Goal: Information Seeking & Learning: Learn about a topic

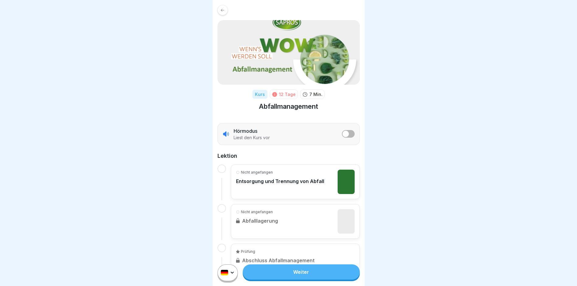
click at [348, 136] on button "listener mode" at bounding box center [348, 134] width 13 height 8
click at [342, 135] on button "listener mode" at bounding box center [348, 134] width 13 height 8
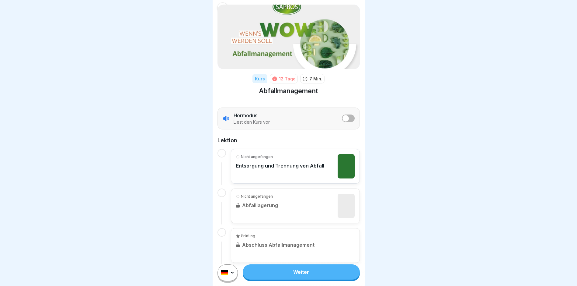
scroll to position [24, 0]
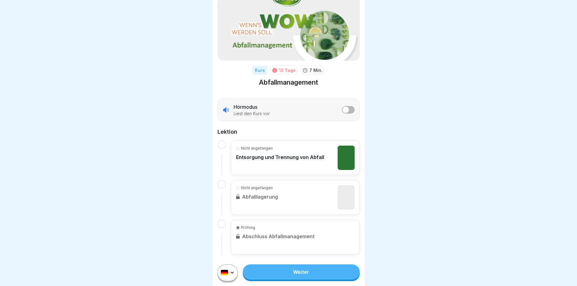
click at [319, 278] on link "Weiter" at bounding box center [301, 271] width 117 height 15
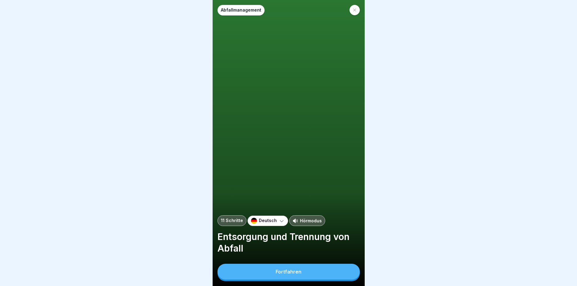
scroll to position [5, 0]
click at [312, 271] on button "Fortfahren" at bounding box center [288, 271] width 142 height 16
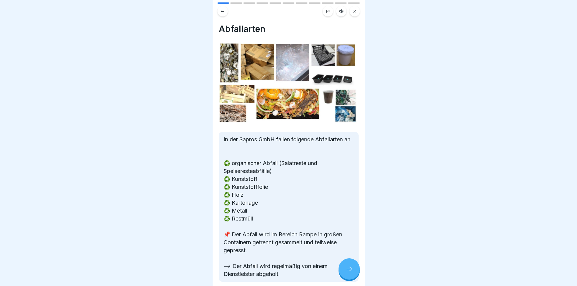
scroll to position [30, 0]
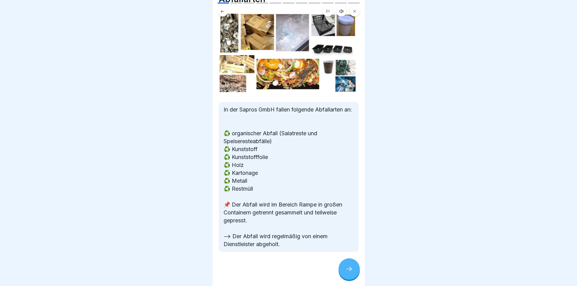
click at [349, 269] on icon at bounding box center [348, 268] width 7 height 7
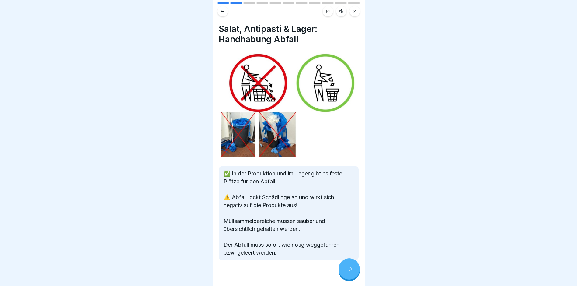
click at [354, 271] on div at bounding box center [348, 268] width 21 height 21
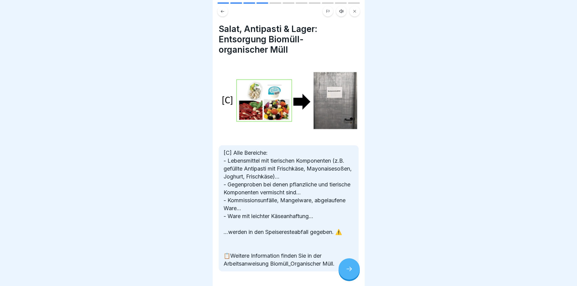
click at [354, 271] on div at bounding box center [348, 268] width 21 height 21
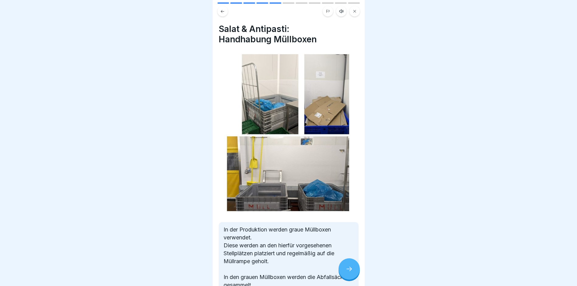
click at [355, 271] on div at bounding box center [348, 268] width 21 height 21
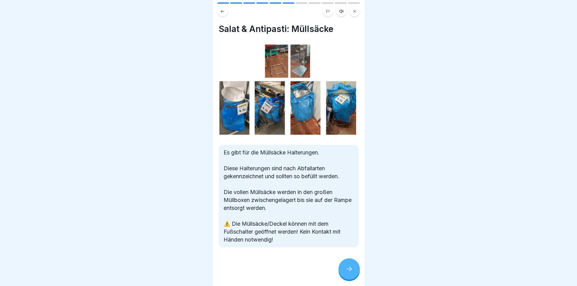
click at [355, 271] on div at bounding box center [348, 268] width 21 height 21
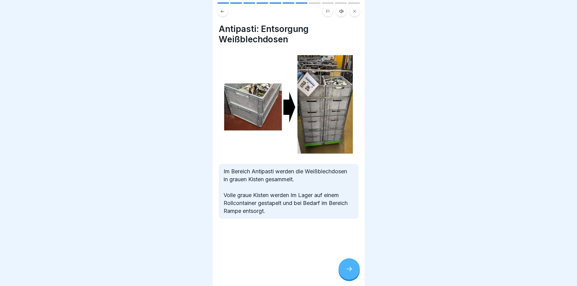
click at [354, 270] on div at bounding box center [348, 268] width 21 height 21
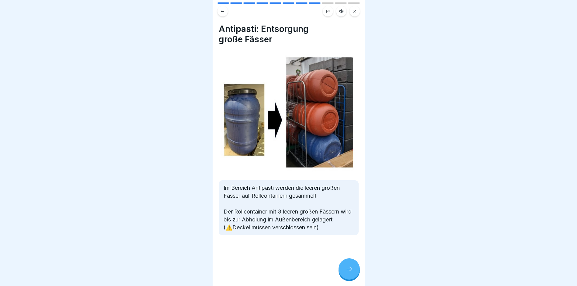
click at [354, 270] on div at bounding box center [348, 268] width 21 height 21
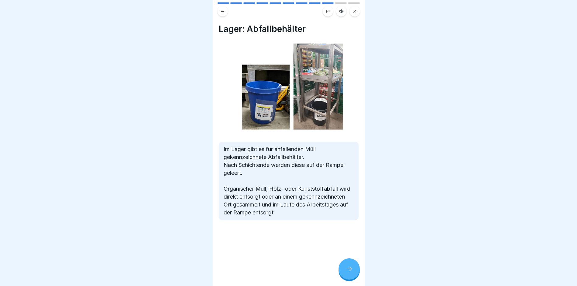
click at [354, 270] on div at bounding box center [348, 268] width 21 height 21
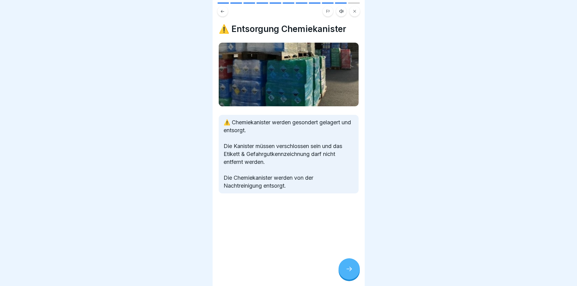
click at [354, 270] on div at bounding box center [348, 268] width 21 height 21
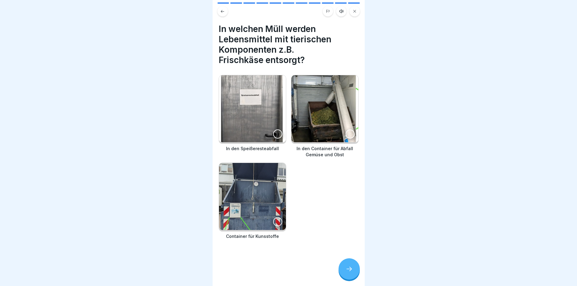
click at [354, 270] on div at bounding box center [348, 268] width 21 height 21
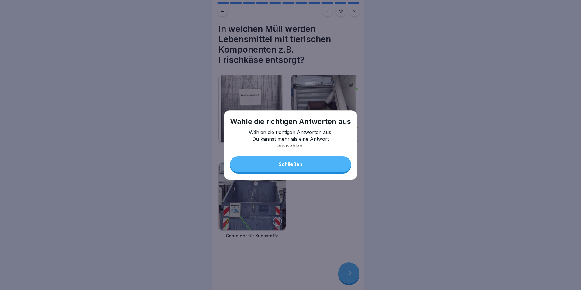
click at [307, 162] on button "Schließen" at bounding box center [290, 164] width 121 height 16
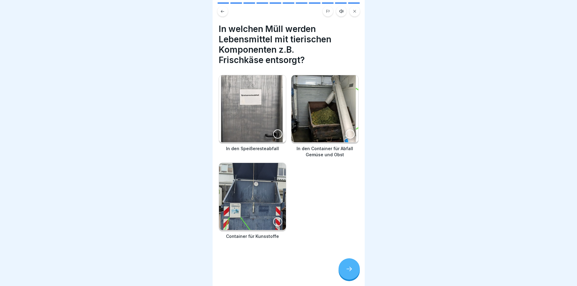
click at [276, 131] on div at bounding box center [277, 133] width 9 height 9
click at [351, 272] on icon at bounding box center [348, 268] width 7 height 7
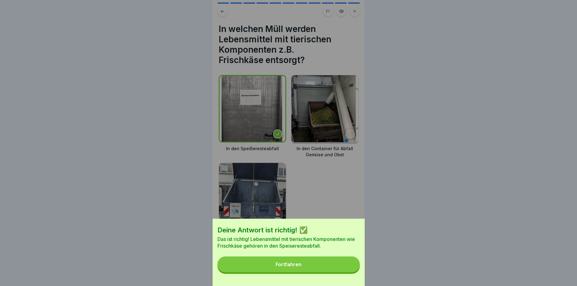
click at [321, 265] on button "Fortfahren" at bounding box center [288, 264] width 142 height 16
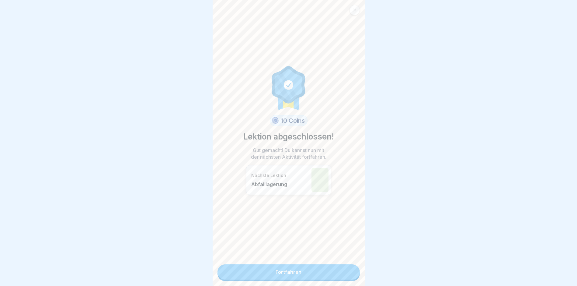
click at [310, 270] on link "Fortfahren" at bounding box center [288, 271] width 142 height 15
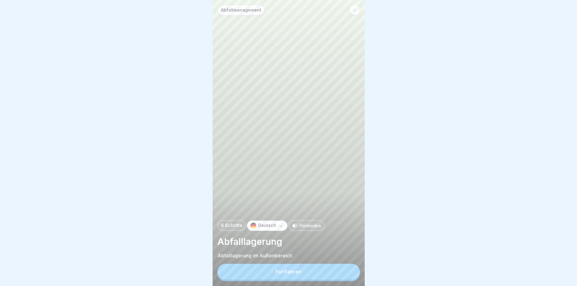
click at [326, 279] on button "Fortfahren" at bounding box center [288, 271] width 142 height 16
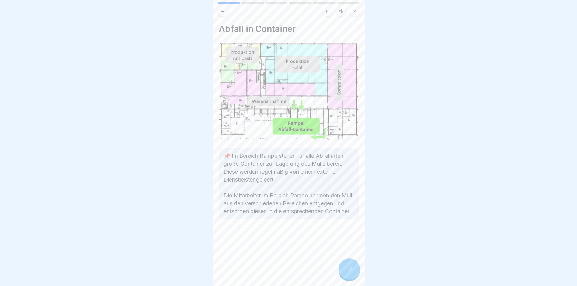
click at [352, 277] on div at bounding box center [348, 268] width 21 height 21
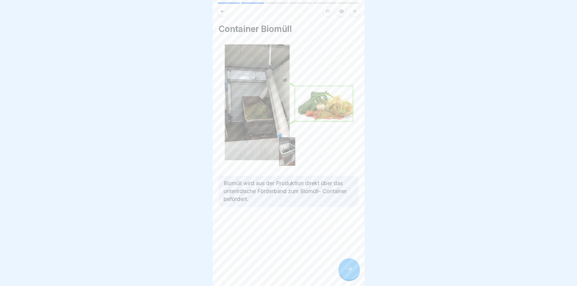
click at [352, 277] on div at bounding box center [348, 268] width 21 height 21
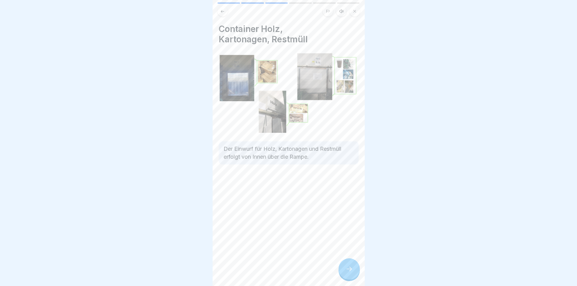
click at [351, 279] on div at bounding box center [348, 268] width 21 height 21
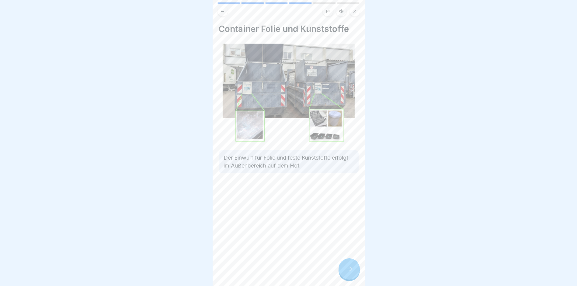
click at [349, 272] on icon at bounding box center [348, 268] width 7 height 7
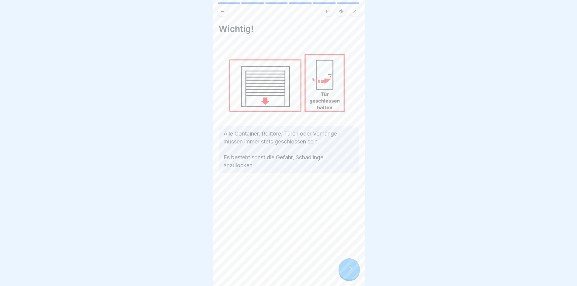
click at [349, 272] on icon at bounding box center [348, 268] width 7 height 7
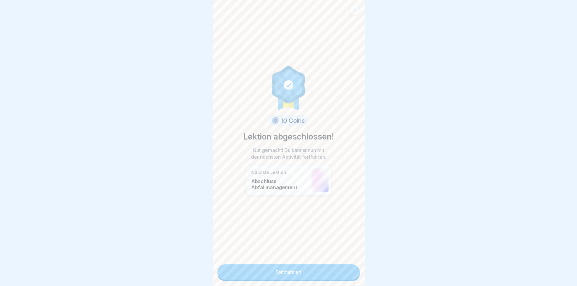
click at [330, 274] on link "Fortfahren" at bounding box center [288, 271] width 142 height 15
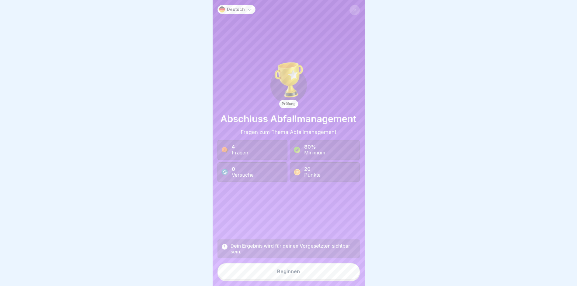
click at [302, 277] on button "Beginnen" at bounding box center [288, 271] width 142 height 16
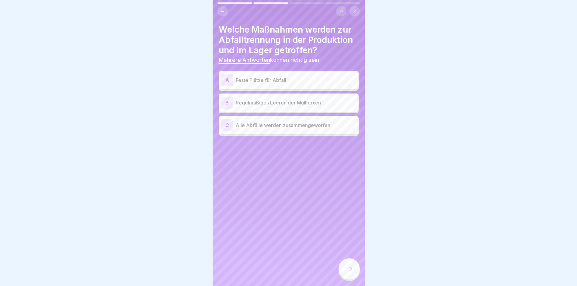
click at [225, 81] on div "A" at bounding box center [227, 80] width 12 height 12
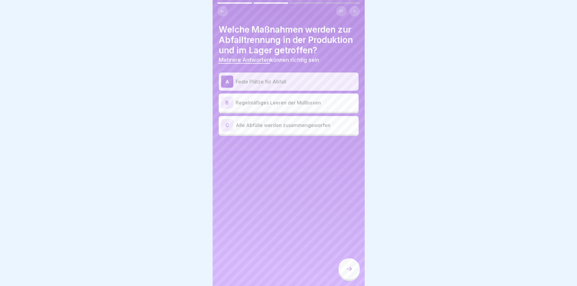
click at [225, 81] on div "A" at bounding box center [227, 81] width 12 height 12
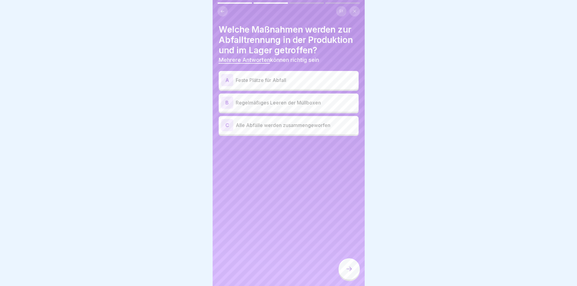
click at [226, 85] on div "A" at bounding box center [227, 80] width 12 height 12
click at [226, 84] on div "A" at bounding box center [227, 80] width 12 height 12
click at [227, 81] on div "A" at bounding box center [227, 80] width 12 height 12
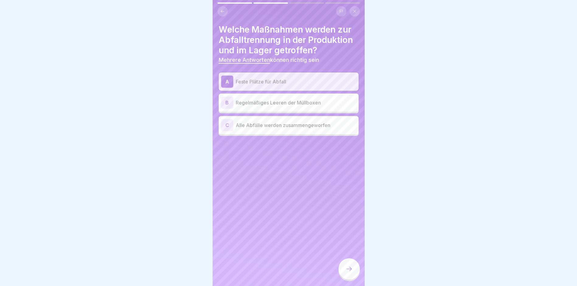
click at [225, 101] on div "B" at bounding box center [227, 102] width 12 height 12
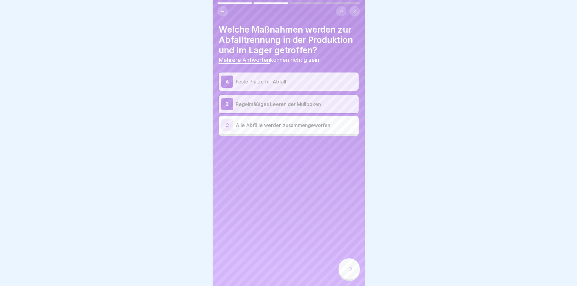
click at [350, 272] on icon at bounding box center [348, 268] width 7 height 7
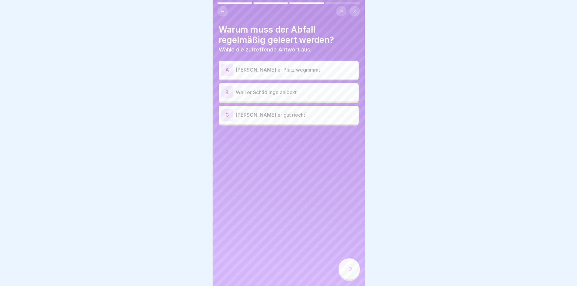
click at [228, 95] on div "B" at bounding box center [227, 92] width 12 height 12
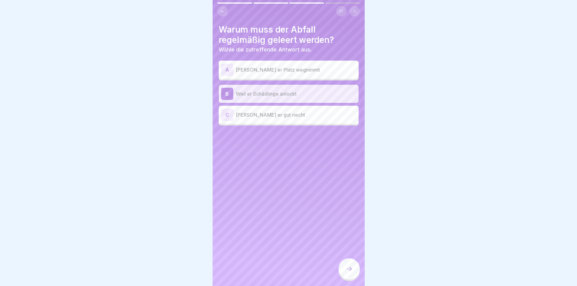
click at [352, 272] on icon at bounding box center [348, 268] width 7 height 7
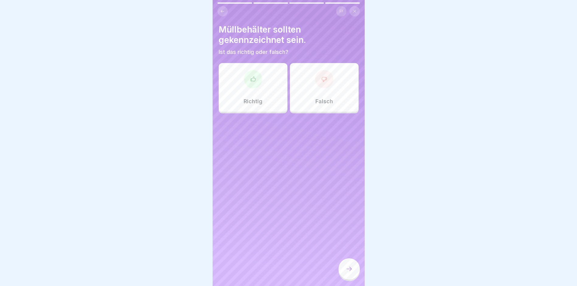
click at [256, 97] on div "Richtig" at bounding box center [253, 87] width 69 height 49
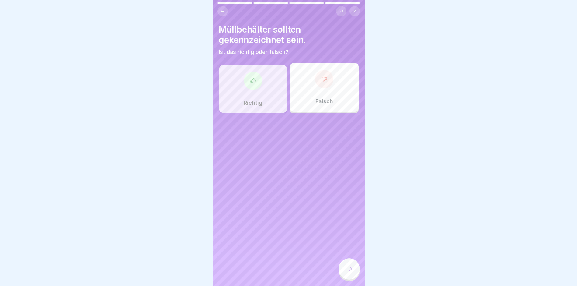
click at [348, 271] on icon at bounding box center [348, 268] width 7 height 7
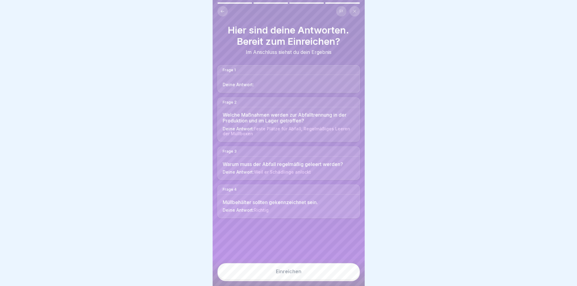
click at [225, 14] on button at bounding box center [222, 11] width 10 height 10
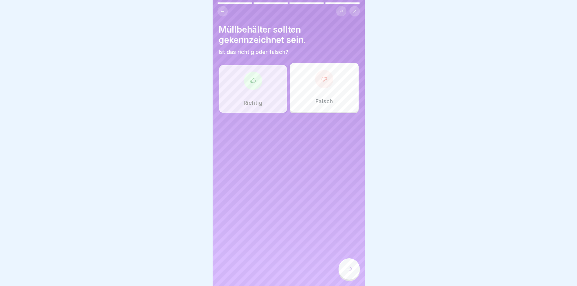
click at [225, 14] on button at bounding box center [222, 11] width 10 height 10
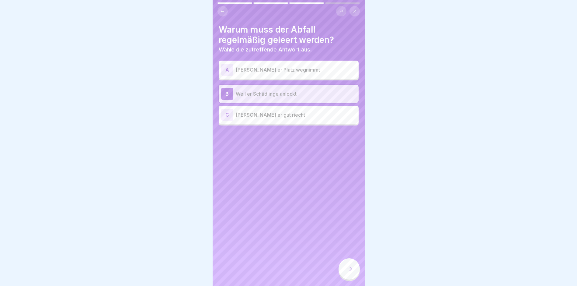
click at [225, 14] on button at bounding box center [222, 11] width 10 height 10
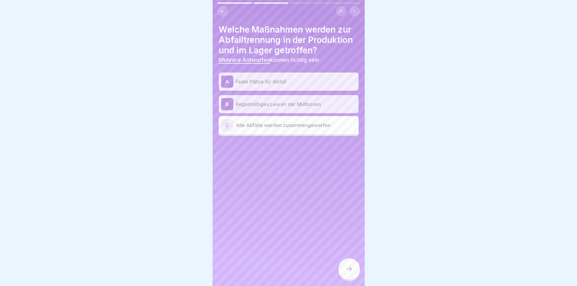
click at [225, 14] on button at bounding box center [222, 11] width 10 height 10
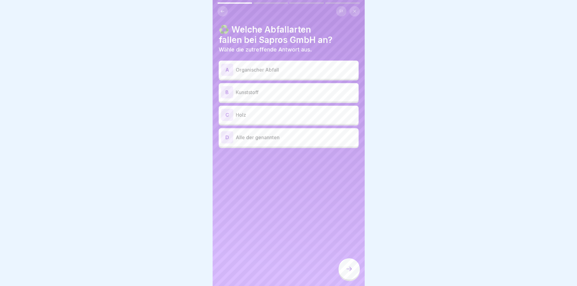
click at [229, 71] on div "A" at bounding box center [227, 70] width 12 height 12
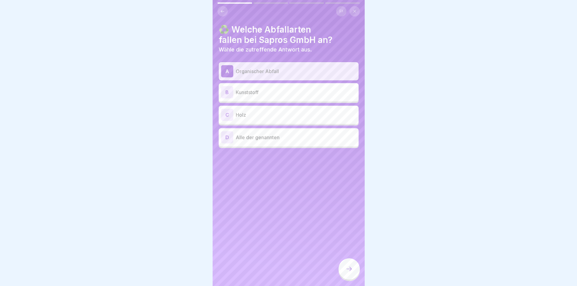
click at [226, 92] on div "B" at bounding box center [227, 92] width 12 height 12
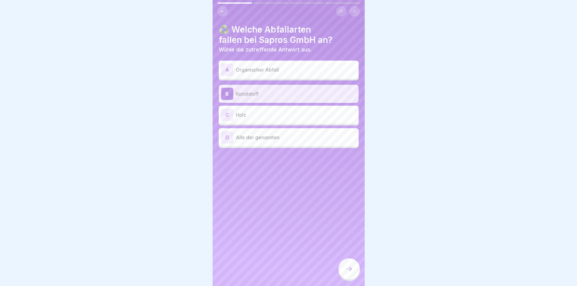
click at [226, 92] on div "B" at bounding box center [227, 94] width 12 height 12
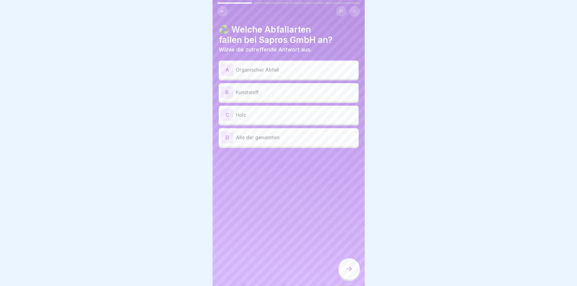
click at [227, 92] on div "B" at bounding box center [227, 92] width 12 height 12
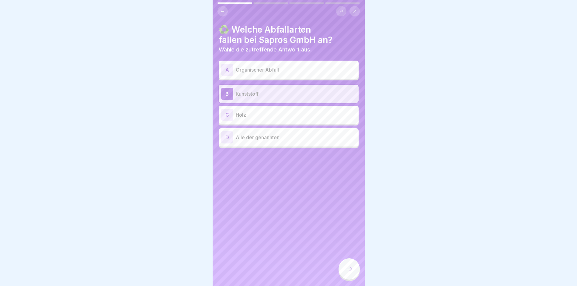
click at [226, 71] on div "A" at bounding box center [227, 70] width 12 height 12
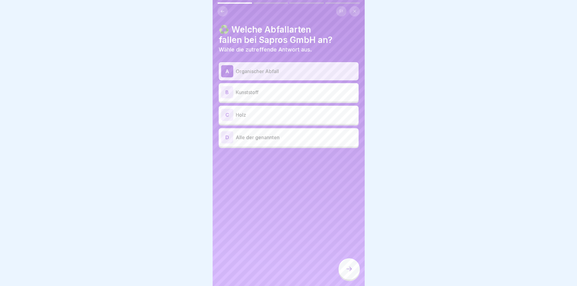
click at [228, 140] on div "D" at bounding box center [227, 137] width 12 height 12
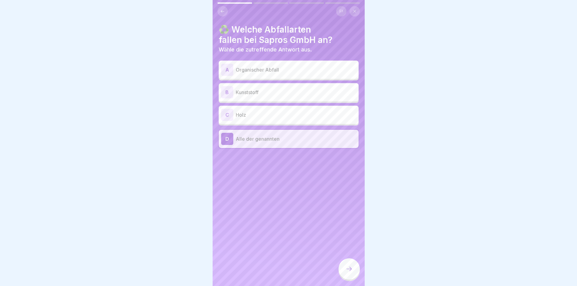
click at [350, 277] on div at bounding box center [348, 268] width 21 height 21
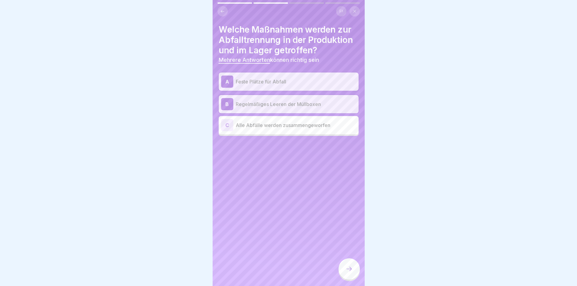
click at [350, 277] on div at bounding box center [348, 268] width 21 height 21
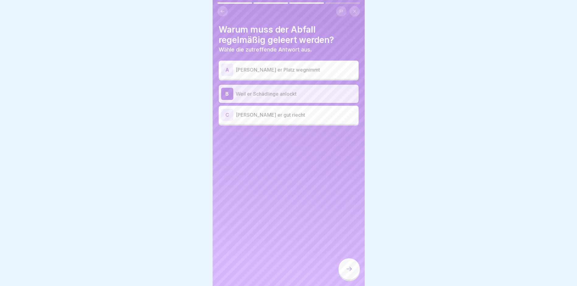
click at [350, 277] on div at bounding box center [348, 268] width 21 height 21
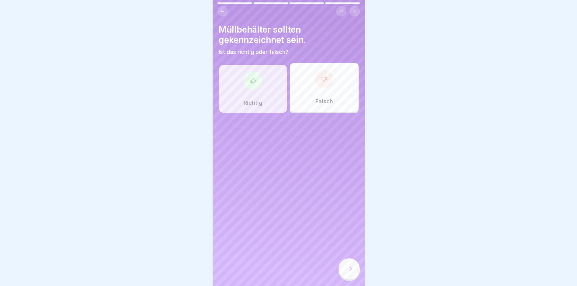
click at [350, 277] on div at bounding box center [348, 268] width 21 height 21
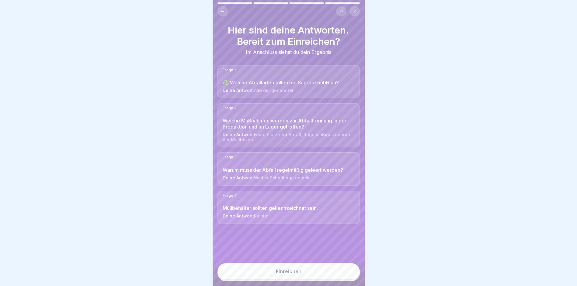
click at [296, 273] on div "Einreichen" at bounding box center [289, 270] width 26 height 5
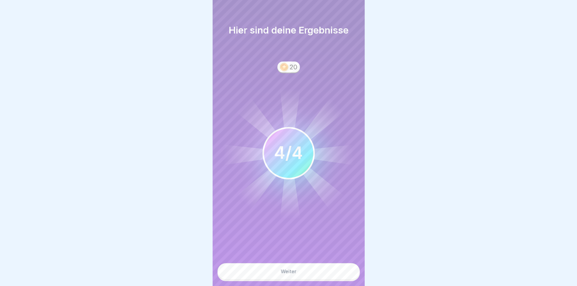
click at [307, 279] on button "Weiter" at bounding box center [288, 271] width 142 height 16
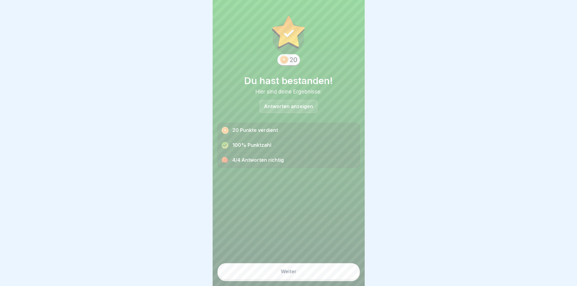
click at [322, 276] on button "Weiter" at bounding box center [288, 271] width 142 height 16
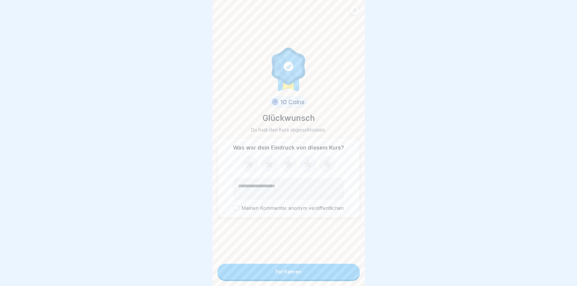
click at [320, 276] on button "Fortfahren" at bounding box center [288, 271] width 142 height 16
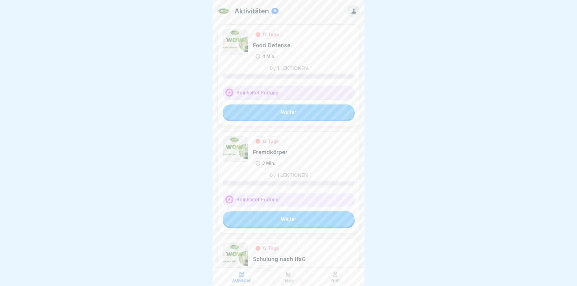
click at [299, 111] on link "Weiter" at bounding box center [289, 111] width 132 height 15
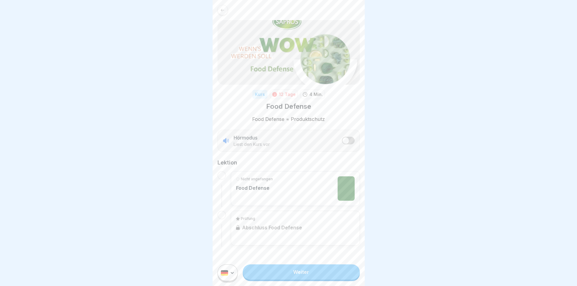
click at [332, 277] on link "Weiter" at bounding box center [301, 271] width 117 height 15
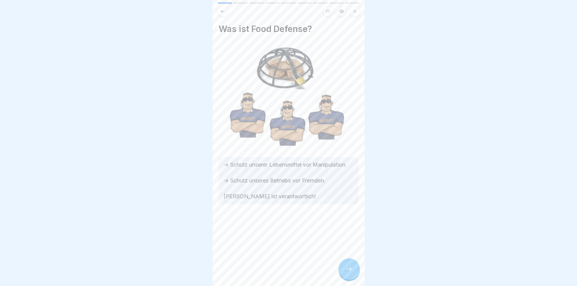
click at [349, 272] on icon at bounding box center [348, 268] width 7 height 7
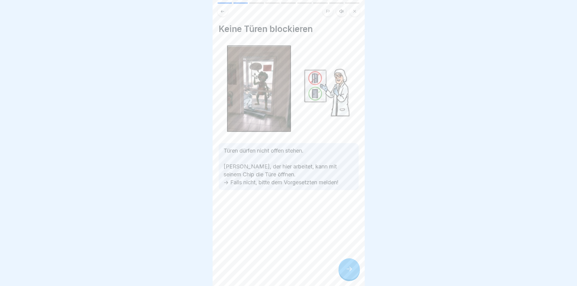
click at [349, 272] on icon at bounding box center [348, 268] width 7 height 7
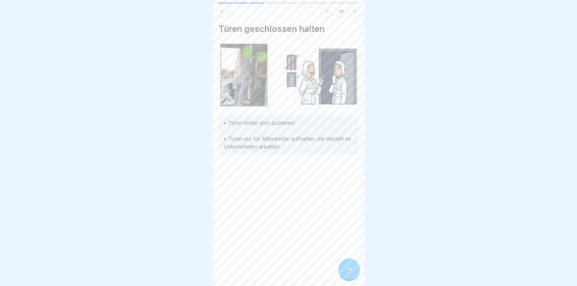
click at [349, 272] on icon at bounding box center [348, 268] width 7 height 7
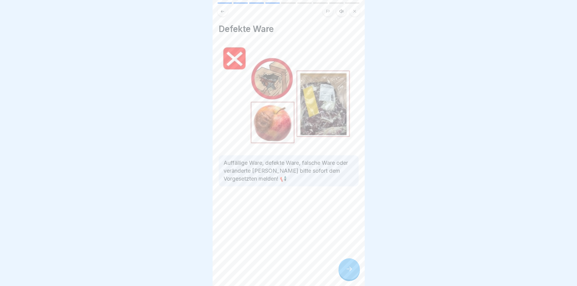
click at [349, 272] on icon at bounding box center [348, 268] width 7 height 7
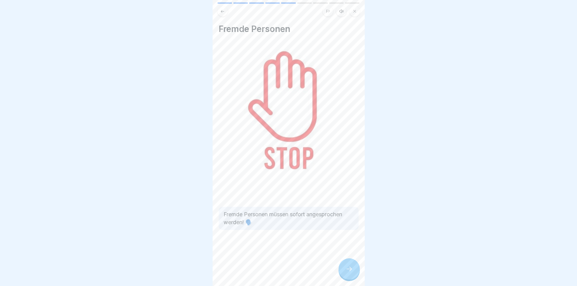
click at [349, 272] on icon at bounding box center [348, 268] width 7 height 7
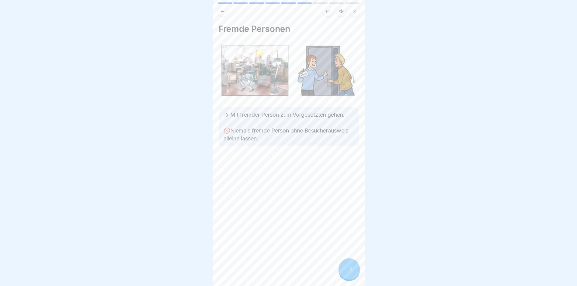
click at [349, 272] on icon at bounding box center [348, 268] width 7 height 7
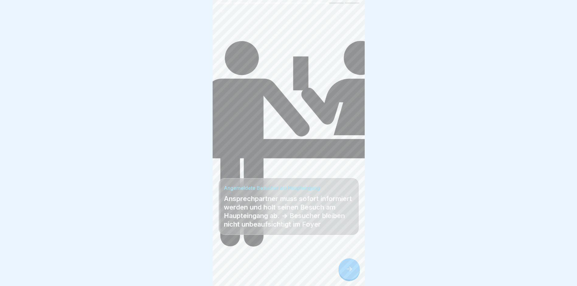
click at [349, 272] on icon at bounding box center [348, 268] width 7 height 7
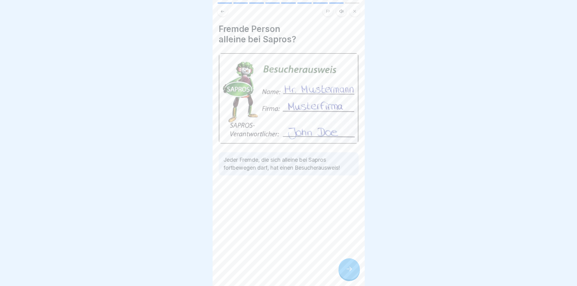
click at [349, 272] on icon at bounding box center [348, 268] width 7 height 7
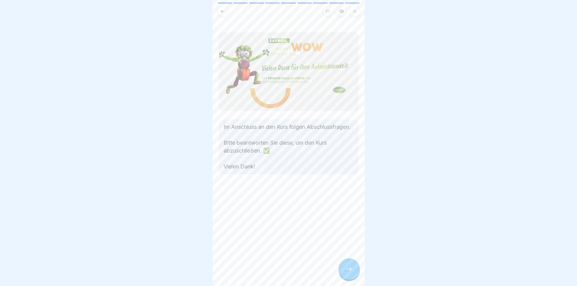
click at [349, 272] on icon at bounding box center [348, 268] width 7 height 7
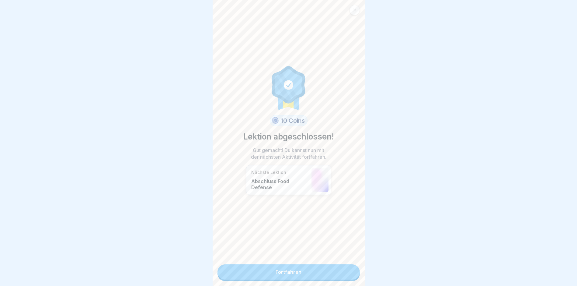
click at [327, 272] on link "Fortfahren" at bounding box center [288, 271] width 142 height 15
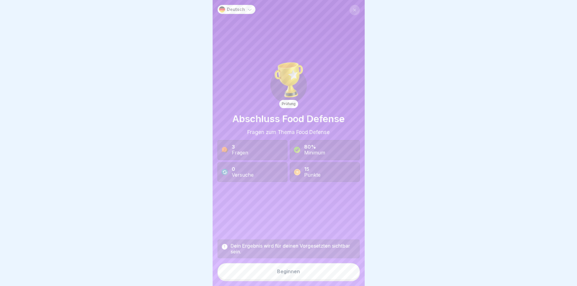
click at [315, 278] on button "Beginnen" at bounding box center [288, 271] width 142 height 16
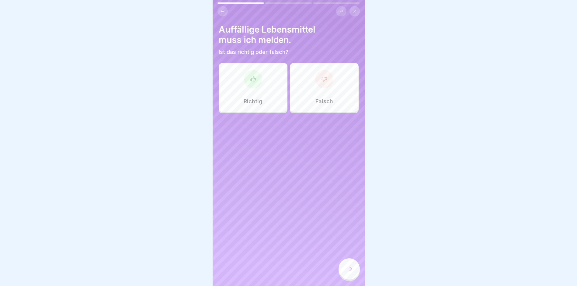
click at [255, 94] on div "Richtig" at bounding box center [253, 87] width 69 height 49
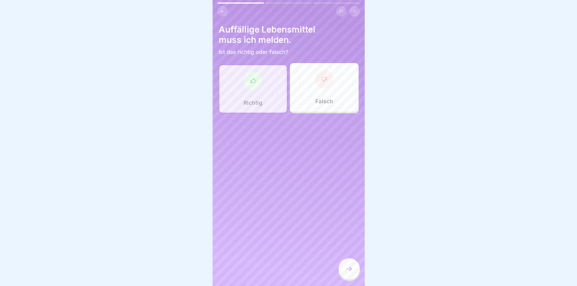
click at [259, 89] on div "Richtig" at bounding box center [253, 88] width 69 height 49
click at [349, 272] on icon at bounding box center [348, 268] width 7 height 7
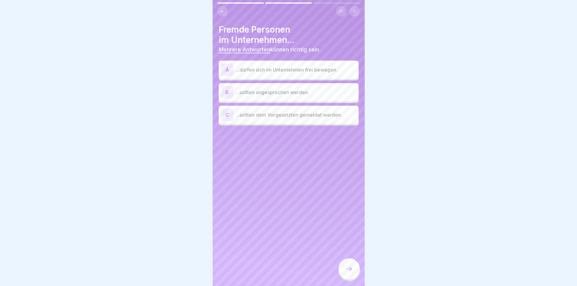
click at [226, 92] on div "B" at bounding box center [227, 92] width 12 height 12
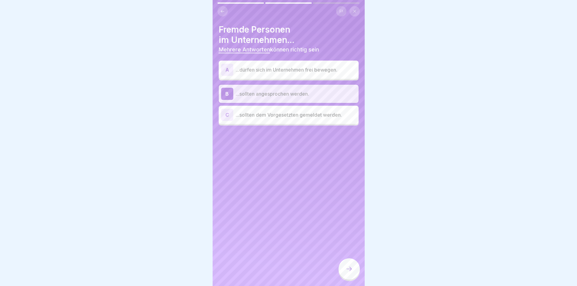
click at [226, 92] on div "B" at bounding box center [227, 94] width 12 height 12
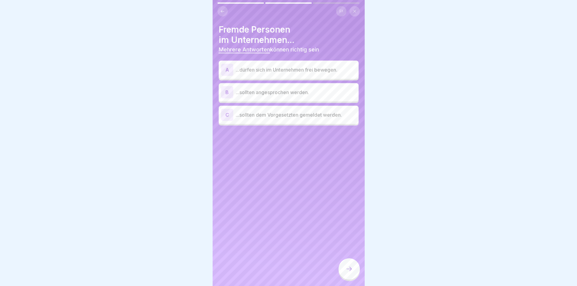
click at [228, 93] on div "B" at bounding box center [227, 92] width 12 height 12
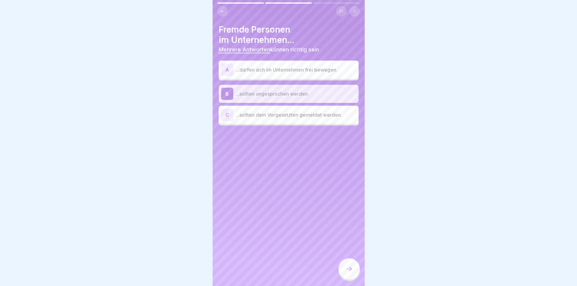
click at [229, 115] on div "C" at bounding box center [227, 115] width 12 height 12
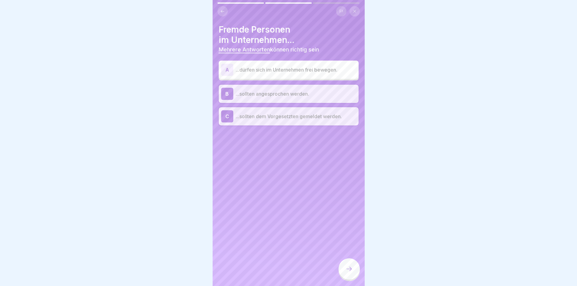
click at [348, 272] on icon at bounding box center [348, 268] width 7 height 7
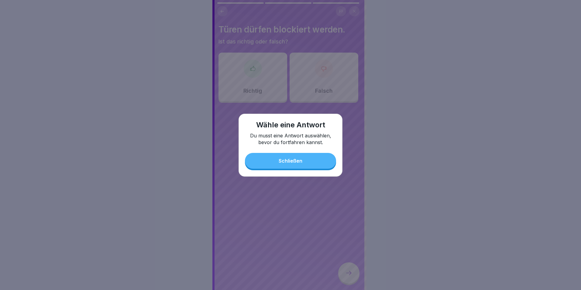
click at [300, 162] on div "Schließen" at bounding box center [291, 160] width 24 height 5
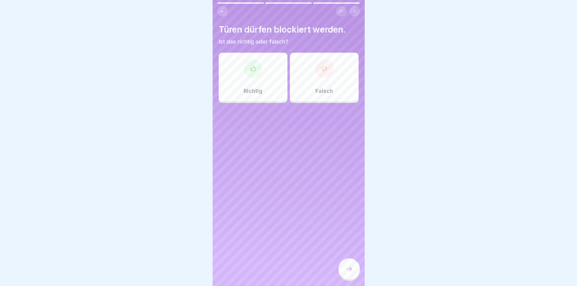
click at [325, 78] on div "Falsch" at bounding box center [324, 77] width 69 height 49
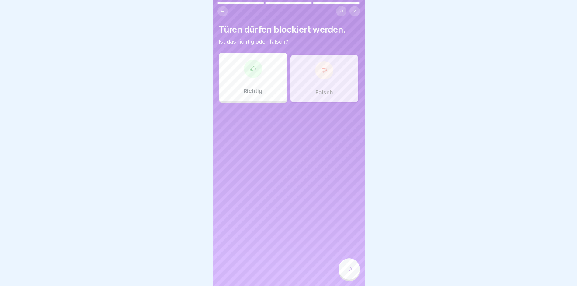
click at [349, 272] on icon at bounding box center [348, 268] width 7 height 7
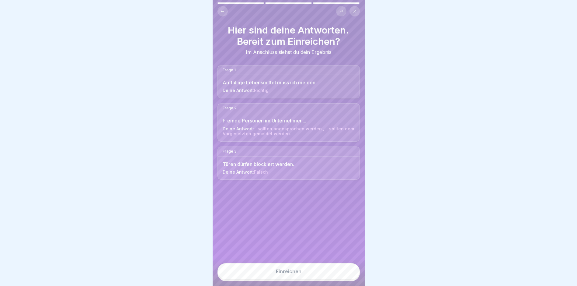
click at [306, 279] on button "Einreichen" at bounding box center [288, 271] width 142 height 16
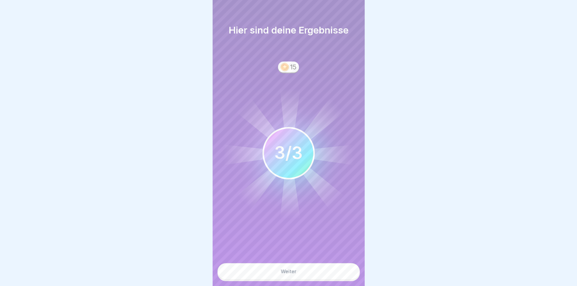
click at [306, 278] on button "Weiter" at bounding box center [288, 271] width 142 height 16
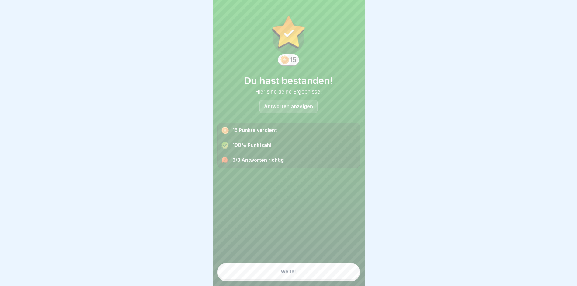
click at [304, 278] on button "Weiter" at bounding box center [288, 271] width 142 height 16
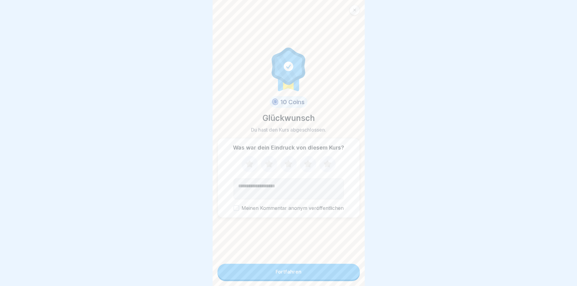
click at [304, 277] on button "Fortfahren" at bounding box center [288, 271] width 142 height 16
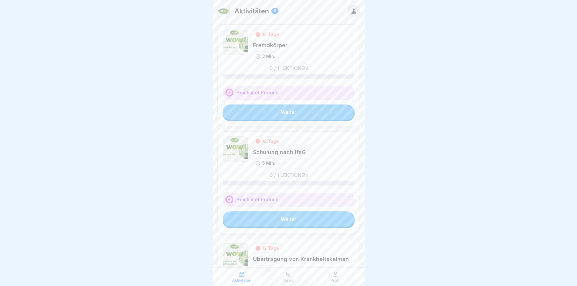
click at [303, 112] on link "Weiter" at bounding box center [289, 111] width 132 height 15
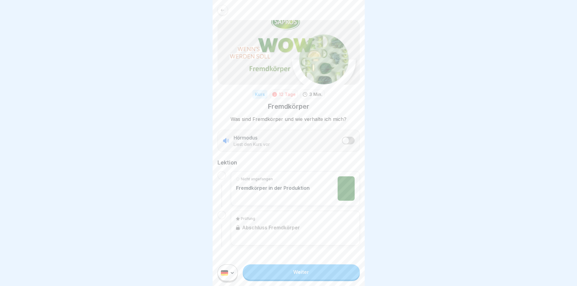
click at [311, 276] on link "Weiter" at bounding box center [301, 271] width 117 height 15
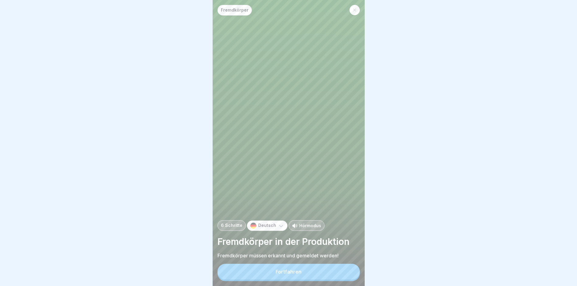
click at [288, 279] on button "Fortfahren" at bounding box center [288, 271] width 142 height 16
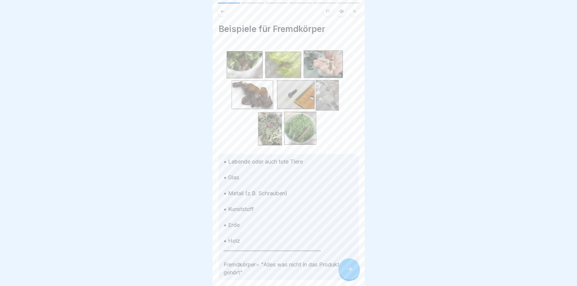
click at [347, 272] on icon at bounding box center [348, 268] width 7 height 7
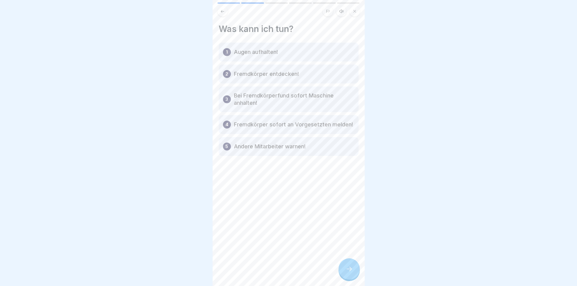
click at [347, 272] on icon at bounding box center [348, 268] width 7 height 7
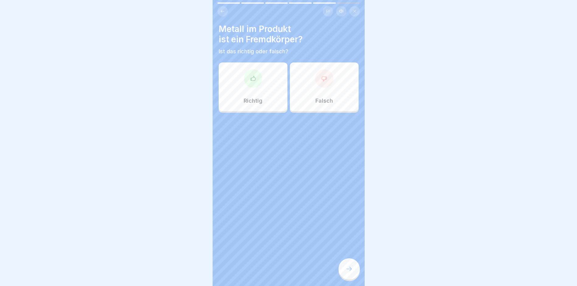
click at [248, 84] on div at bounding box center [253, 78] width 18 height 18
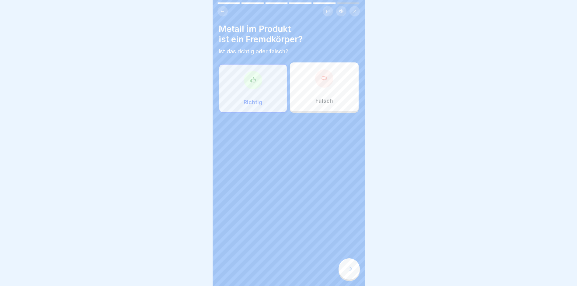
click at [351, 272] on icon at bounding box center [348, 268] width 7 height 7
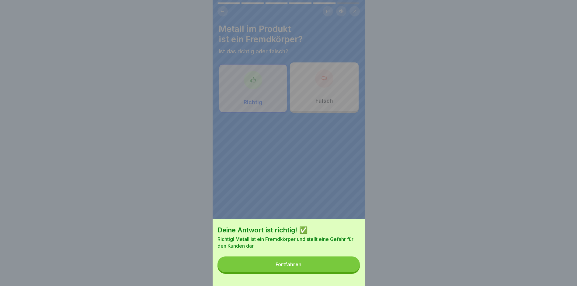
click at [296, 267] on div "Fortfahren" at bounding box center [289, 263] width 26 height 5
click at [296, 267] on div "Deine Antwort ist richtig! ✅ Richtig! Metall ist ein Fremdkörper und stellt ein…" at bounding box center [289, 143] width 152 height 286
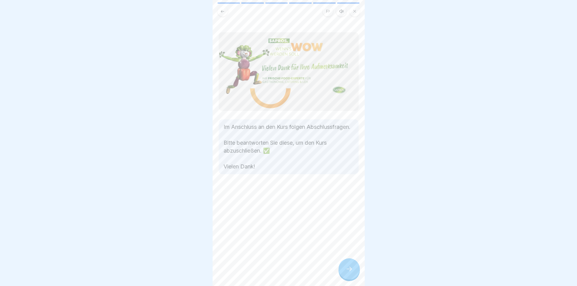
click at [350, 271] on icon at bounding box center [348, 268] width 7 height 7
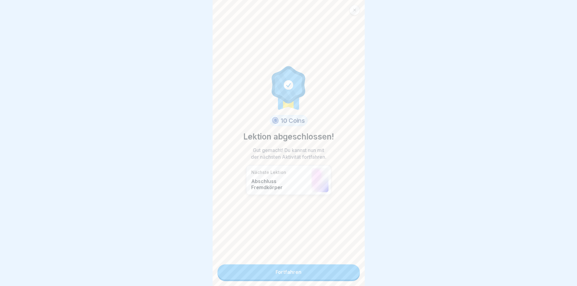
click at [315, 270] on link "Fortfahren" at bounding box center [288, 271] width 142 height 15
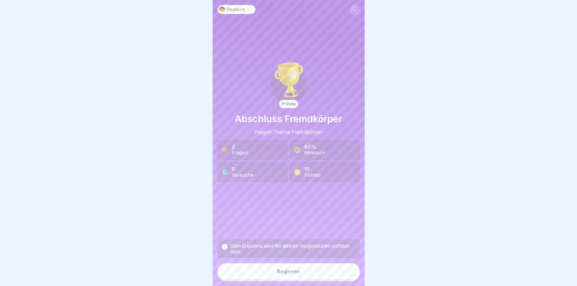
click at [281, 274] on div "Beginnen" at bounding box center [288, 270] width 23 height 5
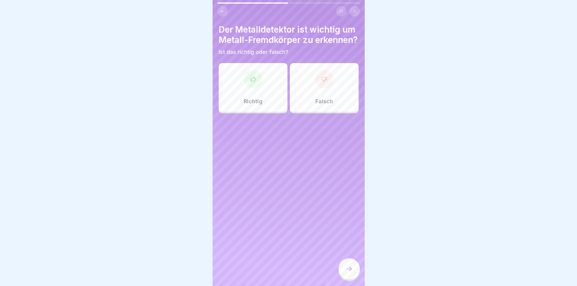
click at [253, 100] on div "Richtig" at bounding box center [253, 87] width 69 height 49
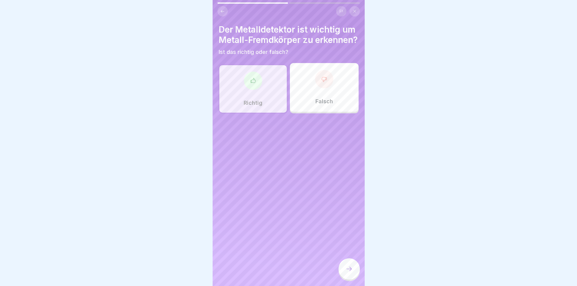
click at [350, 272] on icon at bounding box center [348, 268] width 7 height 7
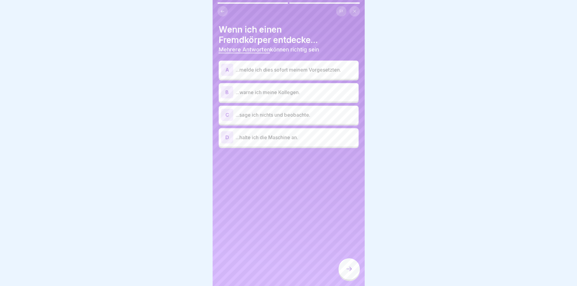
click at [227, 68] on div "A" at bounding box center [227, 70] width 12 height 12
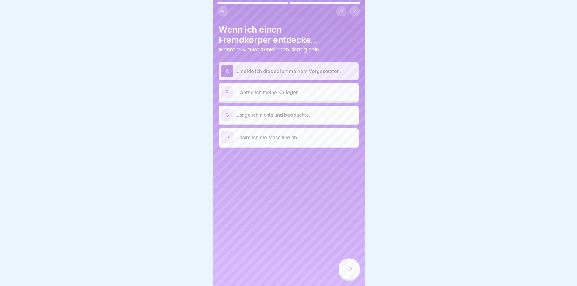
click at [228, 138] on div "D" at bounding box center [227, 137] width 12 height 12
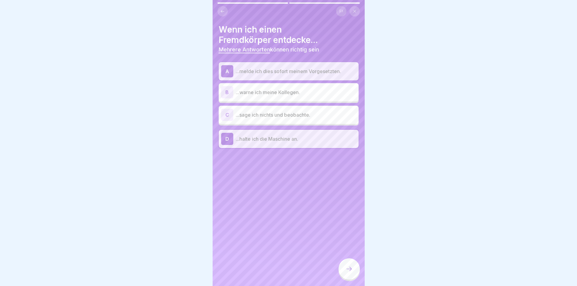
click at [228, 90] on div "B" at bounding box center [227, 92] width 12 height 12
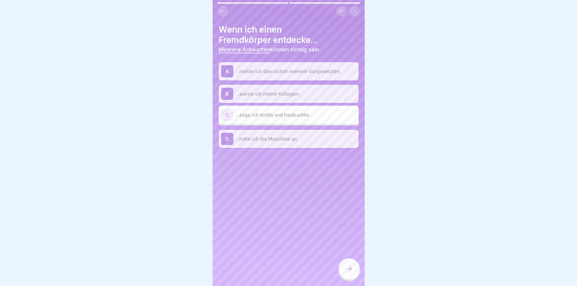
click at [351, 272] on icon at bounding box center [348, 268] width 7 height 7
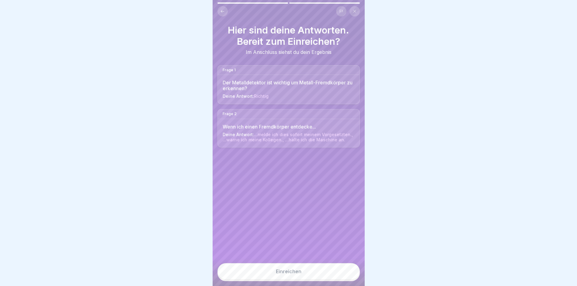
click at [293, 274] on div "Einreichen" at bounding box center [289, 270] width 26 height 5
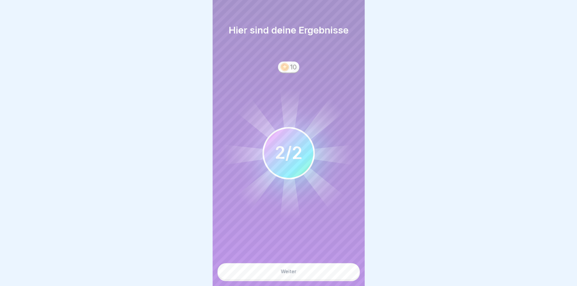
click at [296, 277] on button "Weiter" at bounding box center [288, 271] width 142 height 16
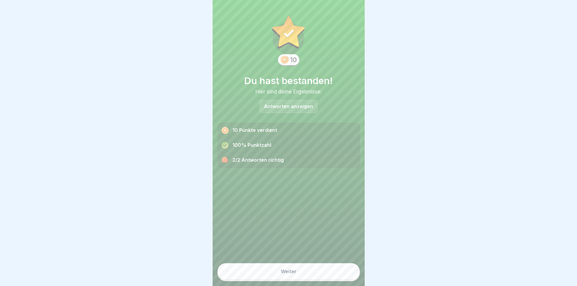
click at [302, 276] on button "Weiter" at bounding box center [288, 271] width 142 height 16
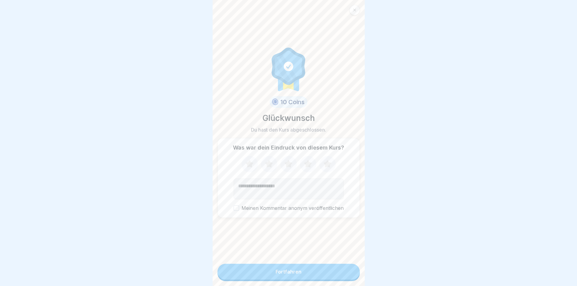
click at [318, 279] on button "Fortfahren" at bounding box center [288, 271] width 142 height 16
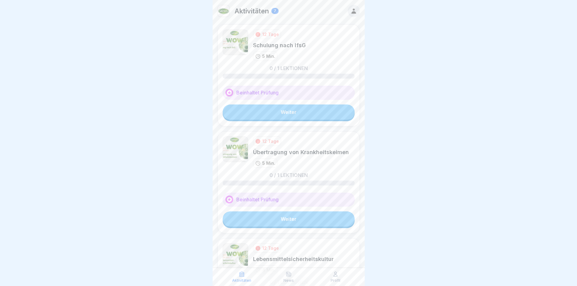
click at [302, 114] on link "Weiter" at bounding box center [289, 111] width 132 height 15
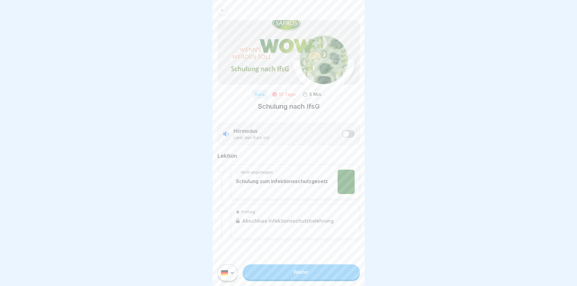
click at [342, 277] on link "Weiter" at bounding box center [301, 271] width 117 height 15
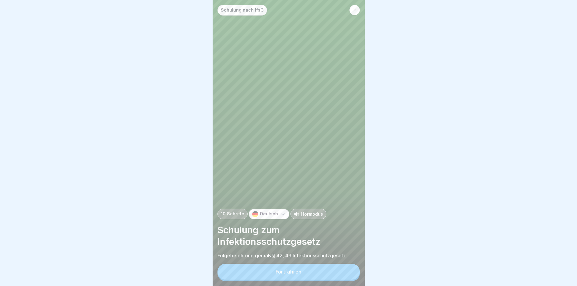
click at [341, 274] on button "Fortfahren" at bounding box center [288, 271] width 142 height 16
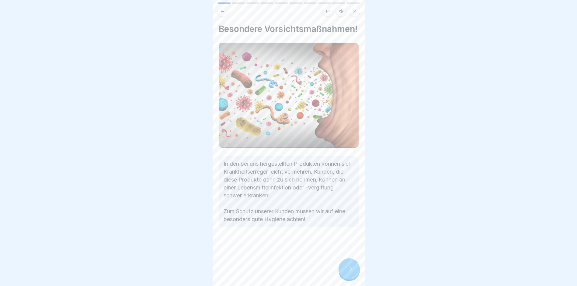
click at [348, 272] on icon at bounding box center [348, 268] width 7 height 7
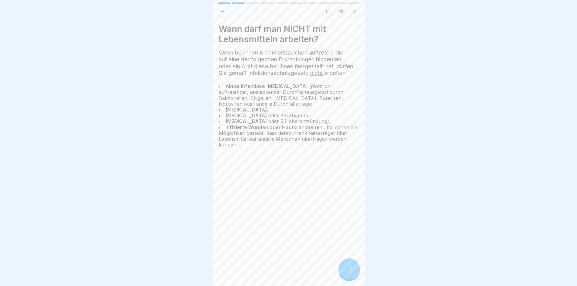
click at [348, 272] on icon at bounding box center [348, 268] width 7 height 7
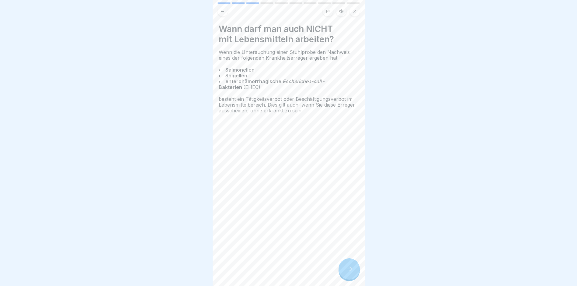
click at [355, 274] on div at bounding box center [348, 268] width 21 height 21
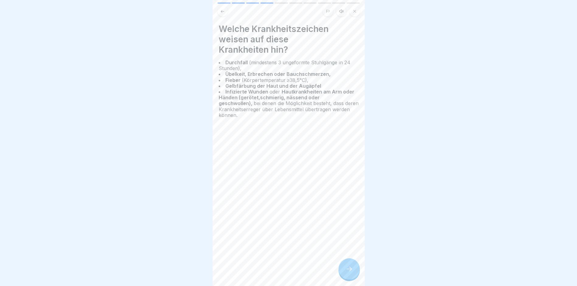
click at [355, 274] on div at bounding box center [348, 268] width 21 height 21
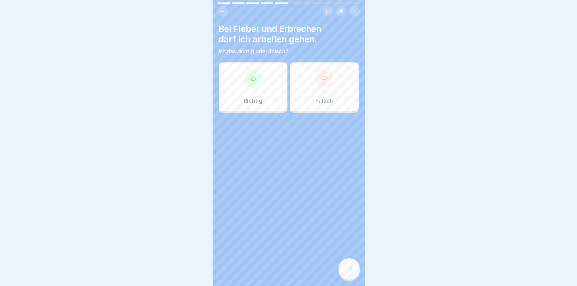
click at [326, 84] on div at bounding box center [324, 78] width 18 height 18
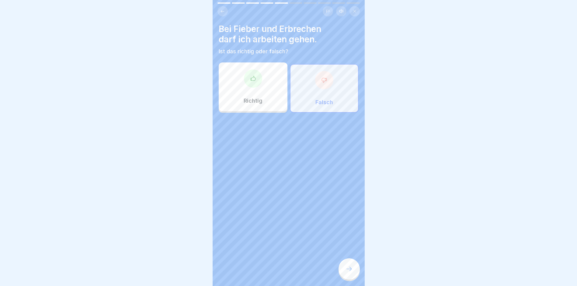
click at [346, 272] on icon at bounding box center [348, 268] width 7 height 7
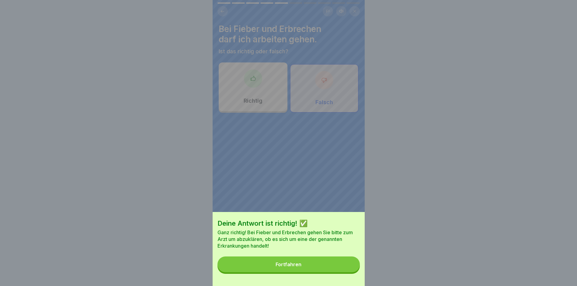
click at [309, 269] on button "Fortfahren" at bounding box center [288, 264] width 142 height 16
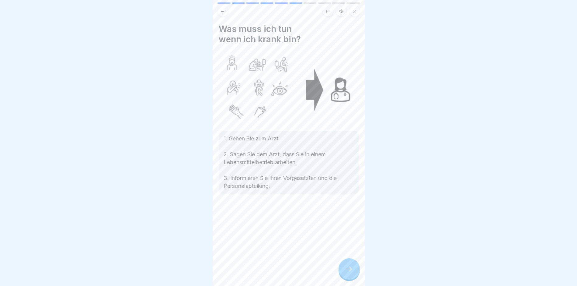
click at [350, 271] on icon at bounding box center [348, 268] width 7 height 7
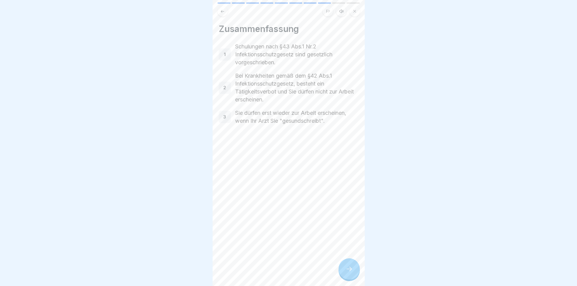
click at [347, 277] on div at bounding box center [348, 268] width 21 height 21
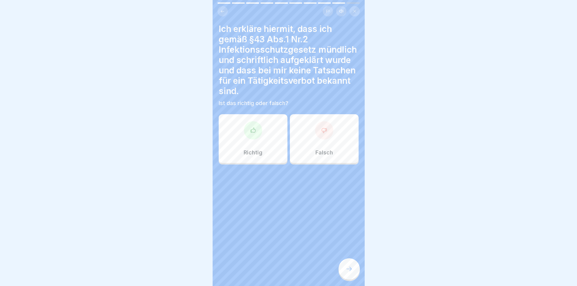
click at [252, 138] on div at bounding box center [253, 130] width 18 height 18
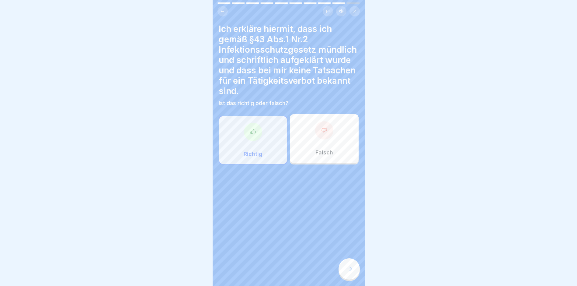
click at [351, 271] on icon at bounding box center [348, 268] width 7 height 7
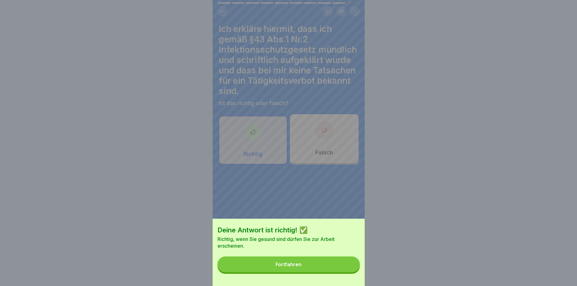
click at [315, 267] on button "Fortfahren" at bounding box center [288, 264] width 142 height 16
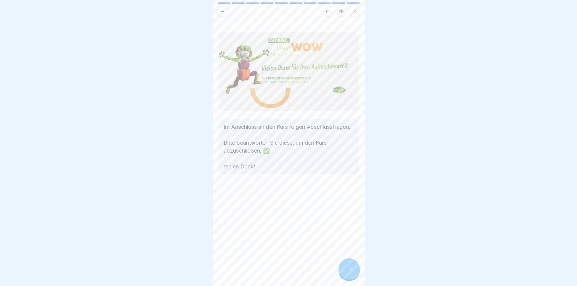
click at [353, 275] on div at bounding box center [348, 268] width 21 height 21
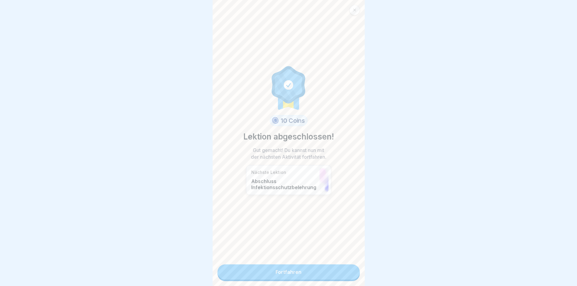
click at [299, 270] on link "Fortfahren" at bounding box center [288, 271] width 142 height 15
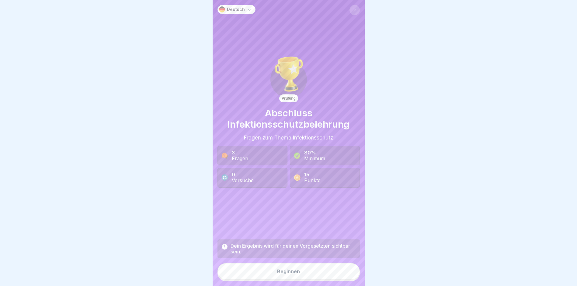
click at [302, 278] on button "Beginnen" at bounding box center [288, 271] width 142 height 16
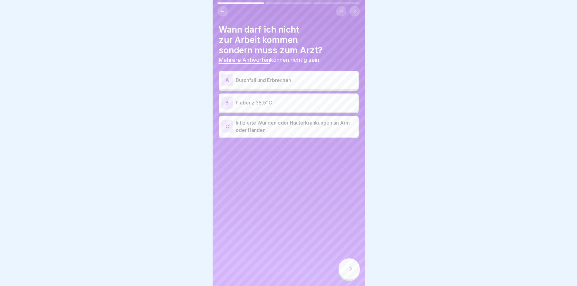
click at [225, 77] on div "A" at bounding box center [227, 80] width 12 height 12
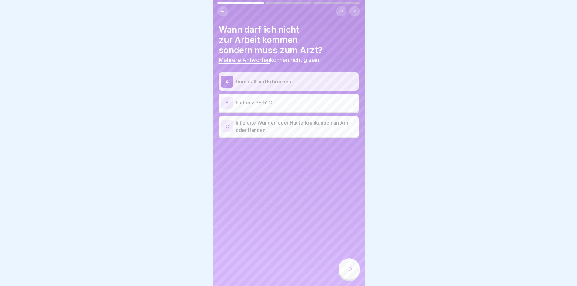
click at [224, 102] on div "B" at bounding box center [227, 102] width 12 height 12
click at [227, 103] on div "B" at bounding box center [227, 102] width 12 height 12
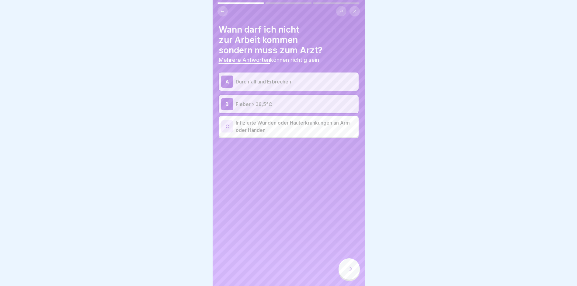
click at [231, 125] on div "C" at bounding box center [227, 126] width 12 height 12
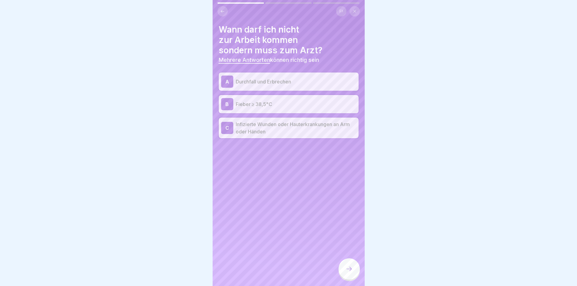
click at [231, 125] on div "C" at bounding box center [227, 128] width 12 height 12
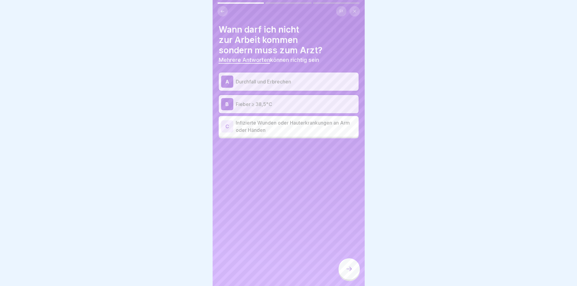
click at [231, 125] on div "C" at bounding box center [227, 126] width 12 height 12
click at [231, 126] on div "C" at bounding box center [227, 126] width 12 height 12
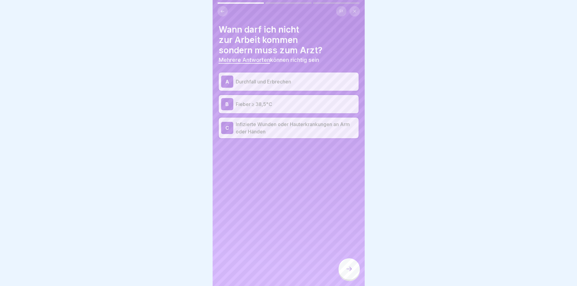
click at [352, 268] on div at bounding box center [348, 268] width 21 height 21
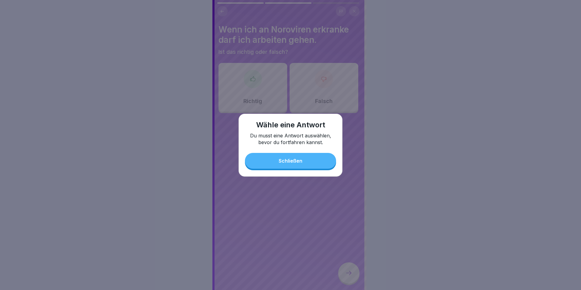
click at [286, 161] on div "Schließen" at bounding box center [291, 160] width 24 height 5
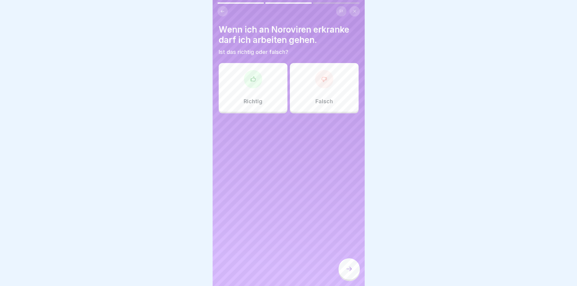
click at [326, 95] on div "Falsch" at bounding box center [324, 87] width 69 height 49
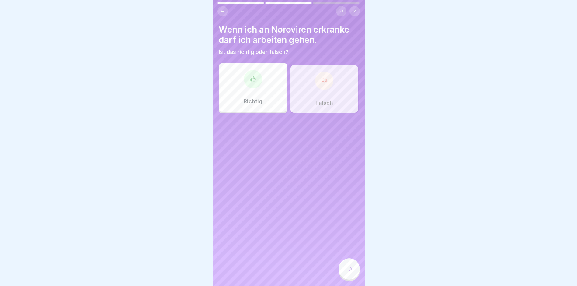
click at [326, 95] on div "Falsch" at bounding box center [324, 88] width 69 height 49
click at [347, 272] on icon at bounding box center [348, 268] width 7 height 7
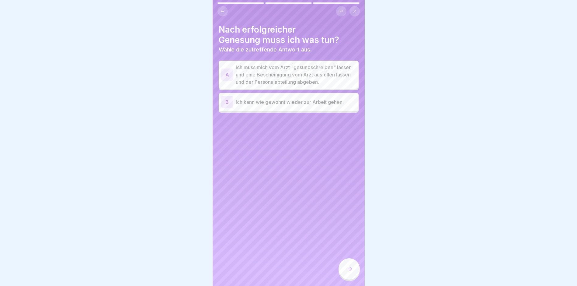
click at [228, 77] on div "A" at bounding box center [227, 74] width 12 height 12
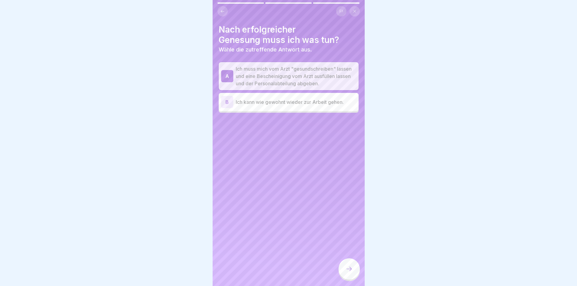
click at [351, 271] on icon at bounding box center [348, 268] width 7 height 7
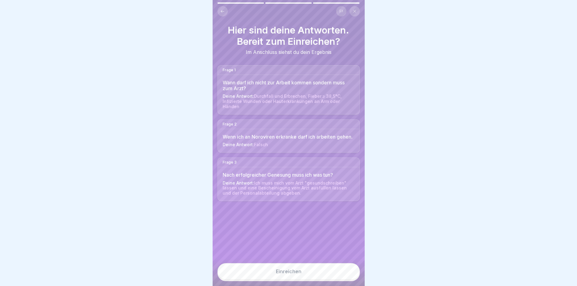
click at [312, 277] on button "Einreichen" at bounding box center [288, 271] width 142 height 16
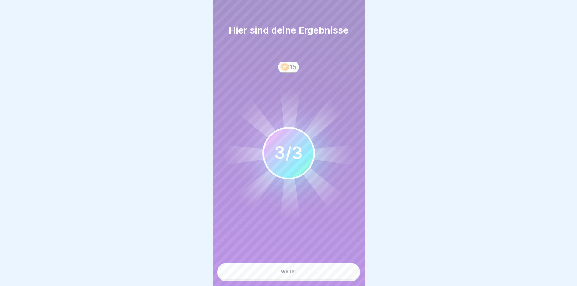
click at [304, 277] on button "Weiter" at bounding box center [288, 271] width 142 height 16
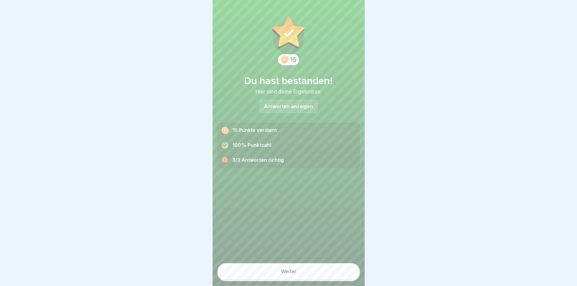
click at [315, 277] on button "Weiter" at bounding box center [288, 271] width 142 height 16
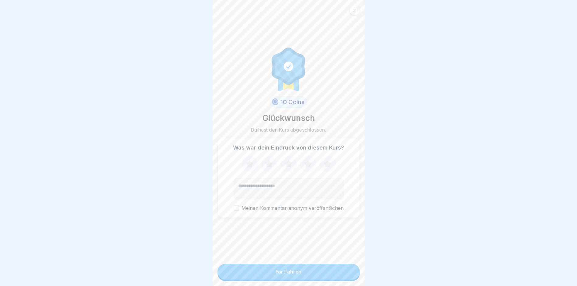
click at [314, 276] on button "Fortfahren" at bounding box center [288, 271] width 142 height 16
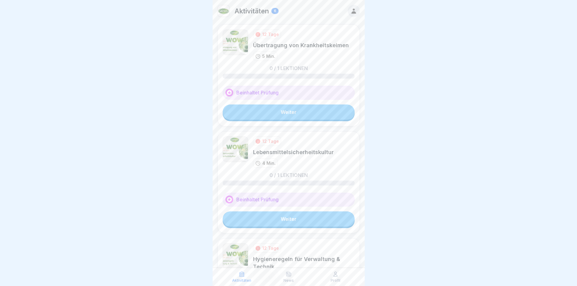
click at [302, 110] on link "Weiter" at bounding box center [289, 111] width 132 height 15
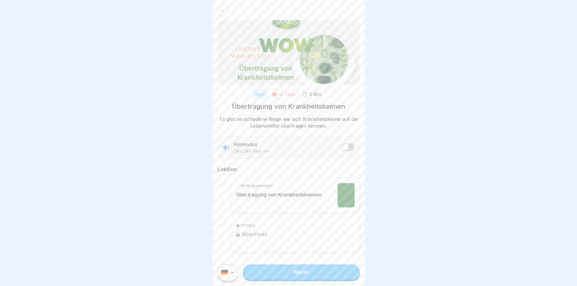
click at [313, 276] on link "Weiter" at bounding box center [301, 271] width 117 height 15
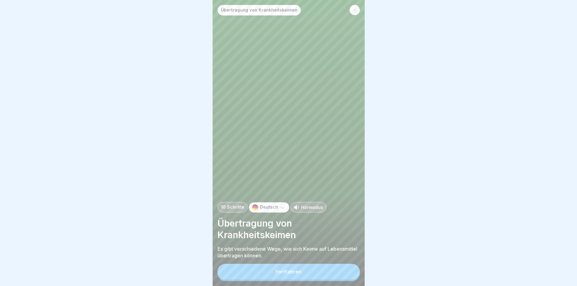
click at [312, 275] on button "Fortfahren" at bounding box center [288, 271] width 142 height 16
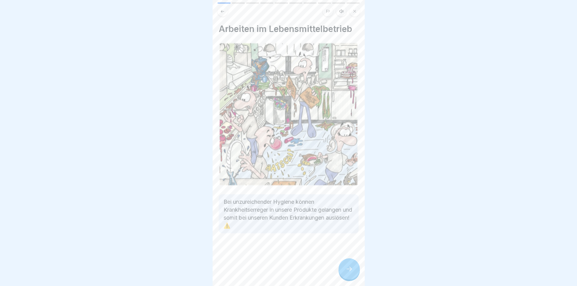
click at [344, 273] on div at bounding box center [348, 268] width 21 height 21
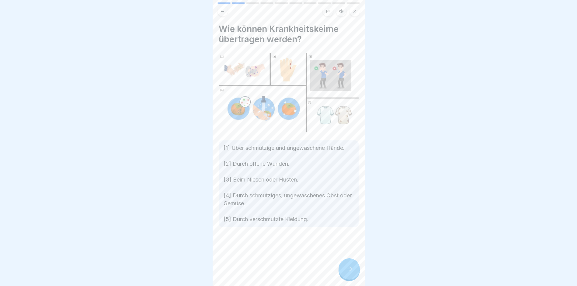
click at [344, 273] on div at bounding box center [348, 268] width 21 height 21
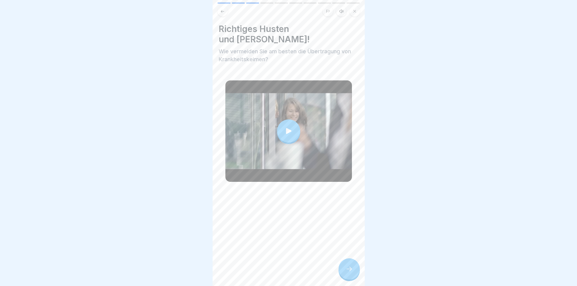
click at [344, 273] on div at bounding box center [348, 268] width 21 height 21
click at [354, 277] on div at bounding box center [348, 268] width 21 height 21
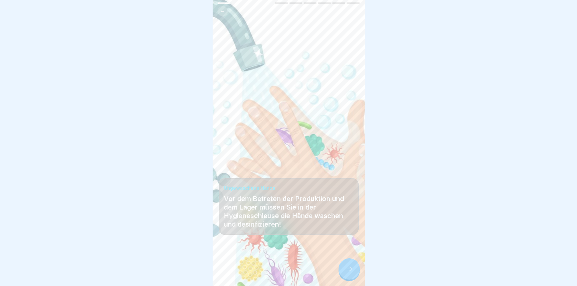
click at [353, 277] on div at bounding box center [348, 268] width 21 height 21
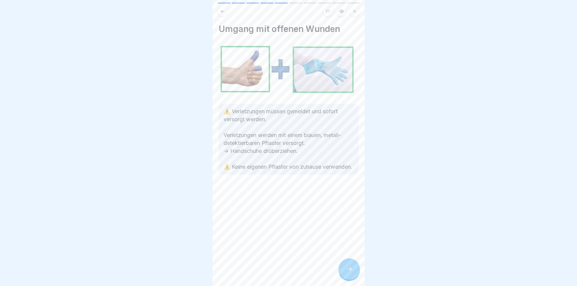
click at [354, 277] on div at bounding box center [348, 268] width 21 height 21
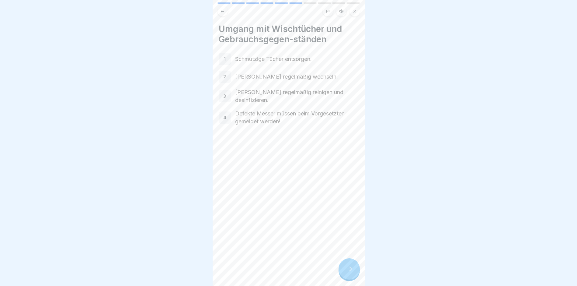
click at [354, 277] on div at bounding box center [348, 268] width 21 height 21
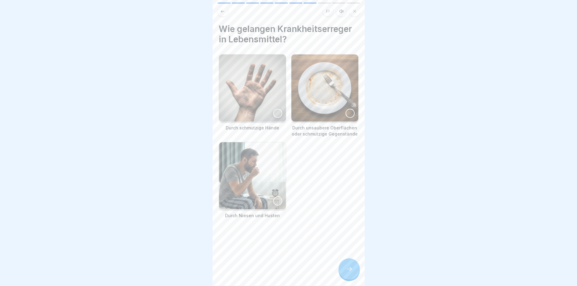
click at [353, 276] on div at bounding box center [348, 268] width 21 height 21
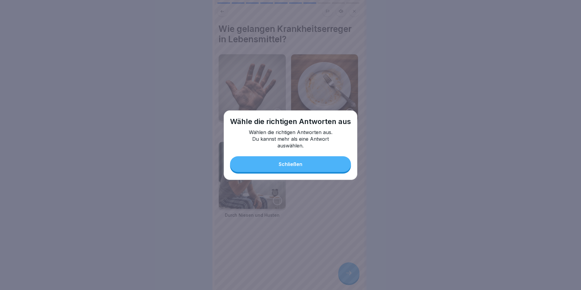
click at [289, 165] on div "Schließen" at bounding box center [291, 163] width 24 height 5
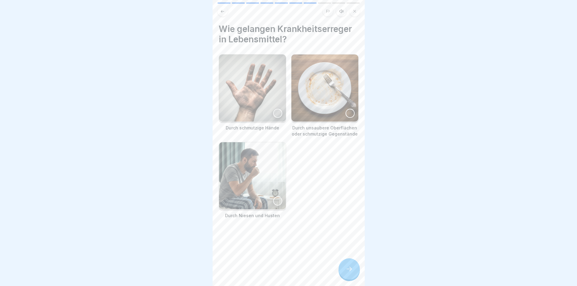
click at [274, 110] on div at bounding box center [277, 113] width 9 height 9
click at [346, 112] on div at bounding box center [349, 113] width 9 height 9
click at [346, 109] on div at bounding box center [349, 113] width 9 height 9
click at [275, 197] on div at bounding box center [277, 200] width 9 height 9
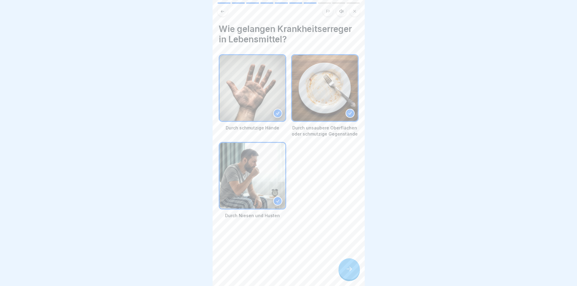
click at [353, 274] on div at bounding box center [348, 268] width 21 height 21
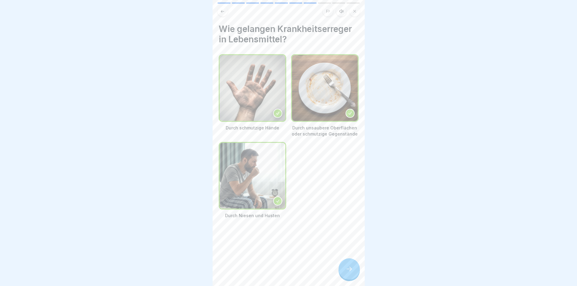
click at [353, 274] on div at bounding box center [348, 268] width 21 height 21
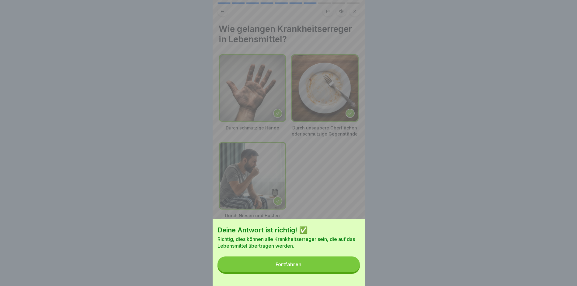
click at [320, 269] on button "Fortfahren" at bounding box center [288, 264] width 142 height 16
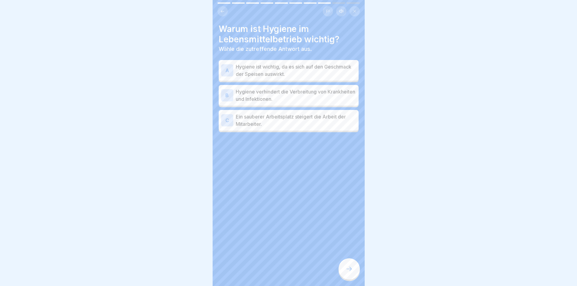
click at [229, 94] on div "B" at bounding box center [227, 95] width 12 height 12
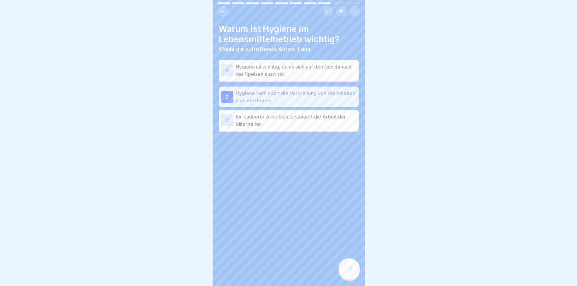
click at [225, 12] on button at bounding box center [222, 11] width 10 height 10
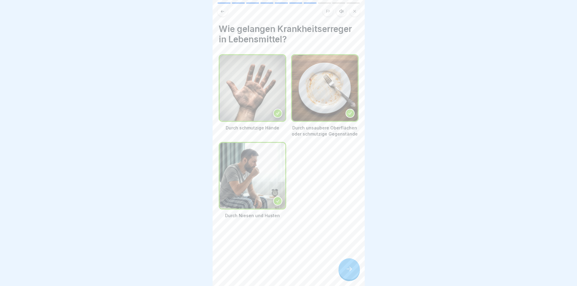
click at [345, 272] on icon at bounding box center [348, 268] width 7 height 7
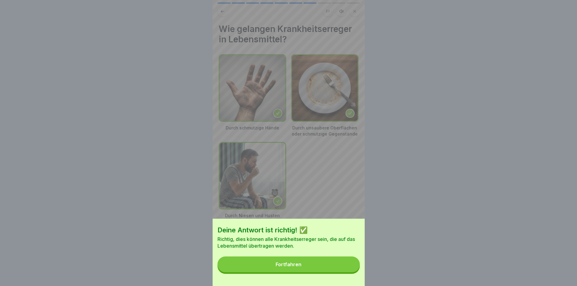
click at [314, 269] on button "Fortfahren" at bounding box center [288, 264] width 142 height 16
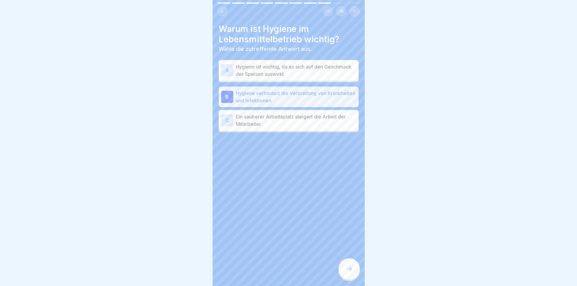
click at [348, 272] on icon at bounding box center [348, 268] width 7 height 7
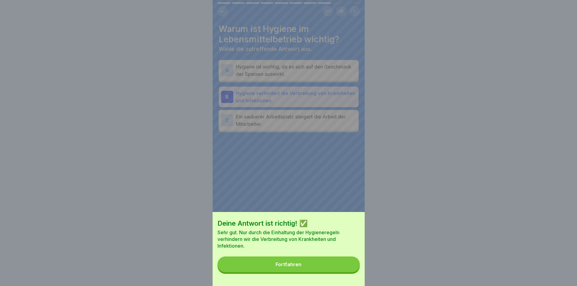
click at [263, 267] on button "Fortfahren" at bounding box center [288, 264] width 142 height 16
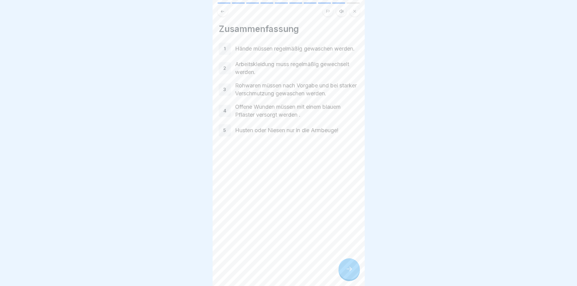
click at [352, 272] on icon at bounding box center [348, 268] width 7 height 7
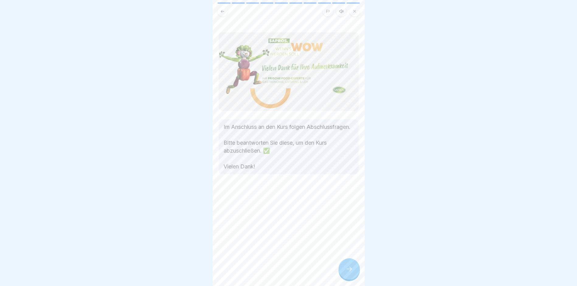
click at [352, 272] on icon at bounding box center [348, 268] width 7 height 7
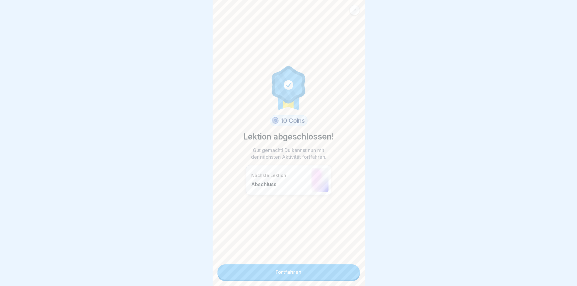
click at [319, 272] on link "Fortfahren" at bounding box center [288, 271] width 142 height 15
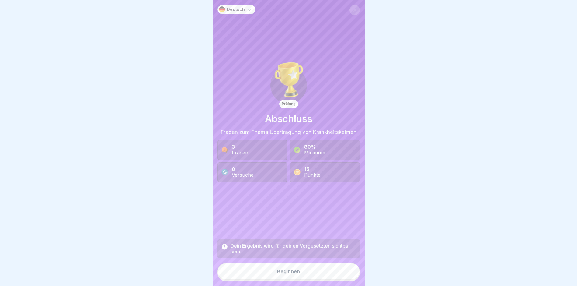
click at [302, 276] on button "Beginnen" at bounding box center [288, 271] width 142 height 16
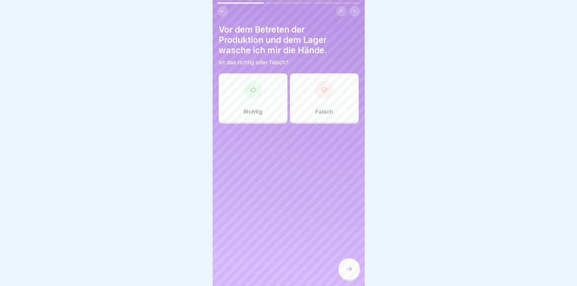
click at [254, 101] on div "Richtig" at bounding box center [253, 97] width 69 height 49
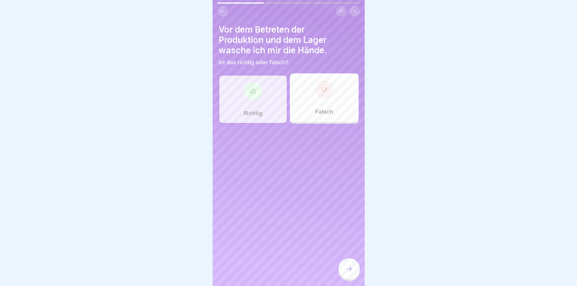
click at [346, 272] on icon at bounding box center [348, 268] width 7 height 7
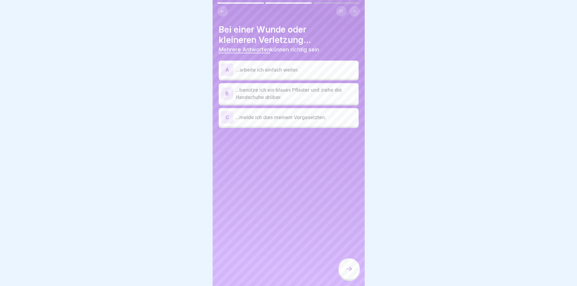
click at [230, 91] on div "B" at bounding box center [227, 93] width 12 height 12
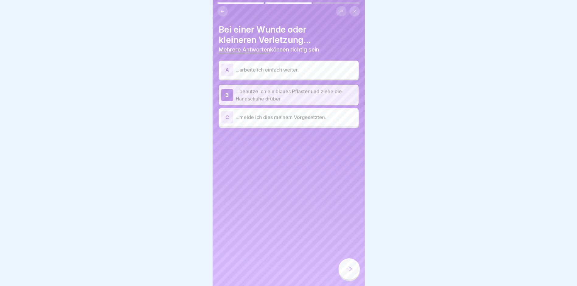
click at [229, 116] on div "C" at bounding box center [227, 117] width 12 height 12
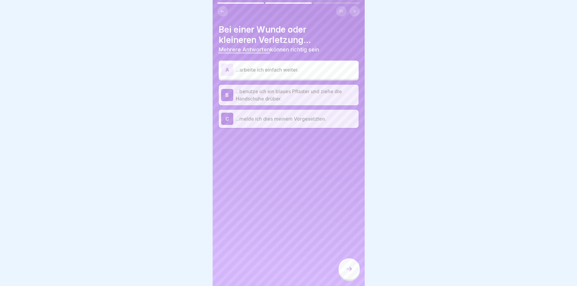
click at [350, 272] on icon at bounding box center [348, 268] width 7 height 7
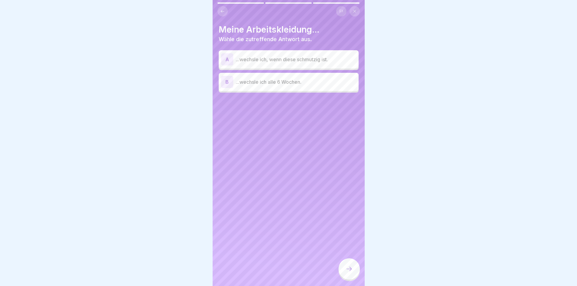
click at [226, 59] on div "A" at bounding box center [227, 59] width 12 height 12
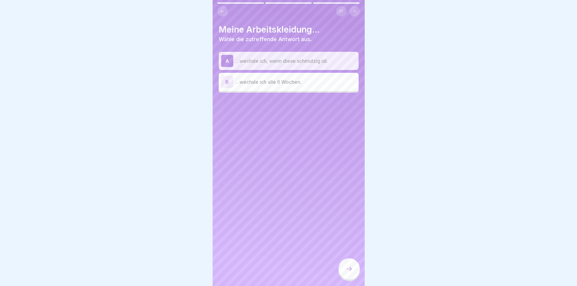
click at [350, 272] on icon at bounding box center [348, 268] width 7 height 7
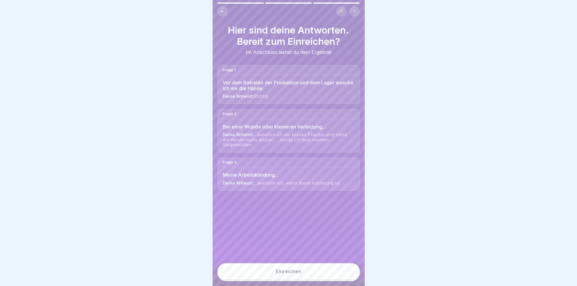
click at [302, 275] on button "Einreichen" at bounding box center [288, 271] width 142 height 16
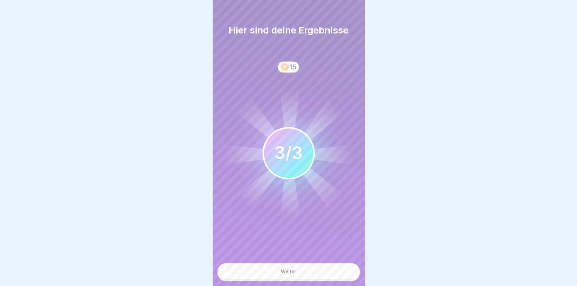
click at [294, 274] on div "Weiter" at bounding box center [289, 270] width 16 height 5
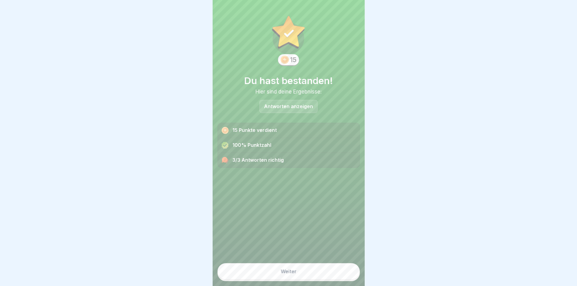
click at [306, 279] on button "Weiter" at bounding box center [288, 271] width 142 height 16
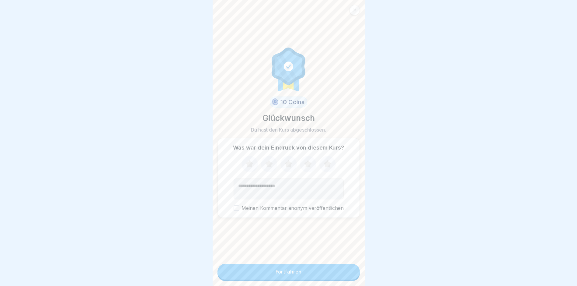
click at [308, 276] on button "Fortfahren" at bounding box center [288, 271] width 142 height 16
click at [307, 277] on button "Fortfahren" at bounding box center [288, 271] width 142 height 16
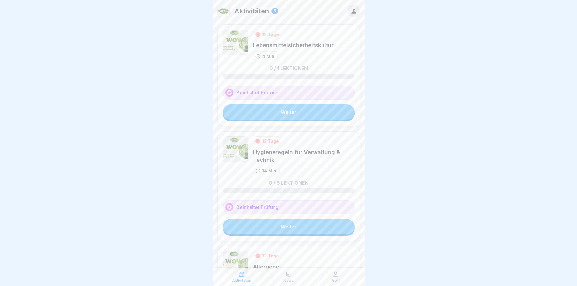
click at [288, 112] on link "Weiter" at bounding box center [289, 111] width 132 height 15
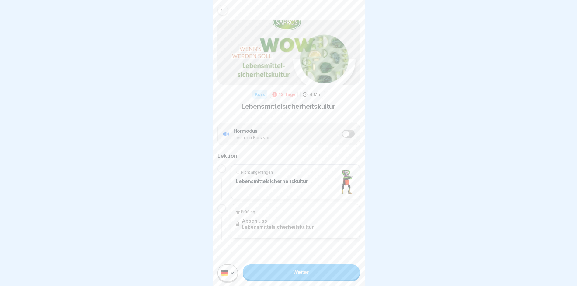
click at [312, 274] on link "Weiter" at bounding box center [301, 271] width 117 height 15
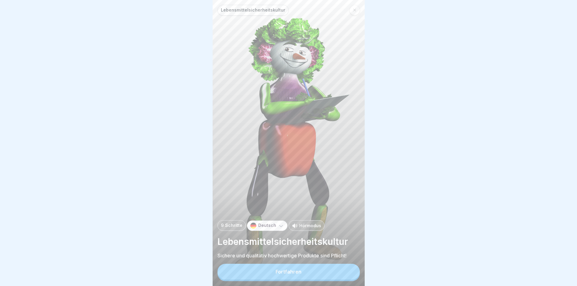
click at [318, 271] on button "Fortfahren" at bounding box center [288, 271] width 142 height 16
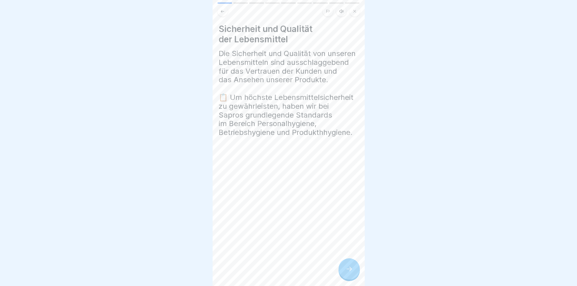
click at [349, 272] on icon at bounding box center [348, 268] width 7 height 7
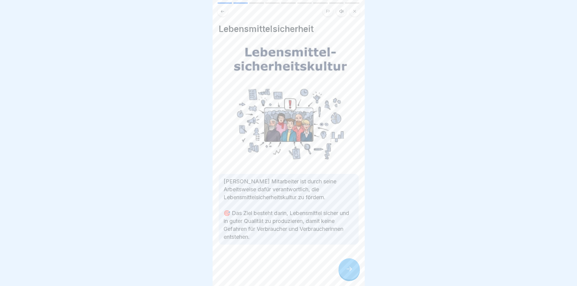
click at [350, 272] on icon at bounding box center [348, 268] width 7 height 7
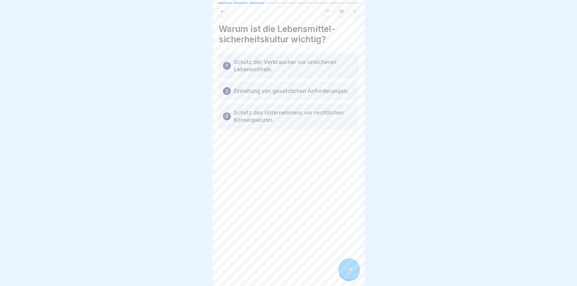
click at [350, 272] on icon at bounding box center [348, 268] width 7 height 7
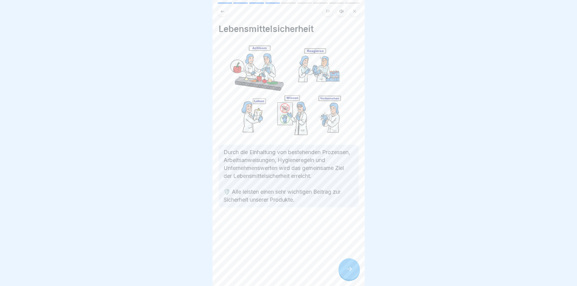
click at [350, 272] on icon at bounding box center [348, 268] width 7 height 7
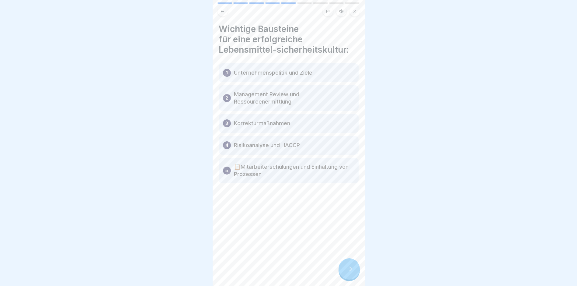
click at [350, 272] on icon at bounding box center [348, 268] width 7 height 7
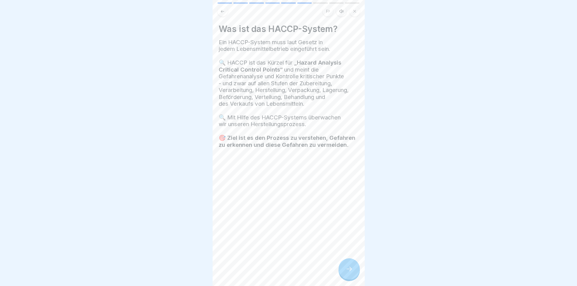
click at [350, 272] on icon at bounding box center [348, 268] width 7 height 7
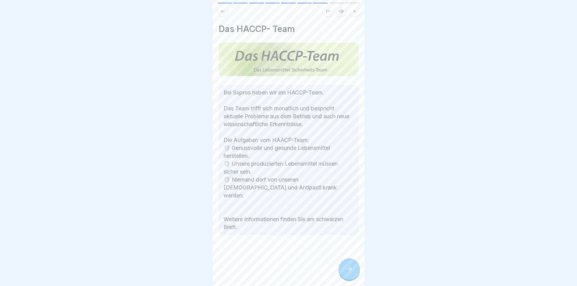
click at [350, 272] on icon at bounding box center [348, 268] width 7 height 7
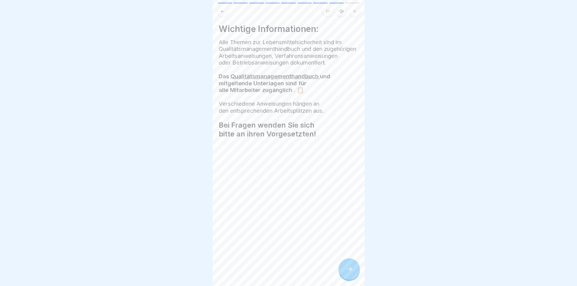
click at [350, 272] on icon at bounding box center [348, 268] width 7 height 7
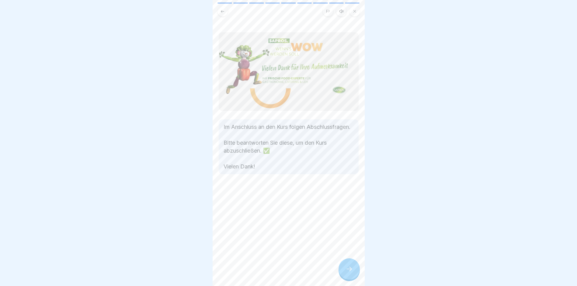
click at [350, 272] on icon at bounding box center [348, 268] width 7 height 7
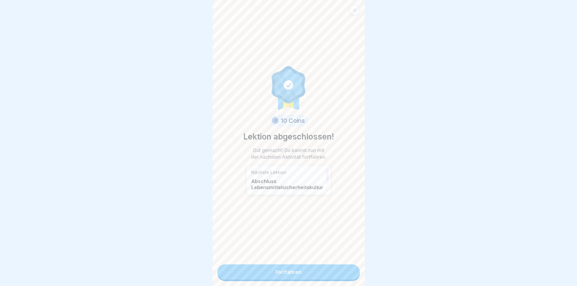
click at [345, 275] on link "Fortfahren" at bounding box center [288, 271] width 142 height 15
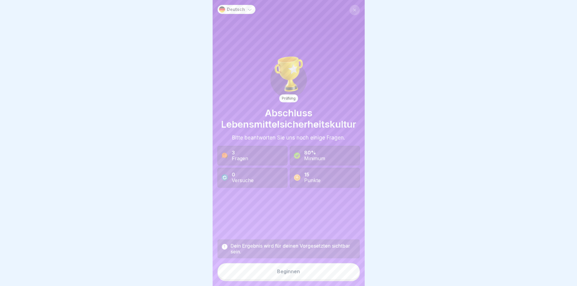
click at [310, 279] on button "Beginnen" at bounding box center [288, 271] width 142 height 16
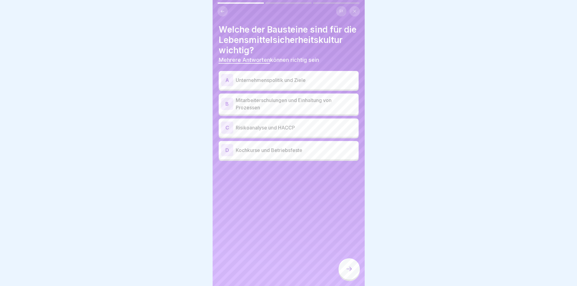
click at [228, 86] on div "A" at bounding box center [227, 80] width 12 height 12
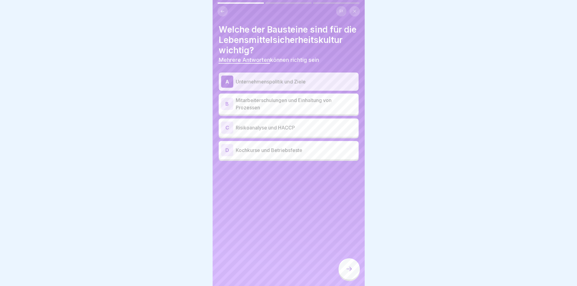
click at [228, 134] on div "C" at bounding box center [227, 127] width 12 height 12
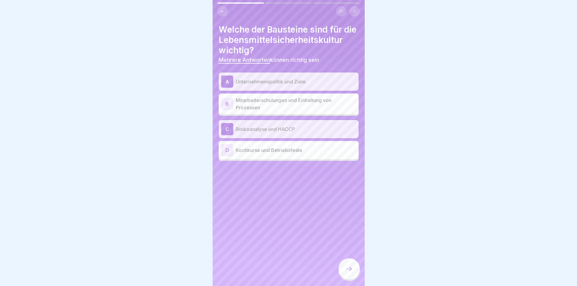
click at [226, 110] on div "B" at bounding box center [227, 104] width 12 height 12
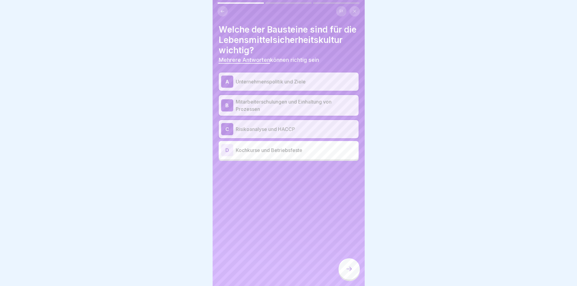
click at [351, 270] on div at bounding box center [348, 268] width 21 height 21
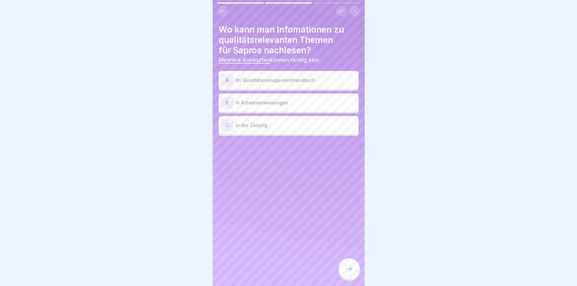
click at [227, 101] on div "B" at bounding box center [227, 102] width 12 height 12
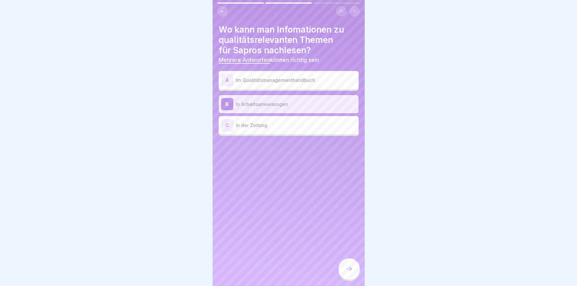
click at [226, 79] on div "A" at bounding box center [227, 80] width 12 height 12
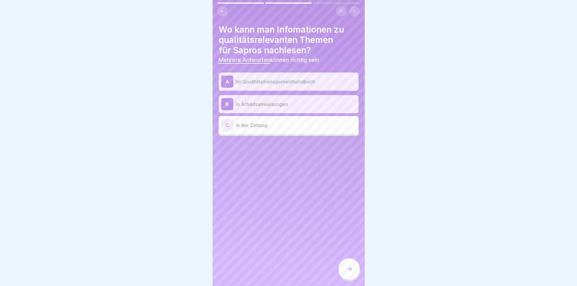
click at [350, 277] on div at bounding box center [348, 268] width 21 height 21
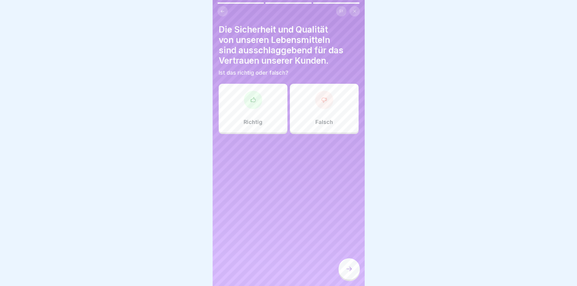
click at [255, 113] on div "Richtig" at bounding box center [253, 108] width 69 height 49
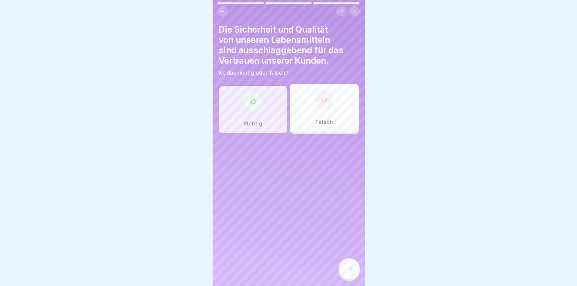
click at [351, 272] on icon at bounding box center [348, 268] width 7 height 7
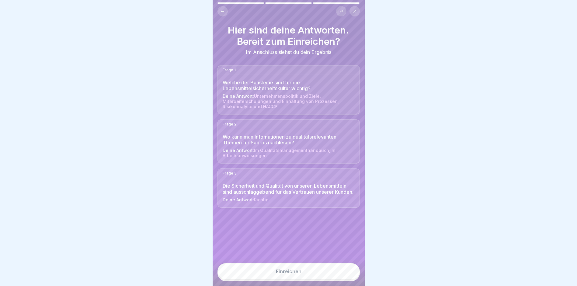
click at [307, 277] on button "Einreichen" at bounding box center [288, 271] width 142 height 16
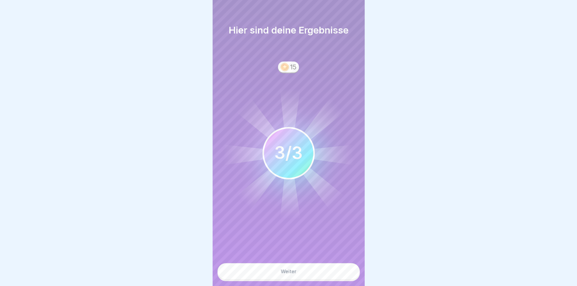
click at [308, 272] on button "Weiter" at bounding box center [288, 271] width 142 height 16
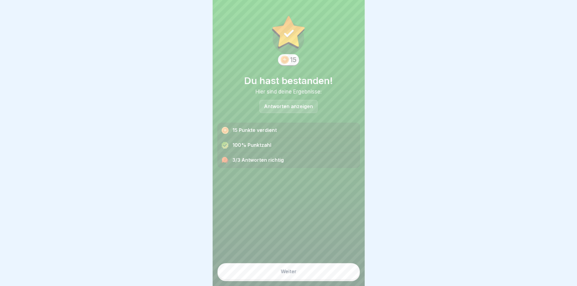
click at [310, 274] on button "Weiter" at bounding box center [288, 271] width 142 height 16
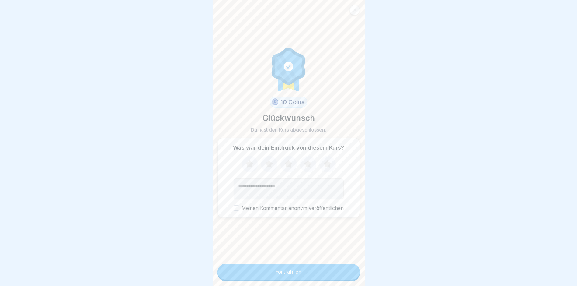
click at [310, 274] on button "Fortfahren" at bounding box center [288, 271] width 142 height 16
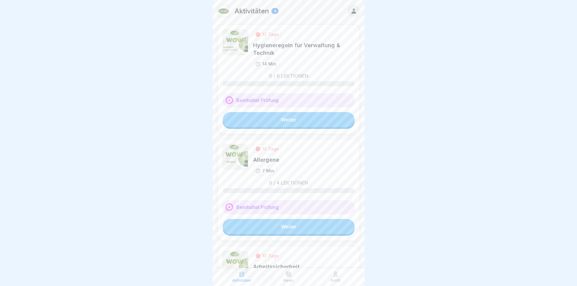
click at [311, 123] on link "Weiter" at bounding box center [289, 119] width 132 height 15
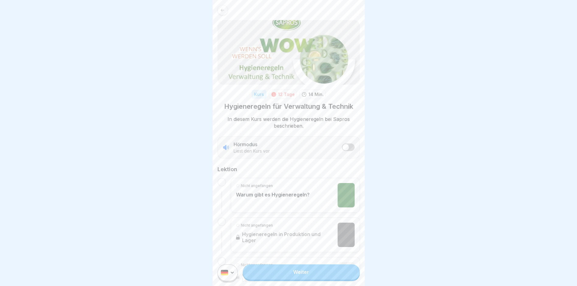
click at [298, 277] on link "Weiter" at bounding box center [301, 271] width 117 height 15
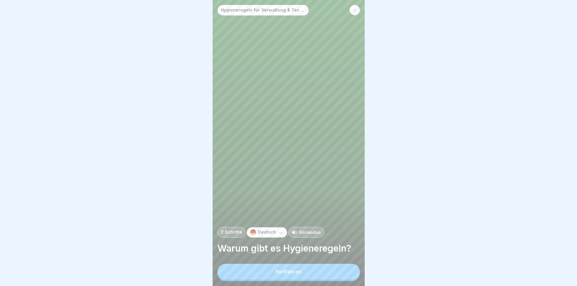
click at [298, 274] on div "Fortfahren" at bounding box center [289, 271] width 26 height 5
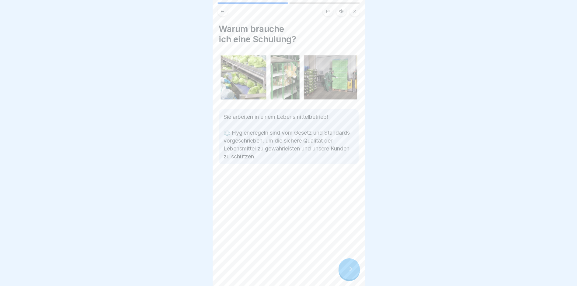
click at [353, 272] on div at bounding box center [348, 268] width 21 height 21
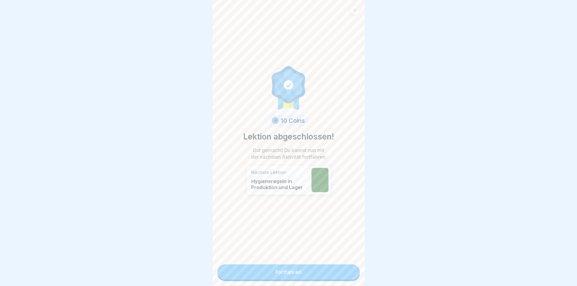
click at [331, 265] on link "Fortfahren" at bounding box center [288, 271] width 142 height 15
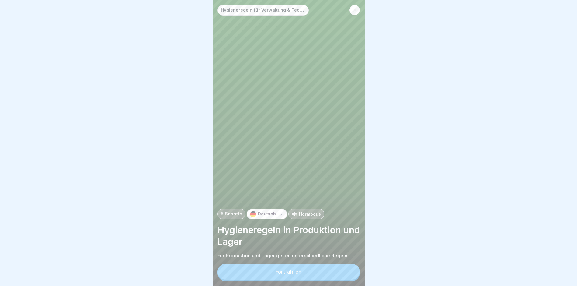
click at [319, 273] on button "Fortfahren" at bounding box center [288, 271] width 142 height 16
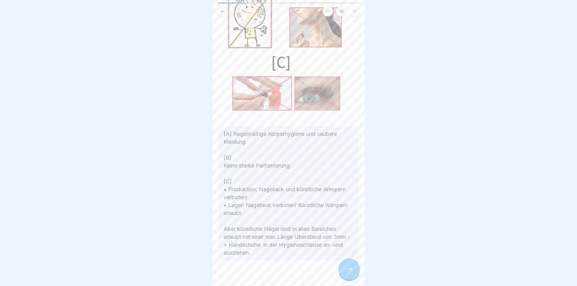
scroll to position [79, 0]
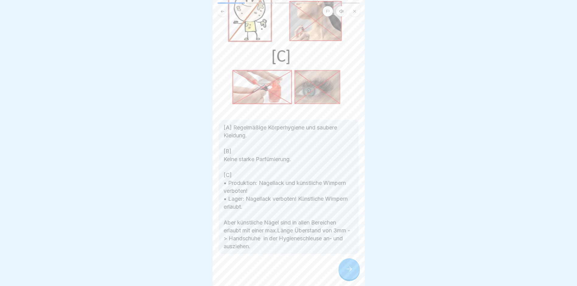
click at [349, 272] on icon at bounding box center [348, 268] width 7 height 7
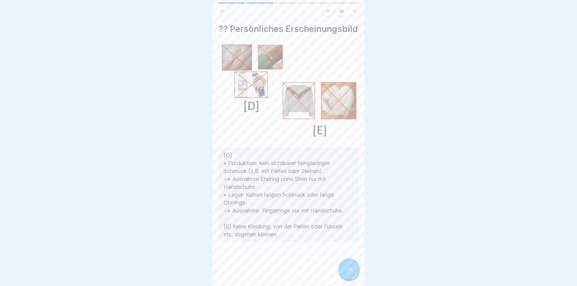
click at [349, 272] on icon at bounding box center [348, 268] width 7 height 7
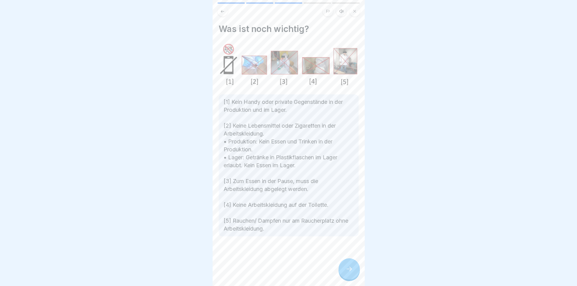
click at [349, 272] on icon at bounding box center [348, 268] width 7 height 7
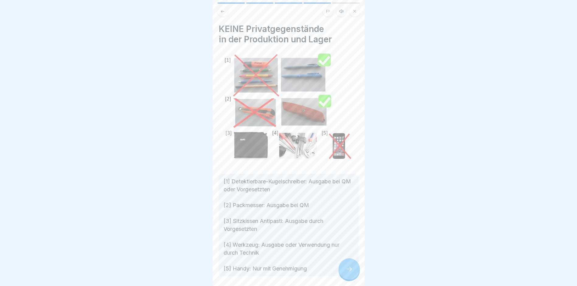
click at [349, 272] on icon at bounding box center [348, 268] width 7 height 7
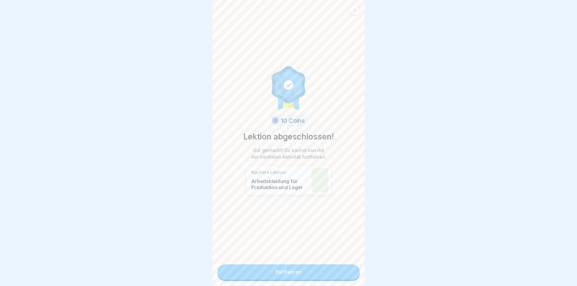
click at [327, 276] on link "Fortfahren" at bounding box center [288, 271] width 142 height 15
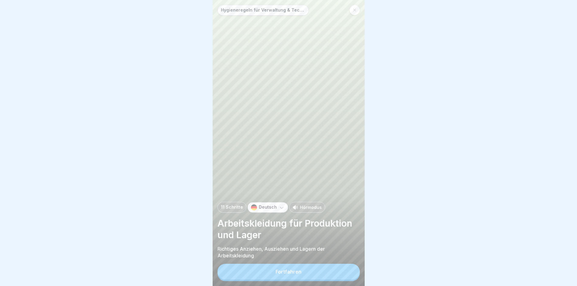
click at [323, 279] on button "Fortfahren" at bounding box center [288, 271] width 142 height 16
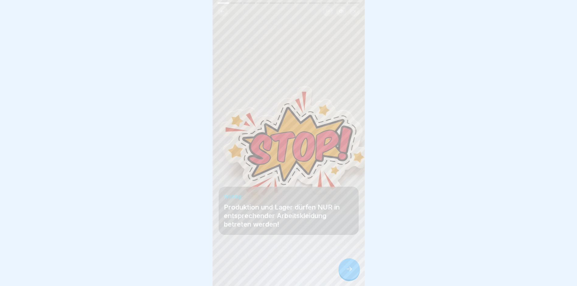
click at [347, 272] on icon at bounding box center [348, 268] width 7 height 7
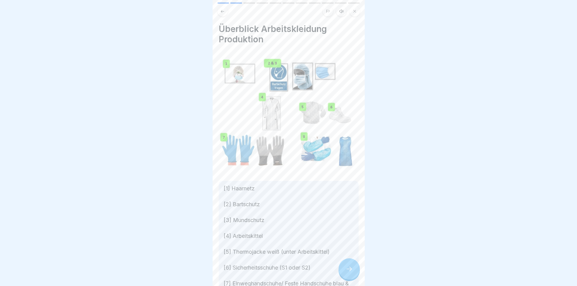
click at [349, 267] on div at bounding box center [348, 268] width 21 height 21
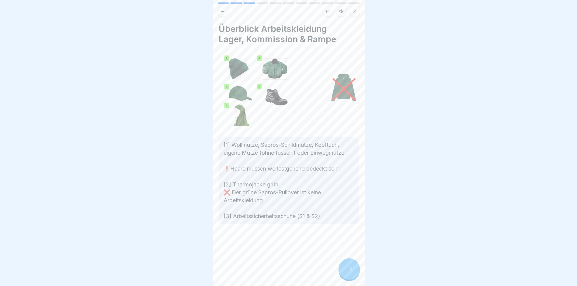
click at [346, 271] on icon at bounding box center [348, 268] width 7 height 7
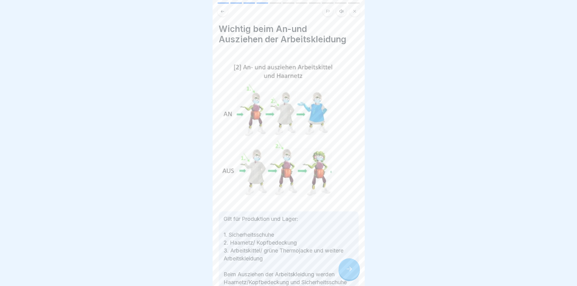
click at [345, 271] on icon at bounding box center [348, 268] width 7 height 7
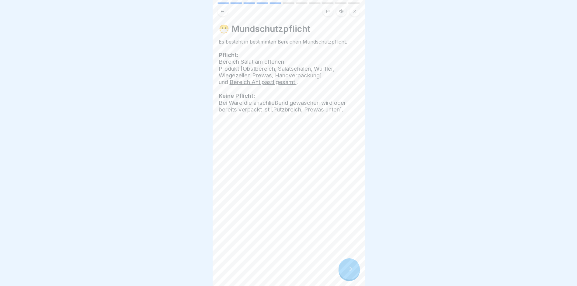
click at [345, 271] on icon at bounding box center [348, 268] width 7 height 7
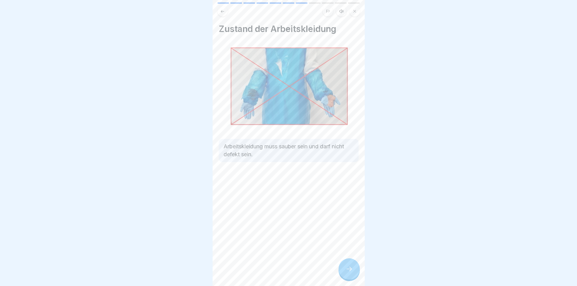
click at [345, 271] on icon at bounding box center [348, 268] width 7 height 7
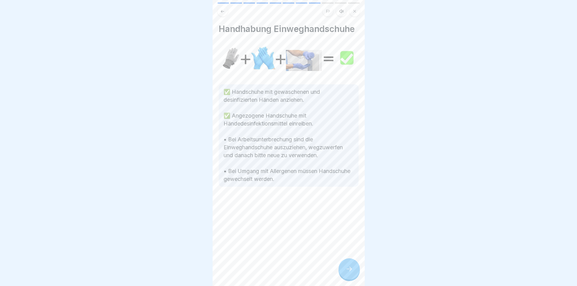
click at [345, 271] on icon at bounding box center [348, 268] width 7 height 7
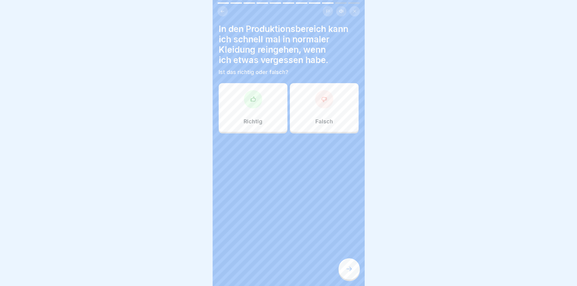
click at [331, 106] on div "Falsch" at bounding box center [324, 107] width 69 height 49
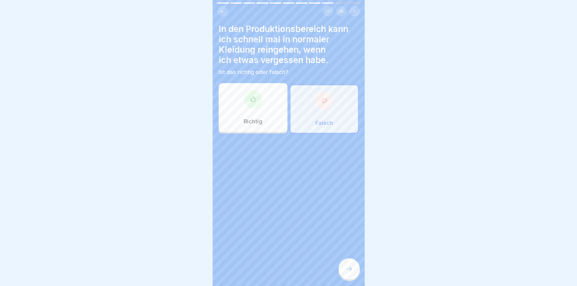
click at [352, 272] on icon at bounding box center [348, 268] width 7 height 7
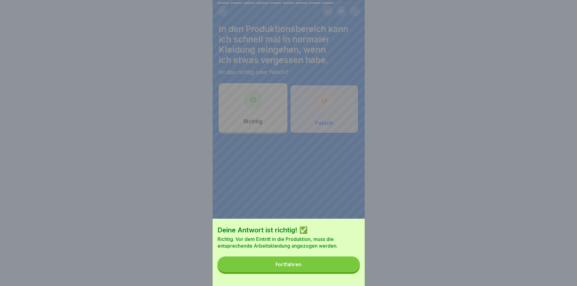
click at [313, 271] on button "Fortfahren" at bounding box center [288, 264] width 142 height 16
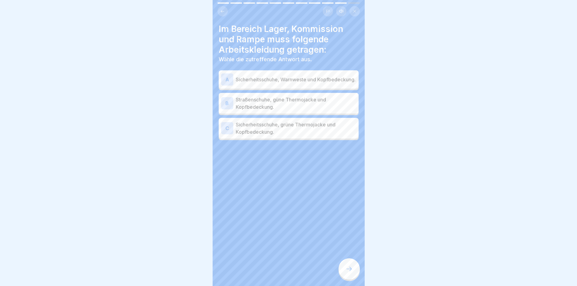
click at [226, 130] on div "C" at bounding box center [227, 128] width 12 height 12
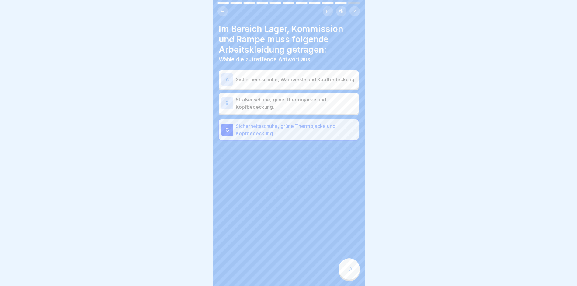
click at [350, 272] on icon at bounding box center [348, 268] width 7 height 7
click at [350, 271] on icon at bounding box center [348, 268] width 5 height 4
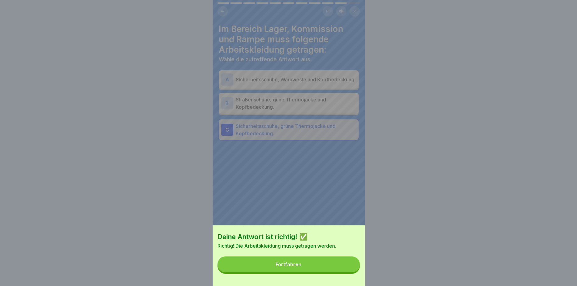
click at [315, 270] on button "Fortfahren" at bounding box center [288, 264] width 142 height 16
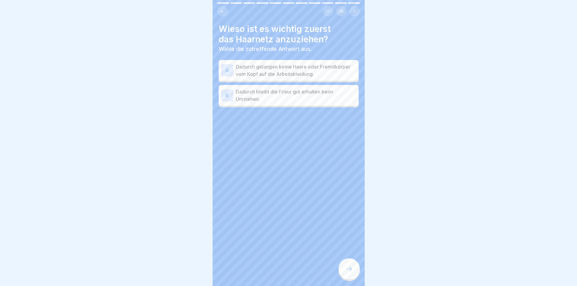
click at [227, 69] on div "A" at bounding box center [227, 70] width 12 height 12
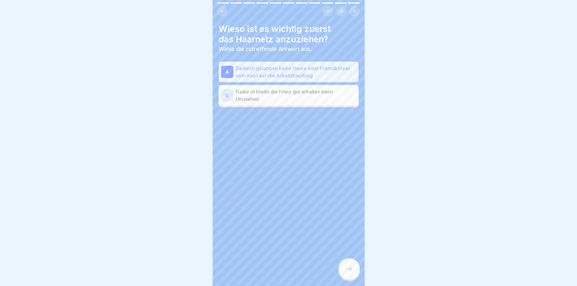
click at [350, 272] on icon at bounding box center [348, 268] width 7 height 7
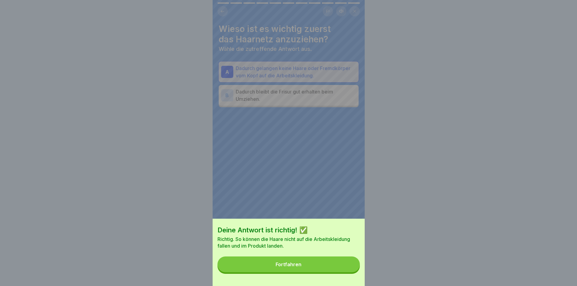
click at [327, 271] on button "Fortfahren" at bounding box center [288, 264] width 142 height 16
click at [327, 271] on div "Deine Antwort ist richtig! ✅ Richtig. So können die Haare nicht auf die Arbeits…" at bounding box center [289, 251] width 152 height 67
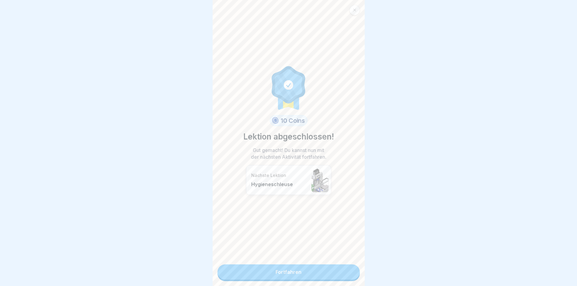
click at [313, 269] on link "Fortfahren" at bounding box center [288, 271] width 142 height 15
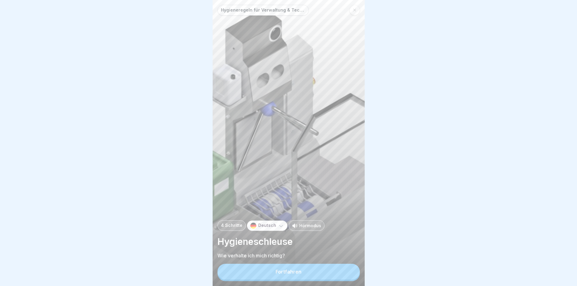
click at [304, 276] on button "Fortfahren" at bounding box center [288, 271] width 142 height 16
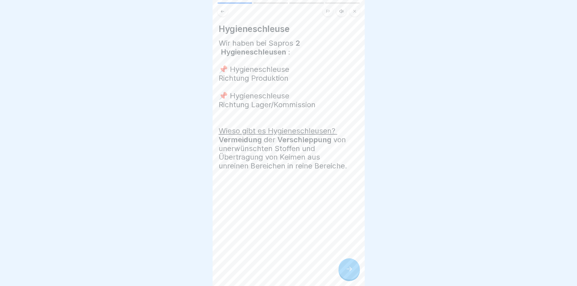
click at [350, 278] on div at bounding box center [348, 268] width 21 height 21
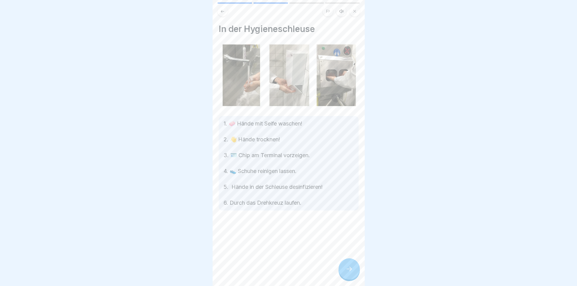
click at [350, 278] on div at bounding box center [348, 268] width 21 height 21
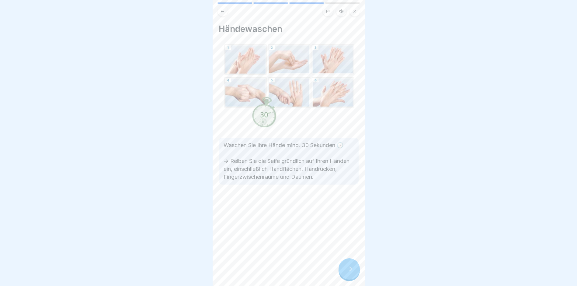
click at [349, 278] on div at bounding box center [348, 268] width 21 height 21
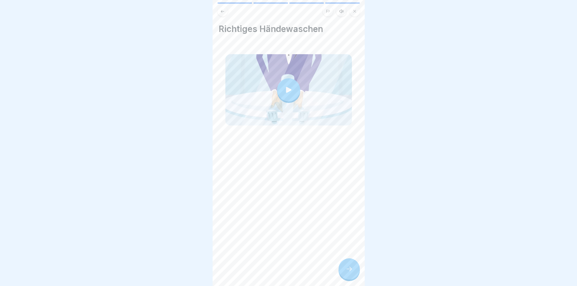
click at [349, 278] on div at bounding box center [348, 268] width 21 height 21
click at [352, 272] on icon at bounding box center [348, 268] width 7 height 7
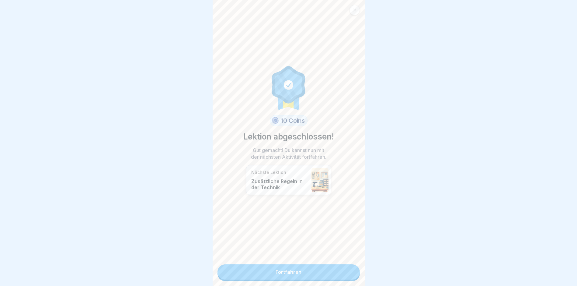
click at [345, 275] on link "Fortfahren" at bounding box center [288, 271] width 142 height 15
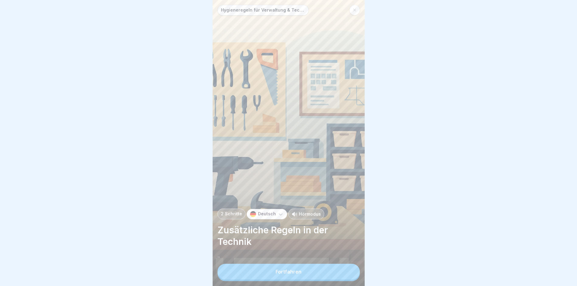
click at [332, 278] on button "Fortfahren" at bounding box center [288, 271] width 142 height 16
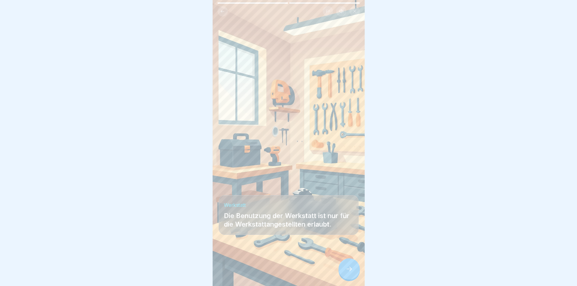
click at [354, 272] on div at bounding box center [348, 268] width 21 height 21
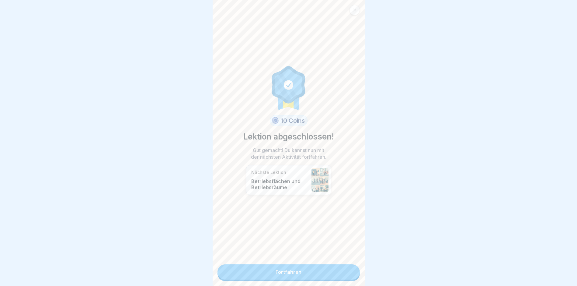
click at [345, 274] on link "Fortfahren" at bounding box center [288, 271] width 142 height 15
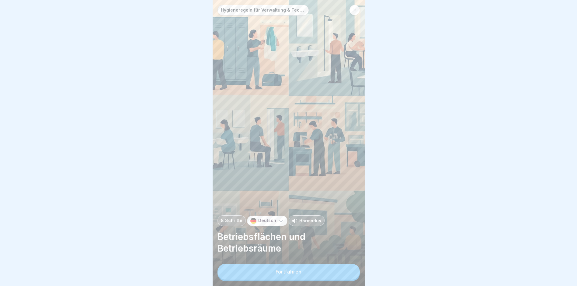
click at [345, 274] on button "Fortfahren" at bounding box center [288, 271] width 142 height 16
click at [345, 274] on div "Hygieneregeln für Verwaltung & Technik 8 Schritte Deutsch Hörmodus Betriebsfläc…" at bounding box center [289, 143] width 152 height 286
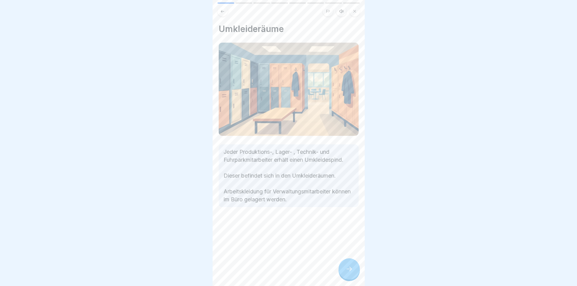
click at [350, 272] on icon at bounding box center [348, 268] width 7 height 7
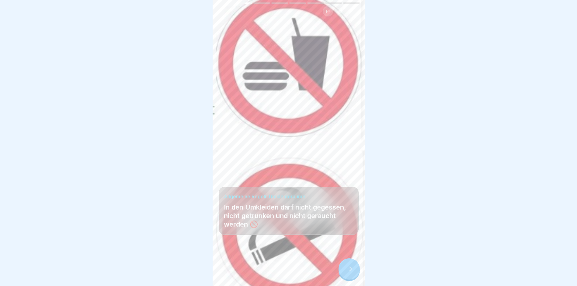
click at [350, 272] on icon at bounding box center [348, 268] width 7 height 7
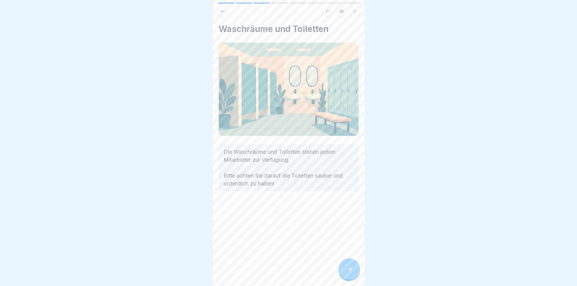
click at [351, 271] on icon at bounding box center [348, 268] width 5 height 4
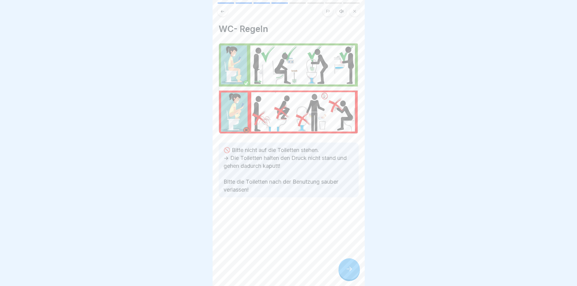
click at [351, 272] on icon at bounding box center [348, 268] width 7 height 7
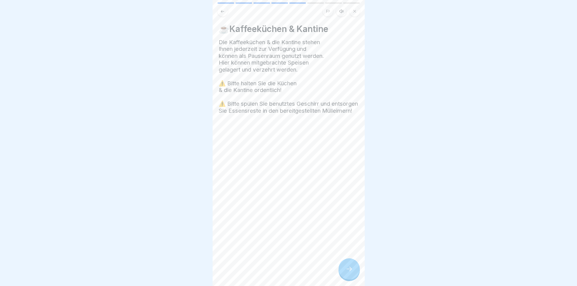
click at [351, 272] on icon at bounding box center [348, 268] width 7 height 7
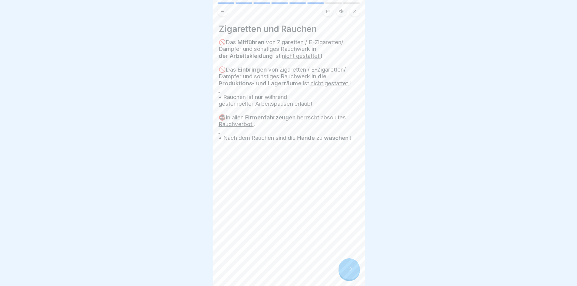
click at [351, 272] on icon at bounding box center [348, 268] width 7 height 7
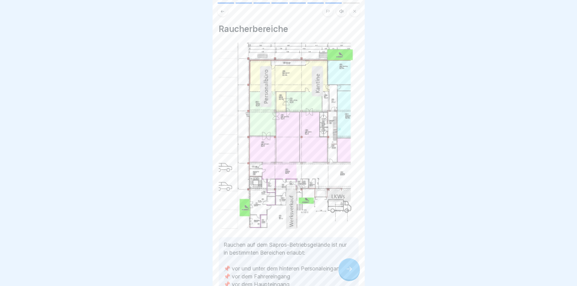
click at [351, 272] on icon at bounding box center [348, 268] width 7 height 7
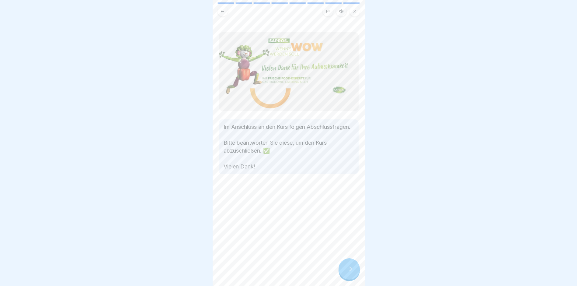
click at [351, 272] on icon at bounding box center [348, 268] width 7 height 7
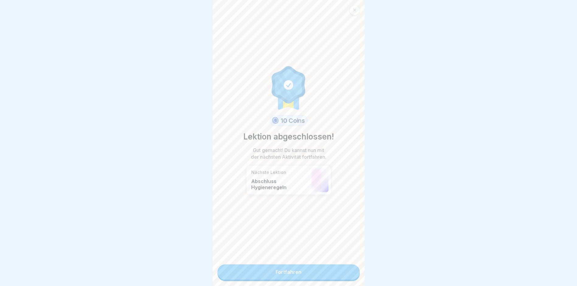
click at [351, 272] on link "Fortfahren" at bounding box center [288, 271] width 142 height 15
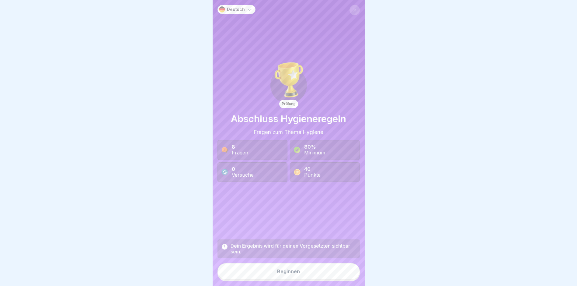
click at [319, 274] on button "Beginnen" at bounding box center [288, 271] width 142 height 16
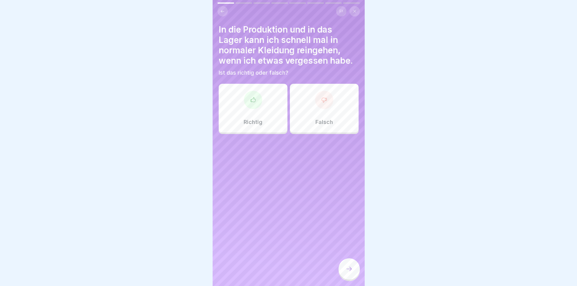
click at [329, 116] on div "Falsch" at bounding box center [324, 108] width 69 height 49
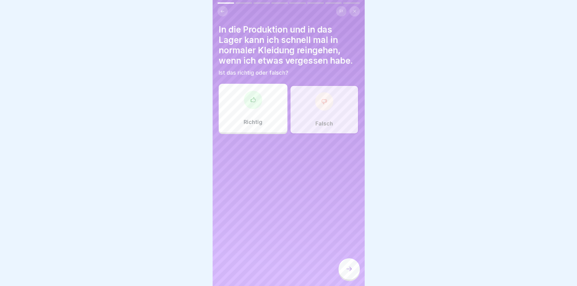
click at [347, 271] on icon at bounding box center [348, 268] width 7 height 7
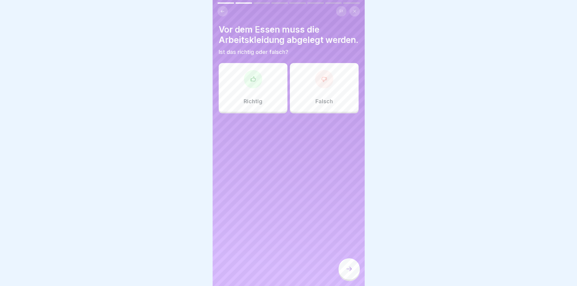
click at [257, 88] on div at bounding box center [253, 79] width 18 height 18
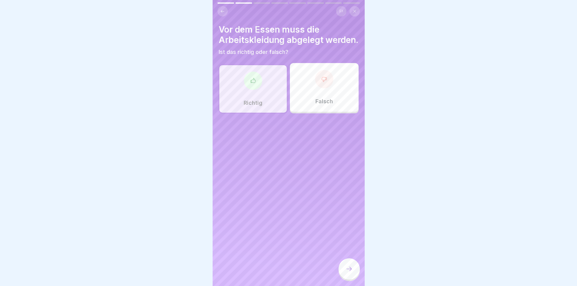
click at [353, 274] on div at bounding box center [348, 268] width 21 height 21
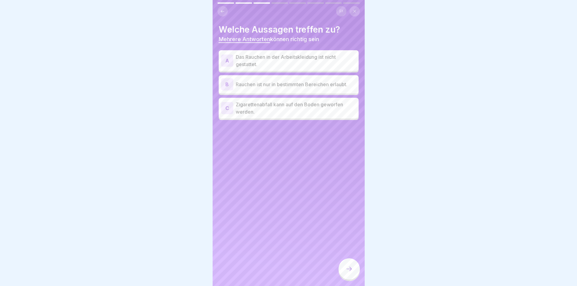
click at [231, 61] on div "A" at bounding box center [227, 60] width 12 height 12
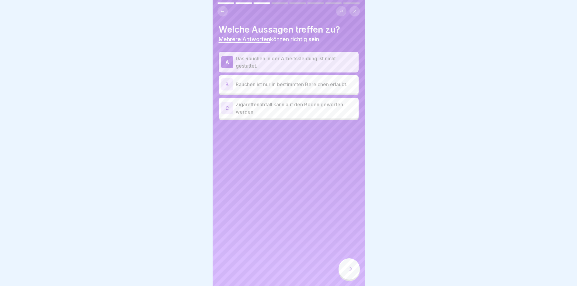
click at [229, 83] on div "B" at bounding box center [227, 84] width 12 height 12
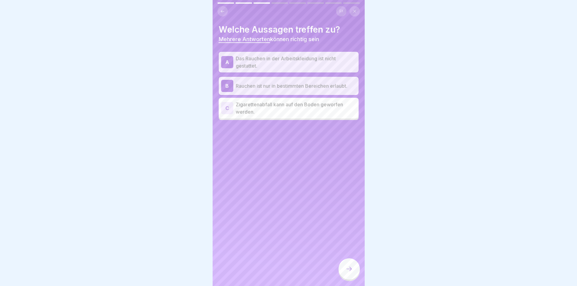
click at [346, 269] on div at bounding box center [348, 268] width 21 height 21
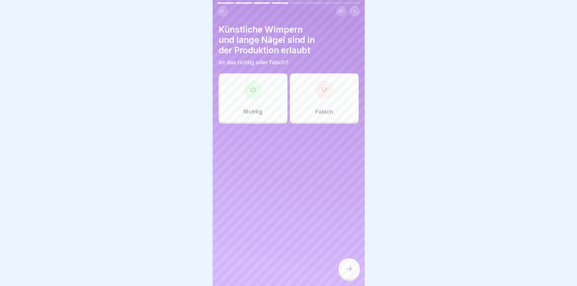
click at [324, 95] on div at bounding box center [324, 89] width 18 height 18
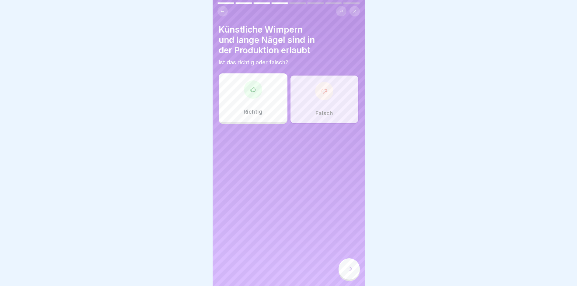
click at [357, 276] on div at bounding box center [348, 268] width 21 height 21
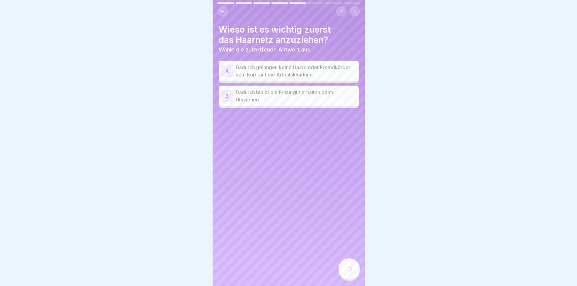
click at [228, 72] on div "A" at bounding box center [227, 71] width 12 height 12
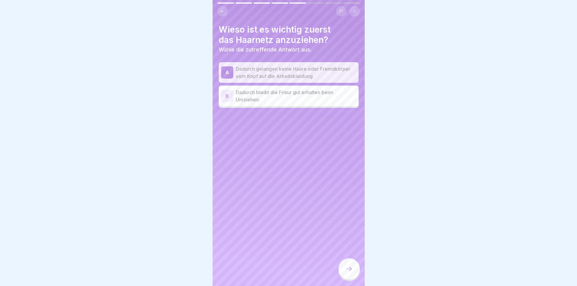
click at [352, 270] on icon at bounding box center [348, 268] width 7 height 7
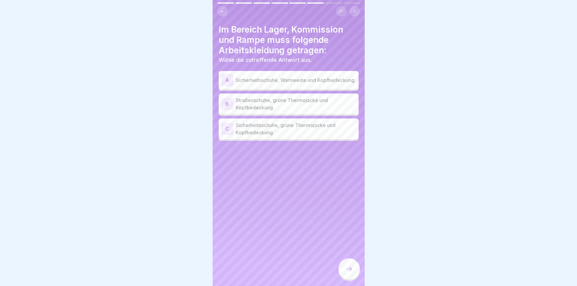
click at [229, 134] on div "C" at bounding box center [227, 129] width 12 height 12
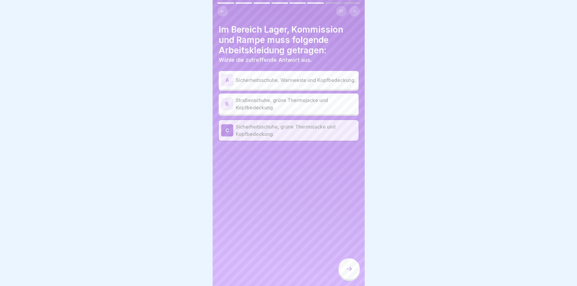
click at [348, 271] on icon at bounding box center [348, 268] width 7 height 7
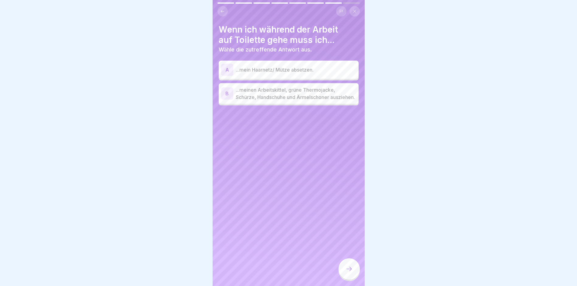
click at [229, 97] on div "B" at bounding box center [227, 93] width 12 height 12
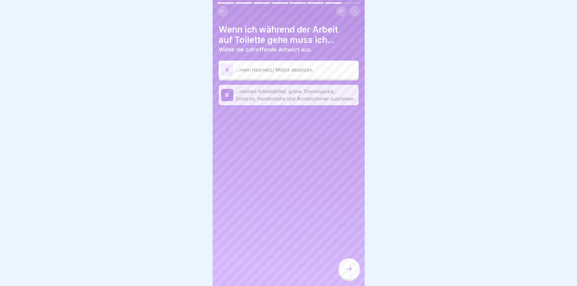
click at [351, 272] on icon at bounding box center [348, 268] width 7 height 7
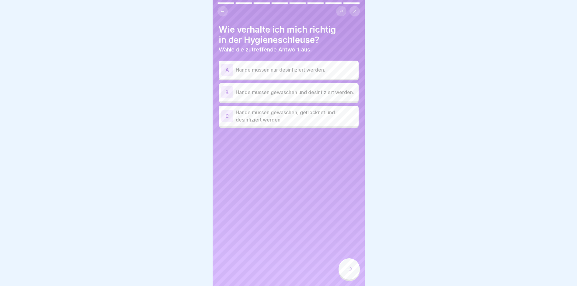
click at [226, 120] on div "C" at bounding box center [227, 116] width 12 height 12
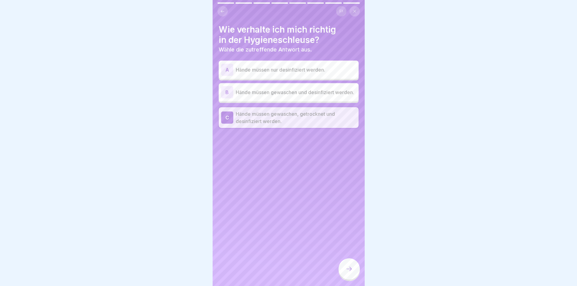
click at [347, 272] on icon at bounding box center [348, 268] width 7 height 7
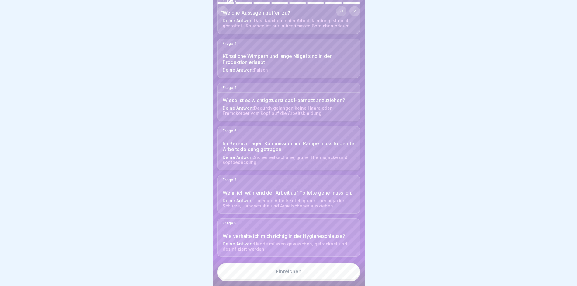
scroll to position [5, 0]
click at [284, 271] on div "Einreichen" at bounding box center [289, 270] width 26 height 5
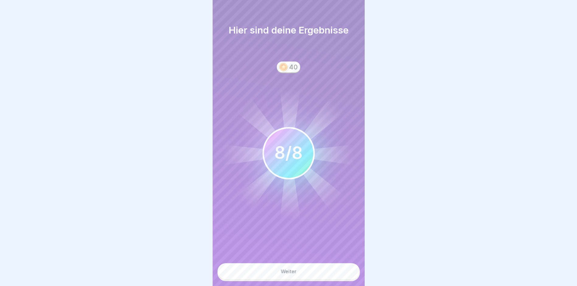
click at [284, 272] on div "Weiter" at bounding box center [289, 270] width 16 height 5
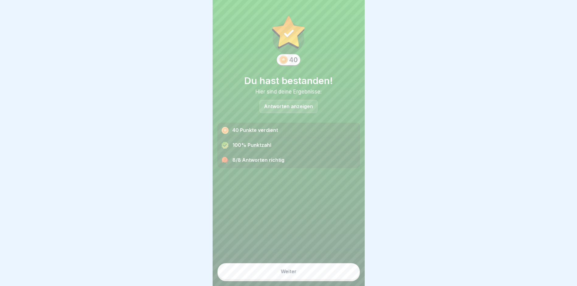
click at [284, 272] on div "Weiter" at bounding box center [289, 270] width 16 height 5
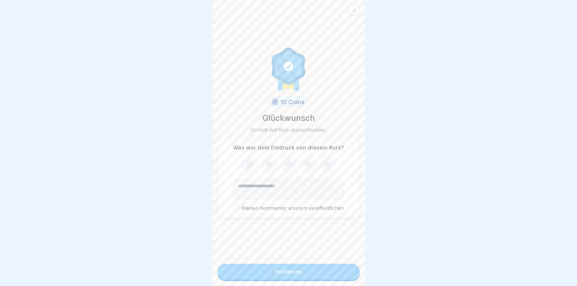
click at [291, 272] on div "Fortfahren" at bounding box center [289, 271] width 26 height 5
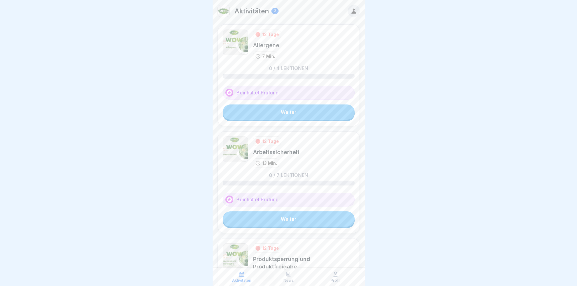
click at [301, 113] on link "Weiter" at bounding box center [289, 111] width 132 height 15
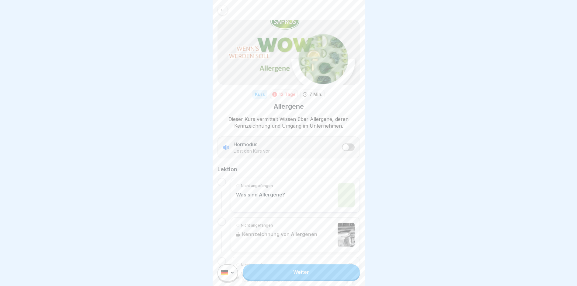
click at [297, 277] on link "Weiter" at bounding box center [301, 271] width 117 height 15
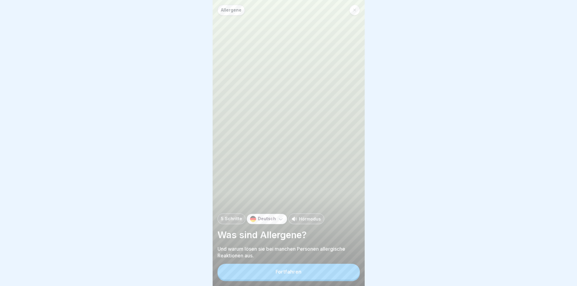
click at [295, 274] on div "Fortfahren" at bounding box center [289, 271] width 26 height 5
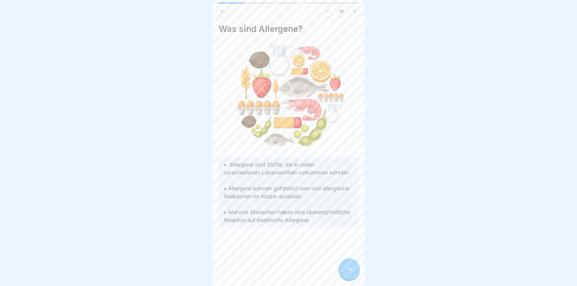
click at [347, 269] on div at bounding box center [348, 268] width 21 height 21
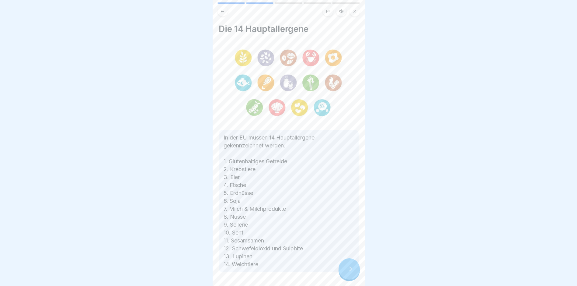
click at [344, 269] on div at bounding box center [348, 268] width 21 height 21
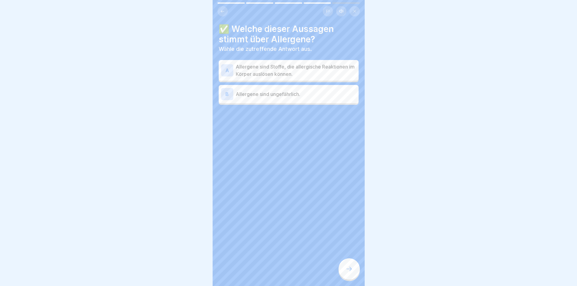
click at [231, 71] on div "A" at bounding box center [227, 70] width 12 height 12
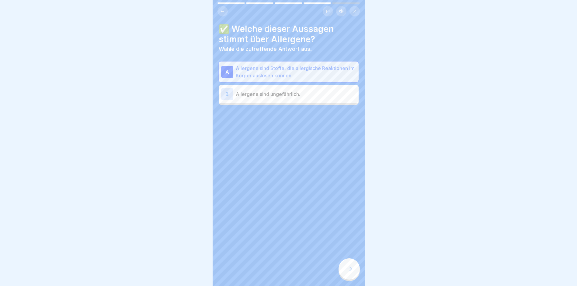
click at [354, 272] on div at bounding box center [348, 268] width 21 height 21
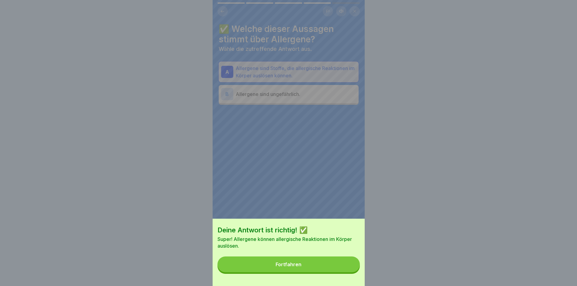
click at [354, 272] on button "Fortfahren" at bounding box center [288, 264] width 142 height 16
click at [354, 272] on div "Deine Antwort ist richtig! ✅ Super! Allergene können allergische Reaktionen im …" at bounding box center [289, 143] width 152 height 286
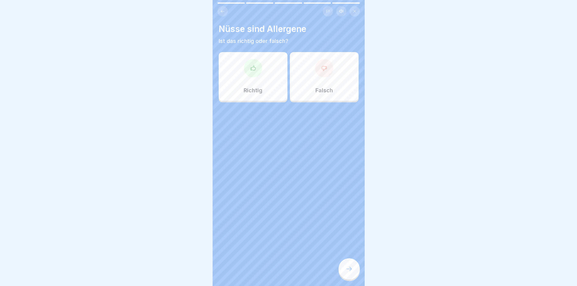
click at [256, 75] on div at bounding box center [253, 68] width 18 height 18
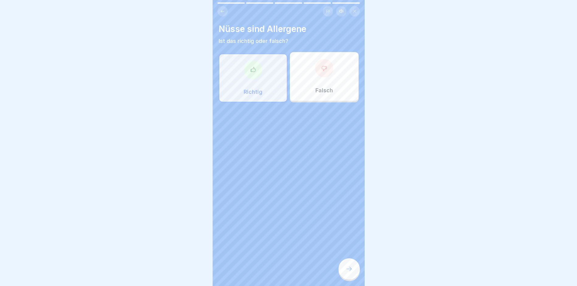
click at [348, 271] on icon at bounding box center [348, 268] width 7 height 7
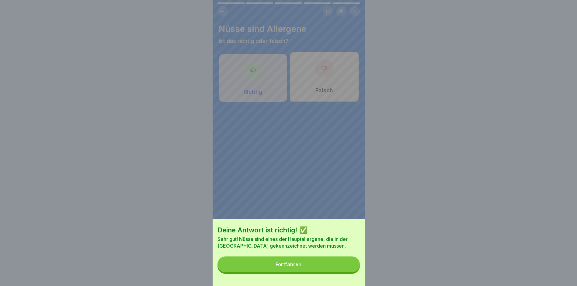
click at [313, 266] on button "Fortfahren" at bounding box center [288, 264] width 142 height 16
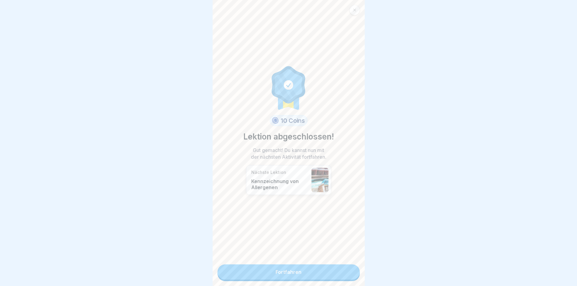
click at [304, 269] on link "Fortfahren" at bounding box center [288, 271] width 142 height 15
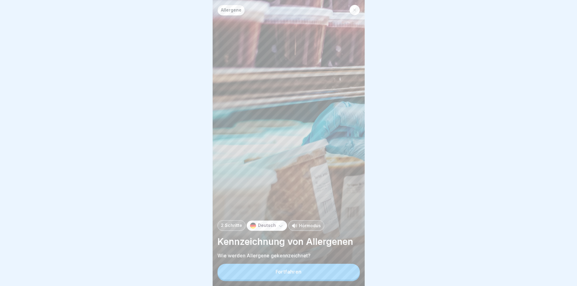
click at [330, 276] on button "Fortfahren" at bounding box center [288, 271] width 142 height 16
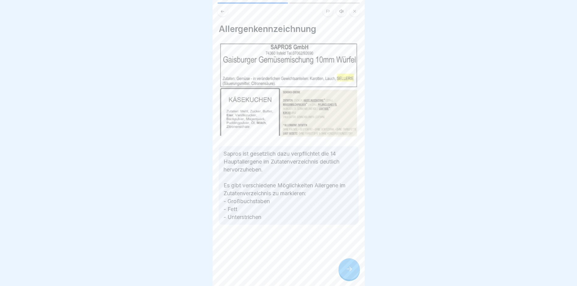
click at [352, 272] on icon at bounding box center [348, 268] width 7 height 7
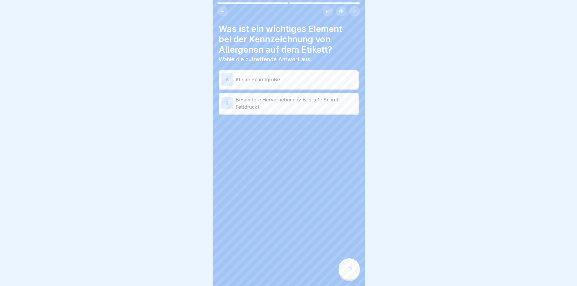
click at [229, 104] on div "B" at bounding box center [227, 103] width 12 height 12
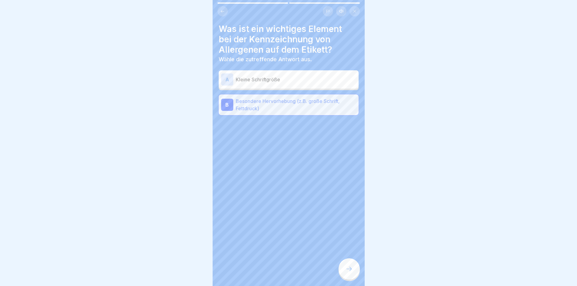
click at [348, 272] on icon at bounding box center [348, 268] width 7 height 7
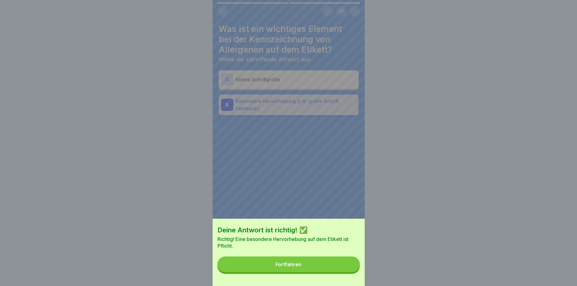
click at [321, 266] on button "Fortfahren" at bounding box center [288, 264] width 142 height 16
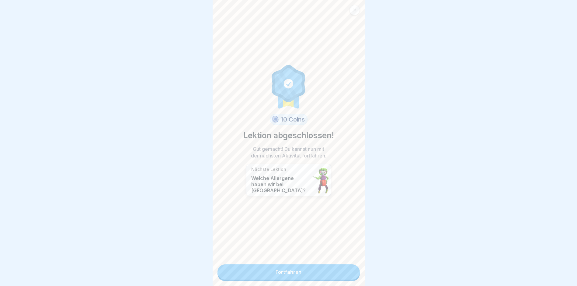
click at [276, 270] on link "Fortfahren" at bounding box center [288, 271] width 142 height 15
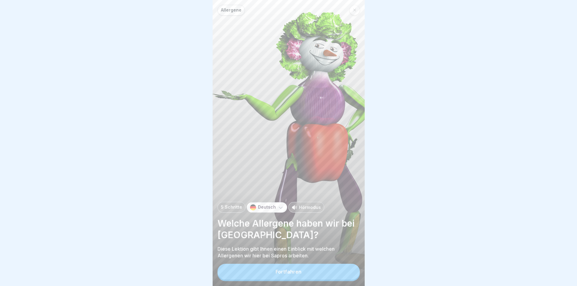
click at [279, 274] on div "Fortfahren" at bounding box center [289, 271] width 26 height 5
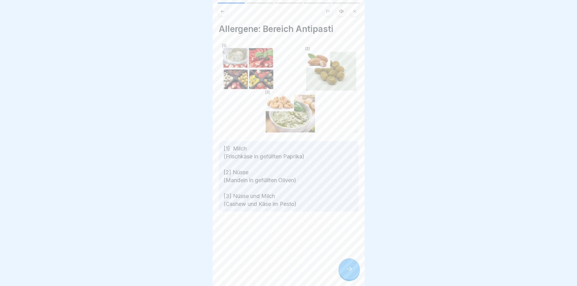
click at [349, 272] on icon at bounding box center [348, 268] width 7 height 7
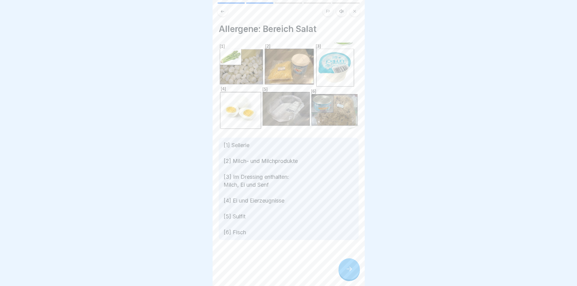
click at [345, 276] on div at bounding box center [348, 268] width 21 height 21
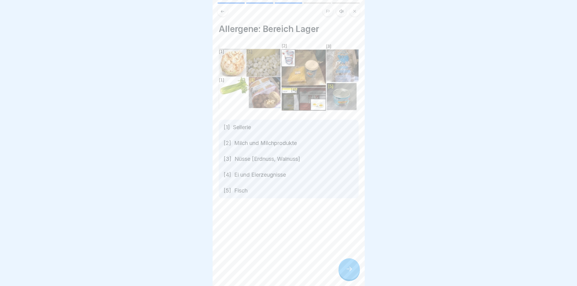
click at [345, 276] on div at bounding box center [348, 268] width 21 height 21
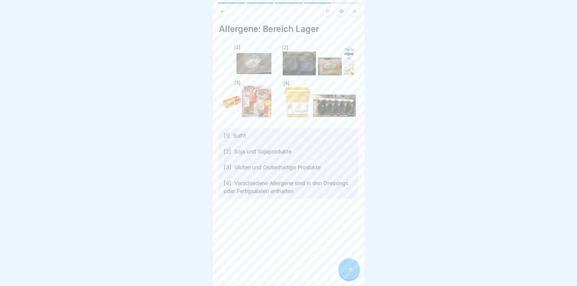
click at [345, 272] on icon at bounding box center [348, 268] width 7 height 7
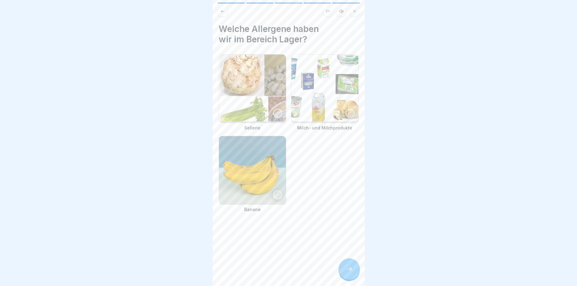
click at [274, 113] on div at bounding box center [277, 113] width 9 height 9
click at [345, 110] on div at bounding box center [349, 113] width 9 height 9
click at [347, 271] on icon at bounding box center [348, 268] width 7 height 7
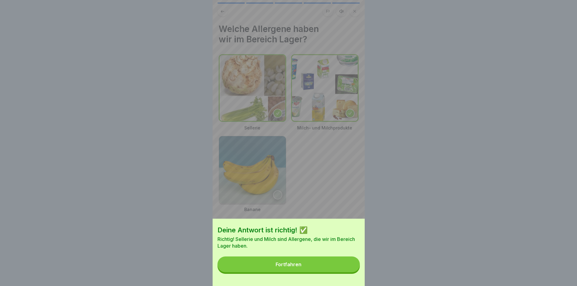
click at [316, 268] on button "Fortfahren" at bounding box center [288, 264] width 142 height 16
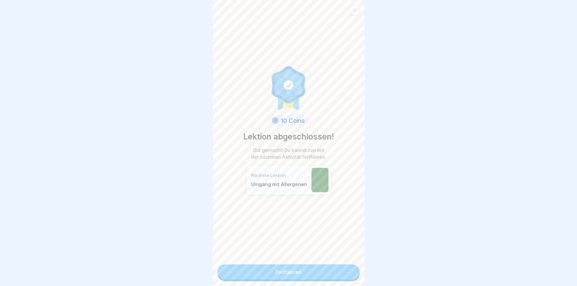
click at [309, 277] on link "Fortfahren" at bounding box center [288, 271] width 142 height 15
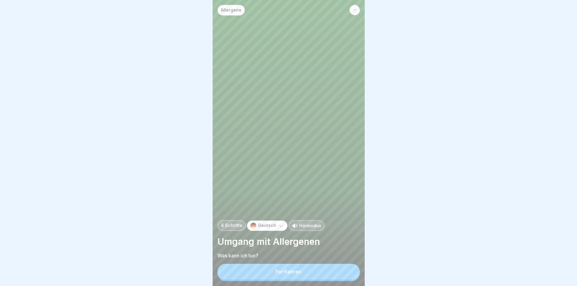
click at [307, 278] on button "Fortfahren" at bounding box center [288, 271] width 142 height 16
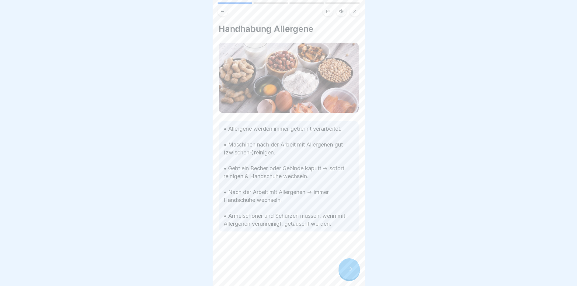
click at [347, 272] on icon at bounding box center [348, 268] width 7 height 7
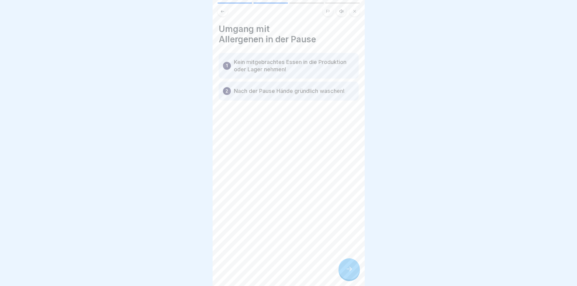
click at [346, 272] on icon at bounding box center [348, 268] width 7 height 7
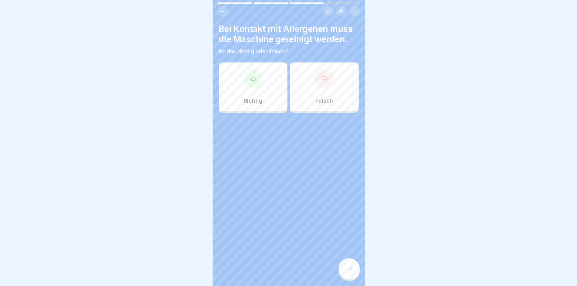
click at [257, 84] on div at bounding box center [253, 78] width 18 height 18
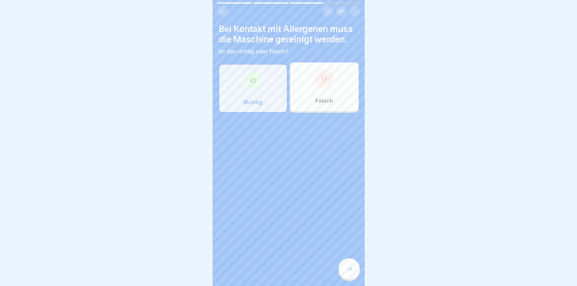
click at [342, 272] on div at bounding box center [348, 268] width 21 height 21
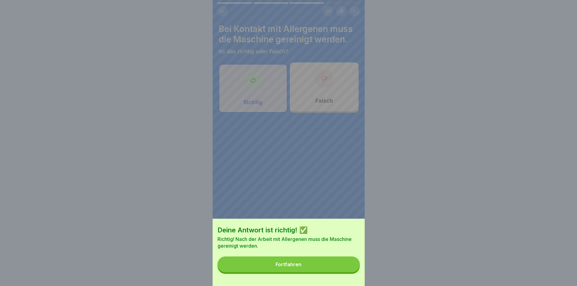
click at [319, 270] on button "Fortfahren" at bounding box center [288, 264] width 142 height 16
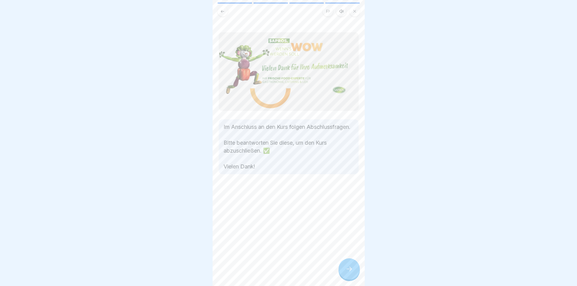
click at [346, 265] on div at bounding box center [348, 268] width 21 height 21
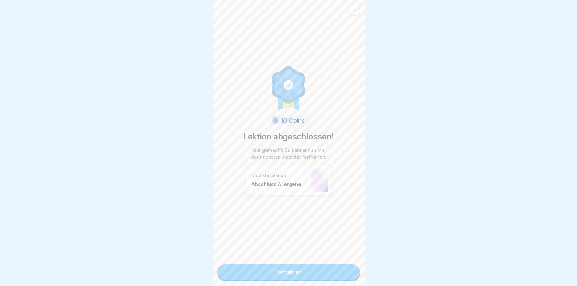
click at [326, 276] on link "Fortfahren" at bounding box center [288, 271] width 142 height 15
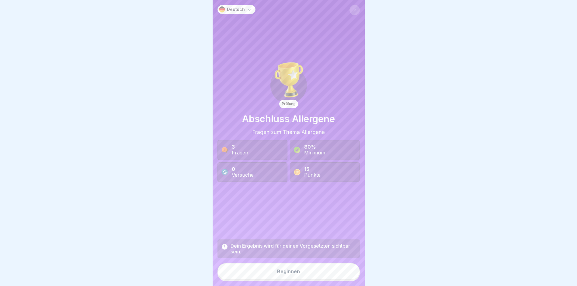
click at [282, 274] on div "Beginnen" at bounding box center [288, 270] width 23 height 5
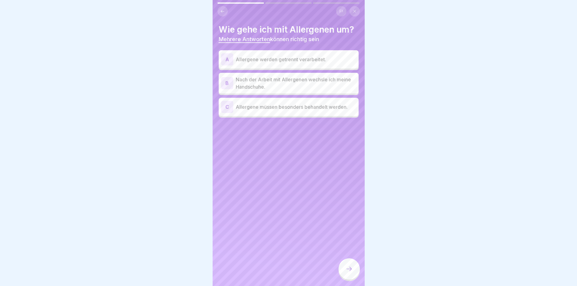
click at [226, 60] on div "A" at bounding box center [227, 59] width 12 height 12
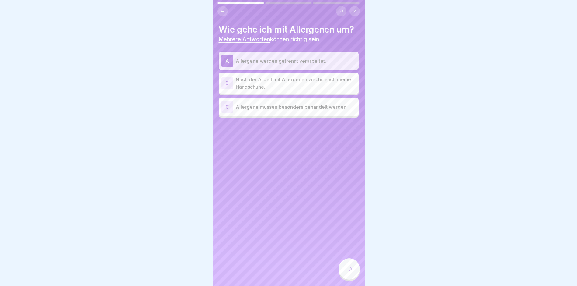
click at [229, 83] on div "B" at bounding box center [227, 83] width 12 height 12
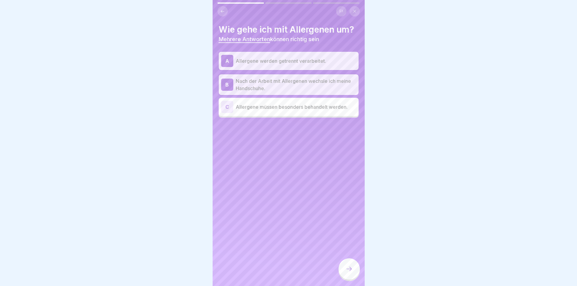
click at [229, 109] on div "C" at bounding box center [227, 107] width 12 height 12
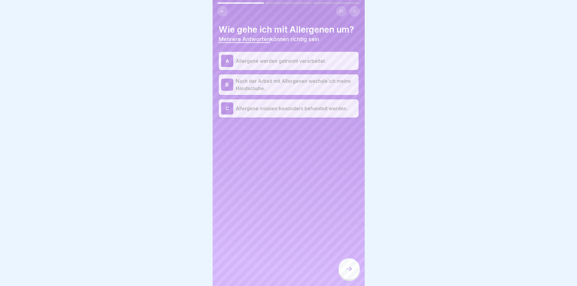
click at [353, 276] on div at bounding box center [348, 268] width 21 height 21
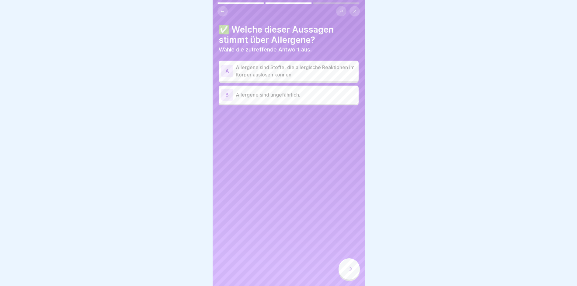
click at [228, 70] on div "A" at bounding box center [227, 71] width 12 height 12
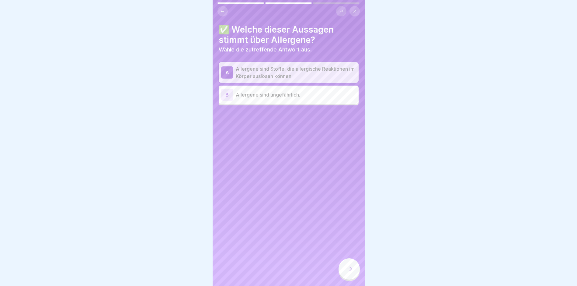
click at [349, 279] on div at bounding box center [348, 268] width 21 height 21
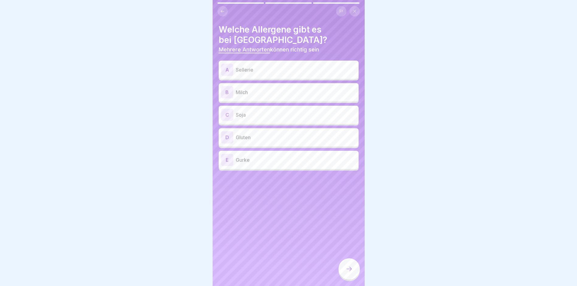
click at [225, 68] on div "A" at bounding box center [227, 70] width 12 height 12
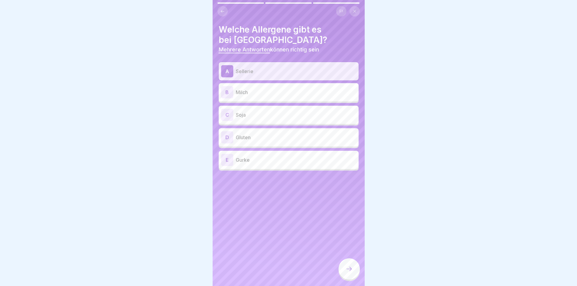
click at [226, 93] on div "B" at bounding box center [227, 92] width 12 height 12
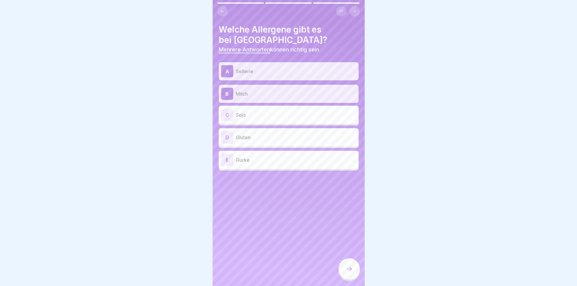
click at [231, 133] on div "D" at bounding box center [227, 137] width 12 height 12
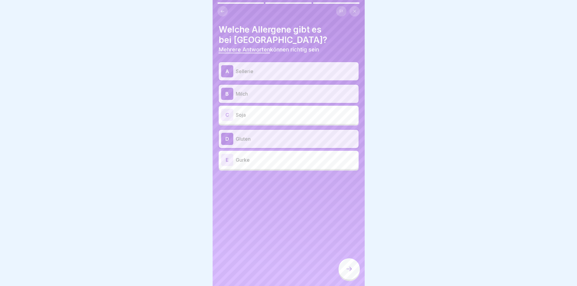
click at [234, 114] on div "C Soja" at bounding box center [288, 115] width 135 height 12
click at [229, 118] on div "C" at bounding box center [227, 115] width 12 height 12
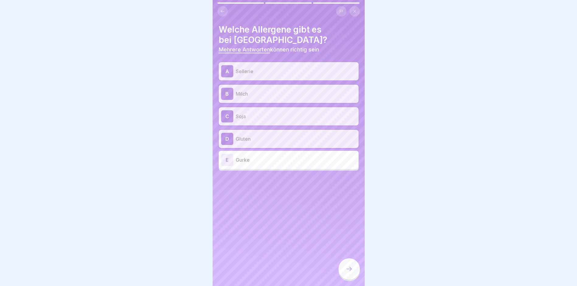
click at [349, 270] on div at bounding box center [348, 268] width 21 height 21
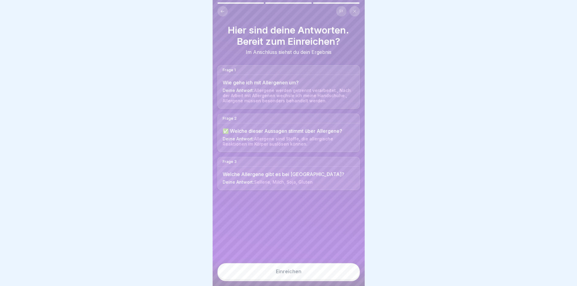
click at [305, 277] on button "Einreichen" at bounding box center [288, 271] width 142 height 16
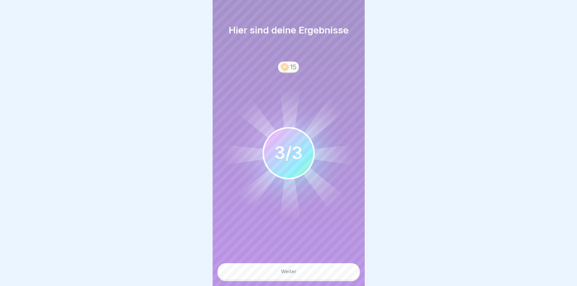
click at [298, 273] on button "Weiter" at bounding box center [288, 271] width 142 height 16
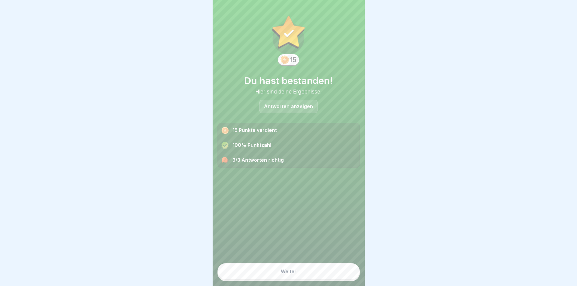
click at [307, 273] on button "Weiter" at bounding box center [288, 271] width 142 height 16
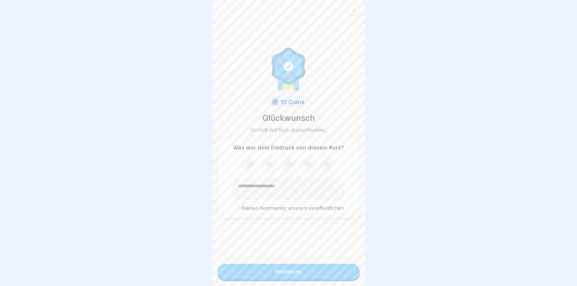
click at [308, 273] on button "Fortfahren" at bounding box center [288, 271] width 142 height 16
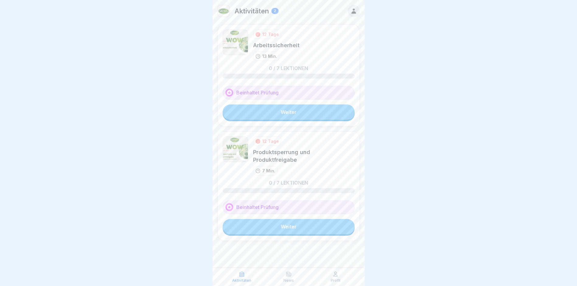
click at [301, 111] on link "Weiter" at bounding box center [289, 111] width 132 height 15
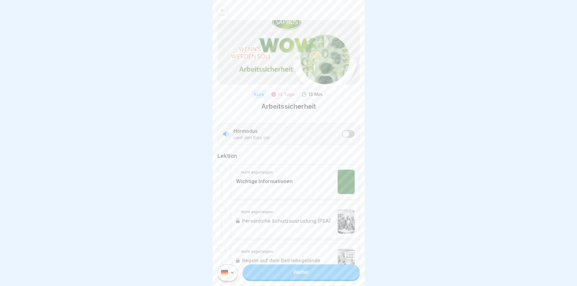
click at [302, 275] on link "Weiter" at bounding box center [301, 271] width 117 height 15
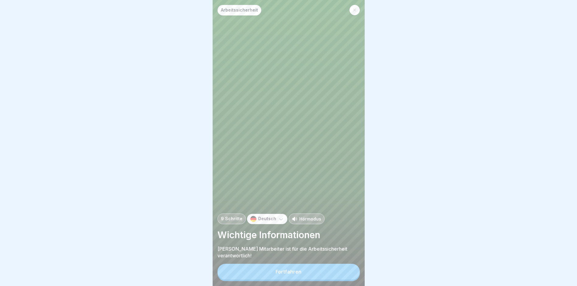
click at [300, 273] on div "Fortfahren" at bounding box center [289, 271] width 26 height 5
click at [300, 272] on button "Fortfahren" at bounding box center [288, 271] width 142 height 16
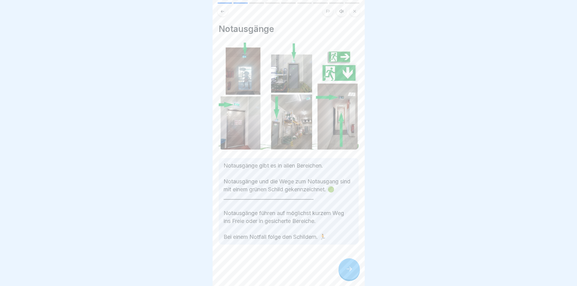
click at [349, 272] on icon at bounding box center [348, 268] width 7 height 7
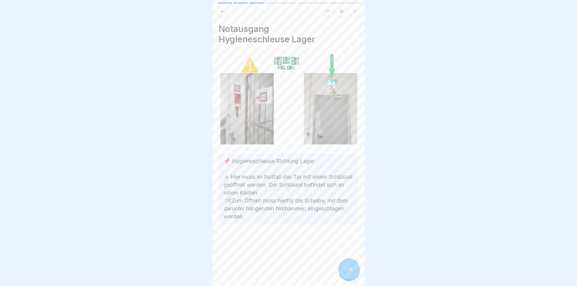
click at [349, 272] on icon at bounding box center [348, 268] width 7 height 7
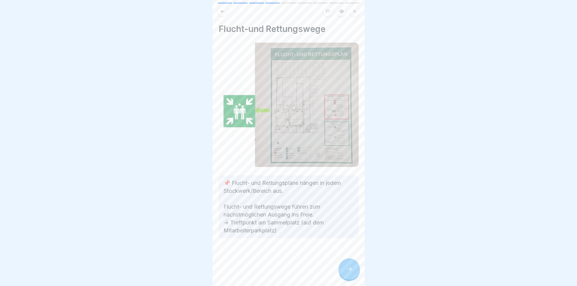
click at [349, 272] on icon at bounding box center [348, 268] width 7 height 7
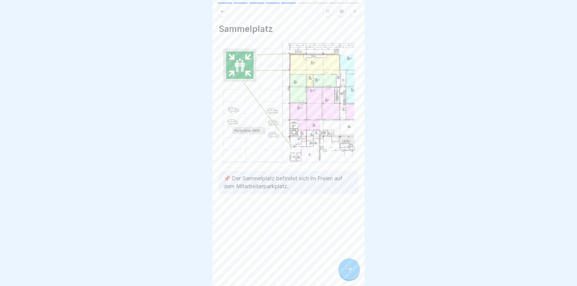
click at [349, 272] on icon at bounding box center [348, 268] width 7 height 7
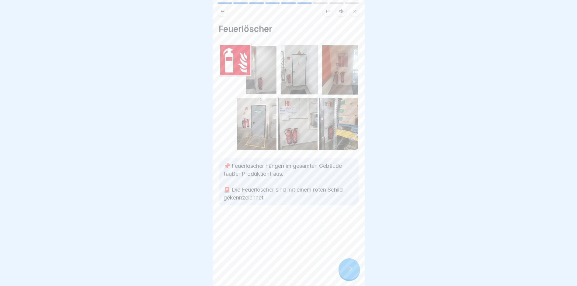
click at [349, 272] on icon at bounding box center [348, 268] width 7 height 7
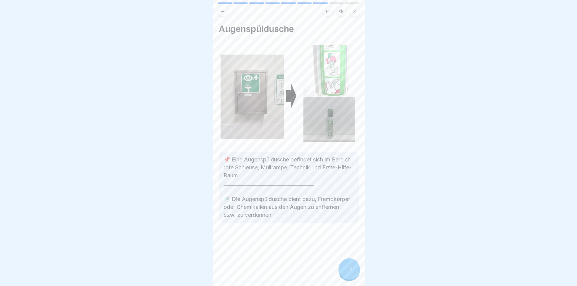
click at [349, 272] on icon at bounding box center [348, 268] width 7 height 7
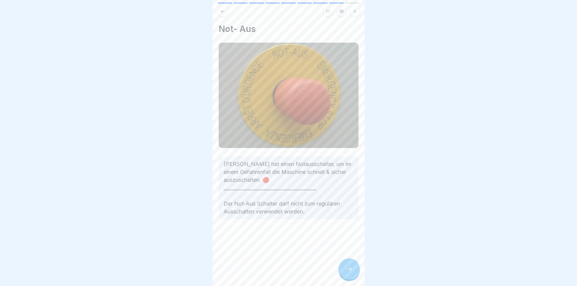
click at [349, 272] on icon at bounding box center [348, 268] width 7 height 7
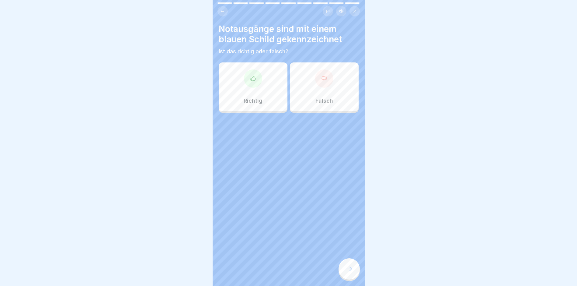
click at [349, 272] on icon at bounding box center [348, 268] width 7 height 7
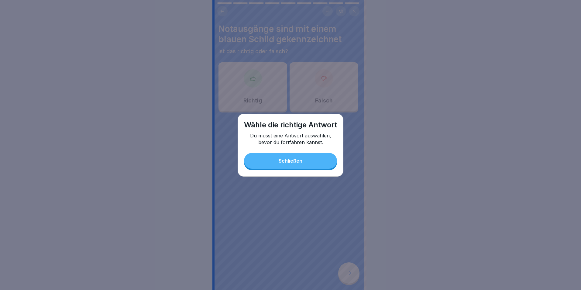
click at [295, 161] on div "Schließen" at bounding box center [291, 160] width 24 height 5
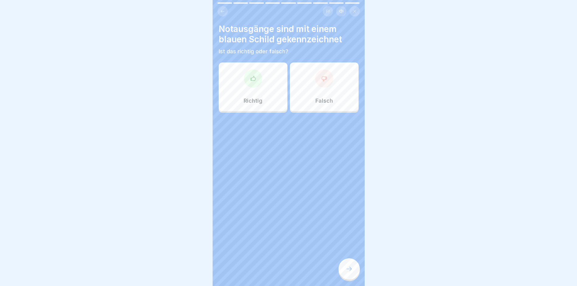
click at [322, 81] on icon at bounding box center [324, 78] width 6 height 6
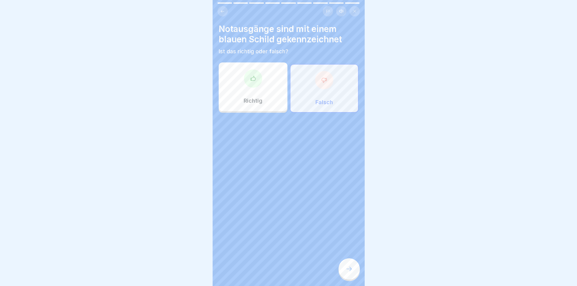
click at [350, 278] on div at bounding box center [348, 268] width 21 height 21
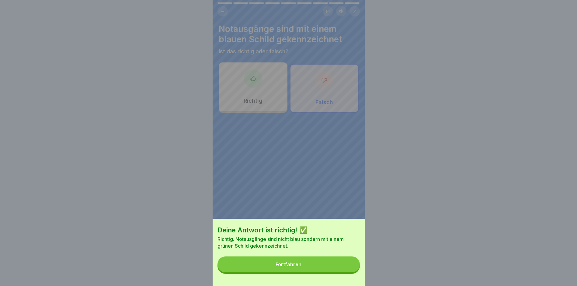
click at [321, 269] on button "Fortfahren" at bounding box center [288, 264] width 142 height 16
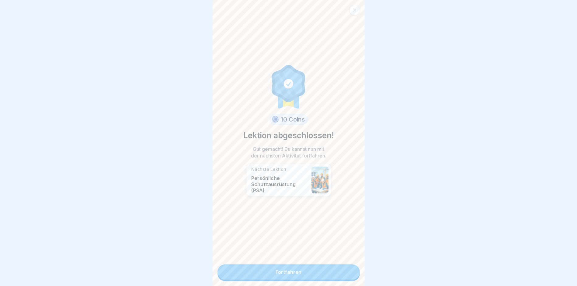
click at [334, 270] on link "Fortfahren" at bounding box center [288, 271] width 142 height 15
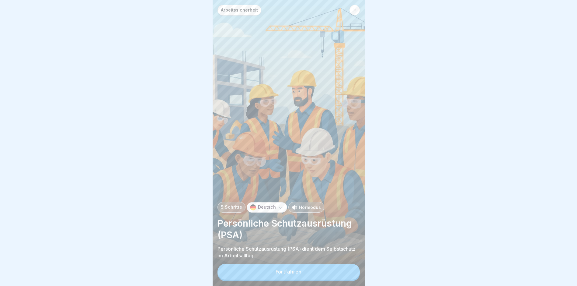
click at [330, 272] on button "Fortfahren" at bounding box center [288, 271] width 142 height 16
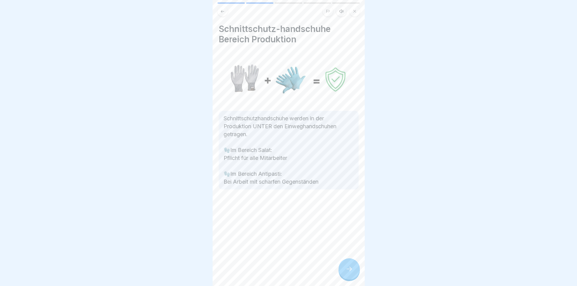
click at [330, 272] on div "Schnittschutz-handschuhe Bereich Produktion Schnittschutzhandschuhe werden in d…" at bounding box center [289, 143] width 152 height 286
click at [345, 275] on div at bounding box center [348, 268] width 21 height 21
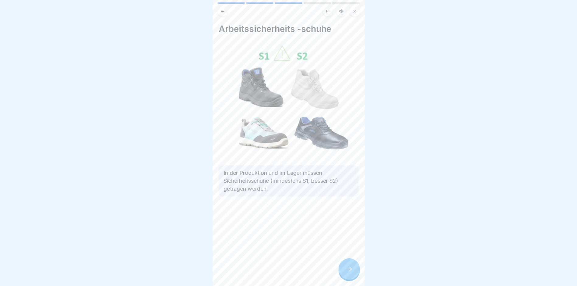
click at [345, 272] on icon at bounding box center [348, 268] width 7 height 7
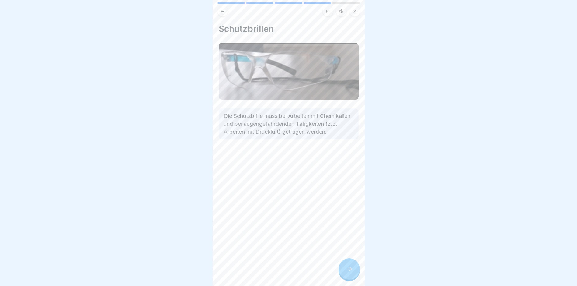
click at [345, 272] on icon at bounding box center [348, 268] width 7 height 7
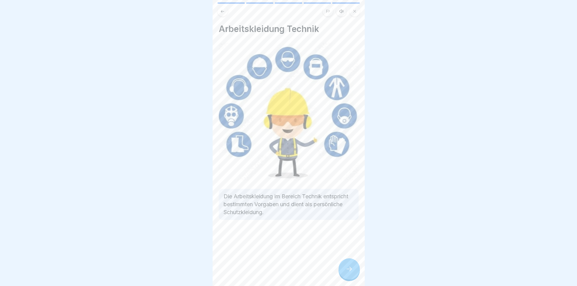
click at [346, 272] on icon at bounding box center [348, 268] width 7 height 7
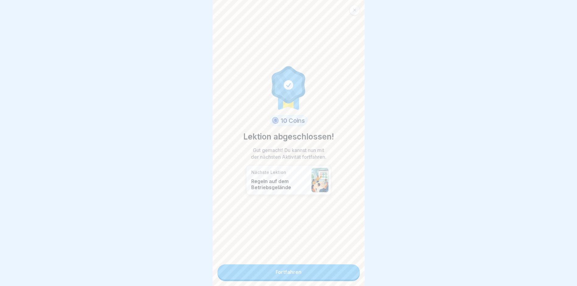
click at [346, 276] on link "Fortfahren" at bounding box center [288, 271] width 142 height 15
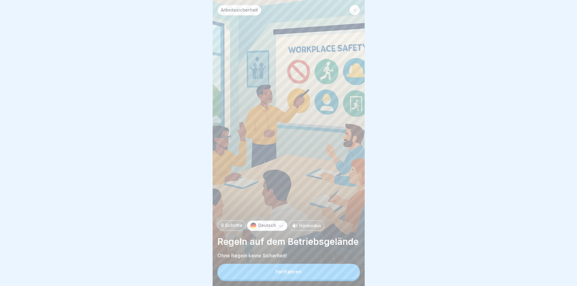
click at [341, 278] on button "Fortfahren" at bounding box center [288, 271] width 142 height 16
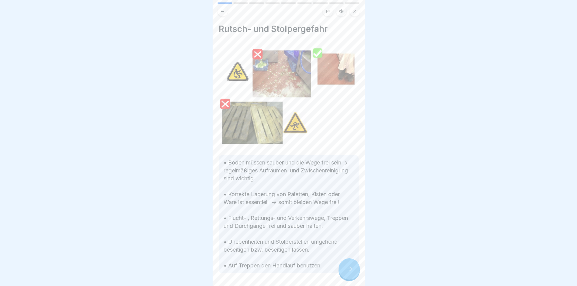
click at [345, 272] on icon at bounding box center [348, 268] width 7 height 7
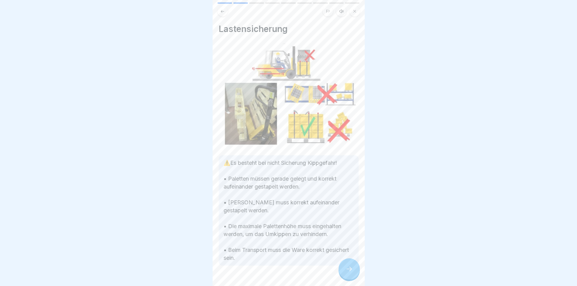
click at [345, 272] on icon at bounding box center [348, 268] width 7 height 7
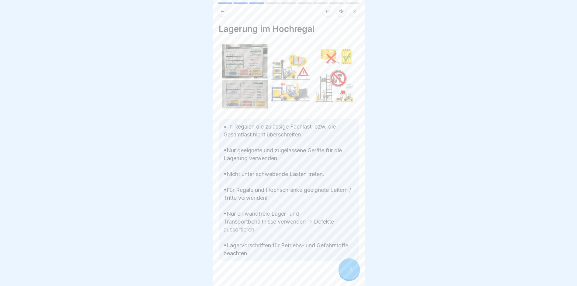
click at [344, 276] on div at bounding box center [348, 268] width 21 height 21
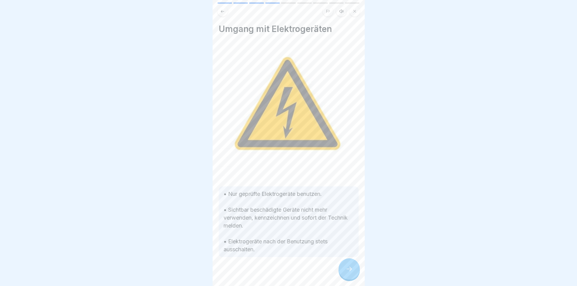
click at [344, 276] on div at bounding box center [348, 268] width 21 height 21
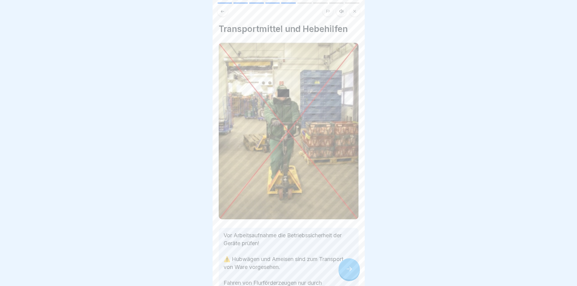
click at [346, 272] on icon at bounding box center [348, 268] width 7 height 7
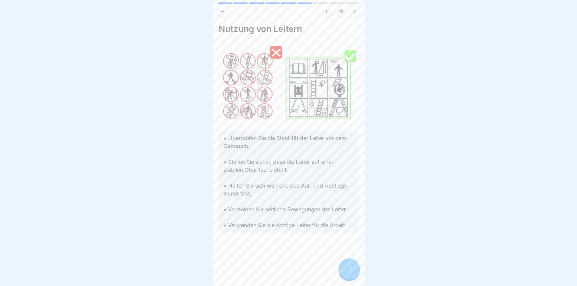
click at [346, 272] on icon at bounding box center [348, 268] width 7 height 7
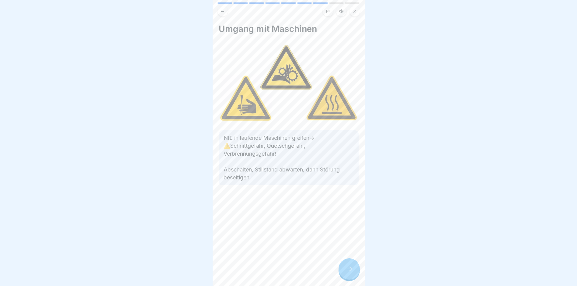
click at [346, 272] on icon at bounding box center [348, 268] width 7 height 7
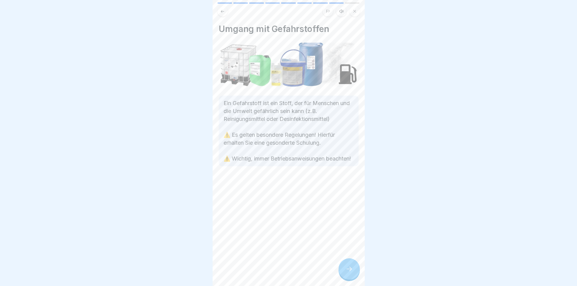
click at [346, 272] on icon at bounding box center [348, 268] width 7 height 7
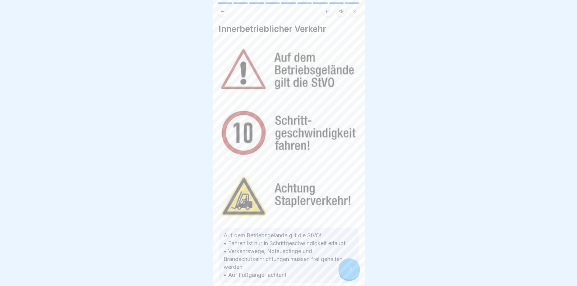
click at [346, 272] on icon at bounding box center [348, 268] width 7 height 7
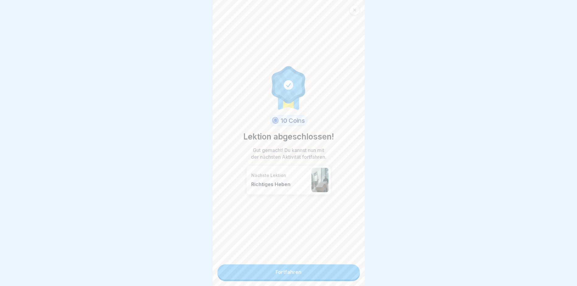
click at [330, 274] on link "Fortfahren" at bounding box center [288, 271] width 142 height 15
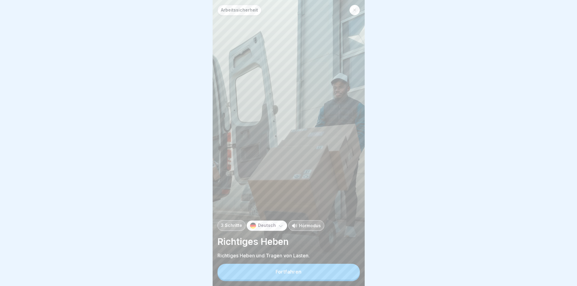
click at [330, 274] on button "Fortfahren" at bounding box center [288, 271] width 142 height 16
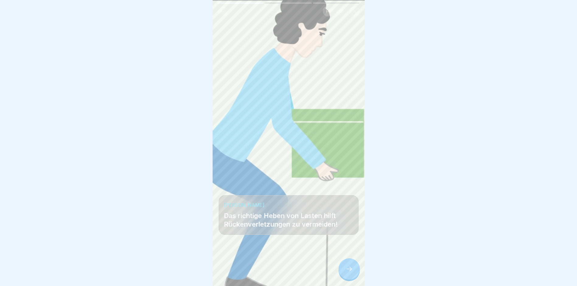
click at [349, 272] on icon at bounding box center [348, 268] width 7 height 7
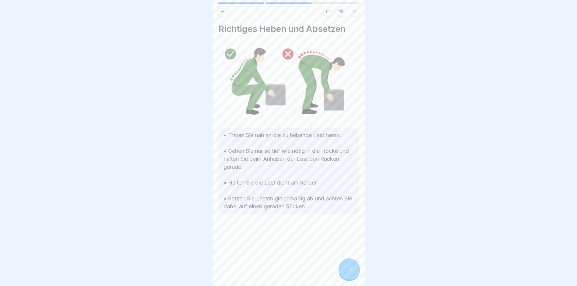
click at [349, 272] on icon at bounding box center [348, 268] width 7 height 7
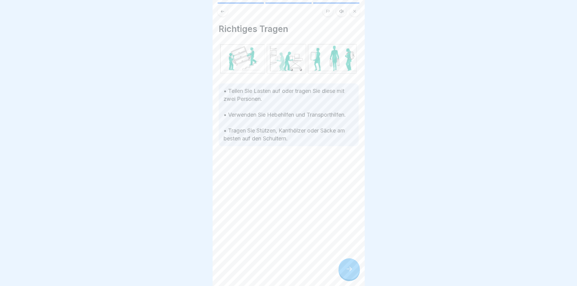
click at [349, 272] on icon at bounding box center [348, 268] width 7 height 7
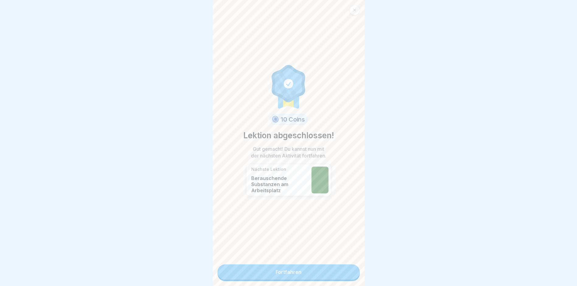
click at [344, 276] on link "Fortfahren" at bounding box center [288, 271] width 142 height 15
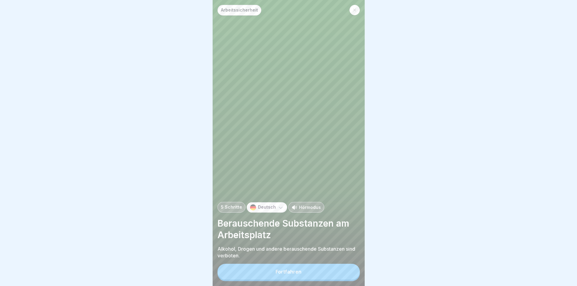
click at [337, 276] on button "Fortfahren" at bounding box center [288, 271] width 142 height 16
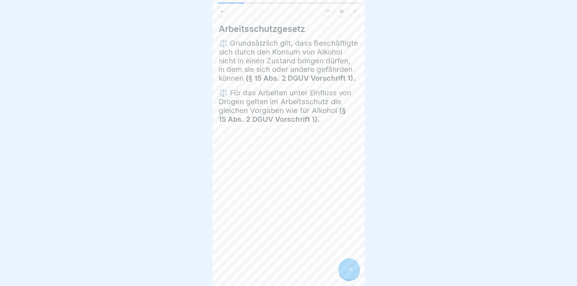
click at [348, 272] on icon at bounding box center [348, 268] width 7 height 7
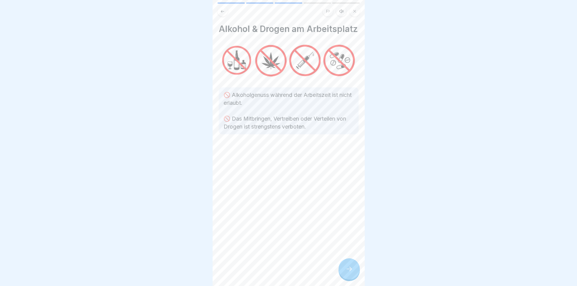
click at [348, 272] on icon at bounding box center [348, 268] width 7 height 7
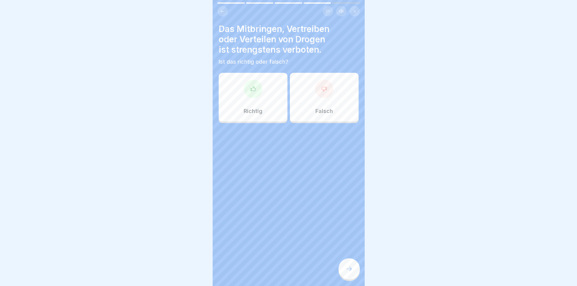
click at [255, 98] on div "Richtig" at bounding box center [253, 97] width 69 height 49
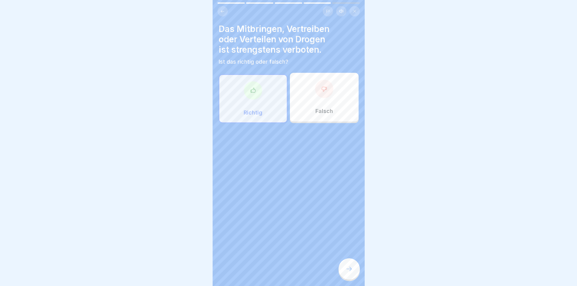
click at [350, 270] on icon at bounding box center [348, 268] width 7 height 7
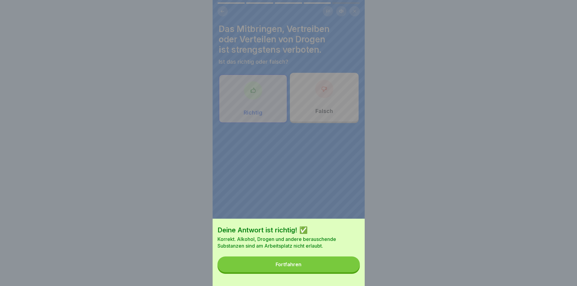
click at [321, 264] on button "Fortfahren" at bounding box center [288, 264] width 142 height 16
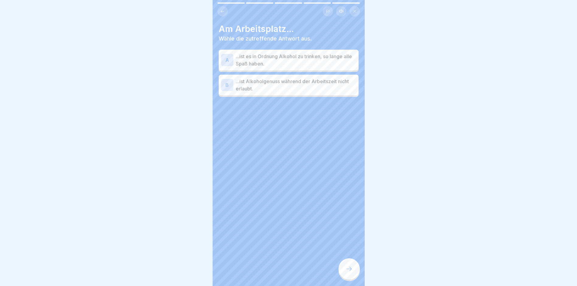
click at [229, 86] on div "B" at bounding box center [227, 85] width 12 height 12
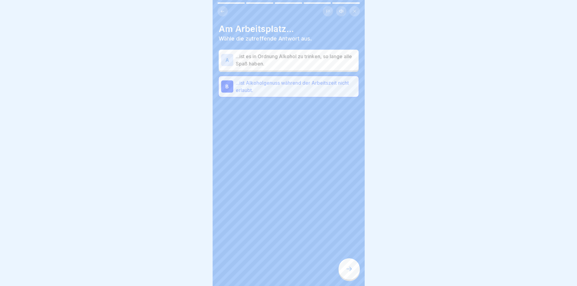
click at [354, 273] on div at bounding box center [348, 268] width 21 height 21
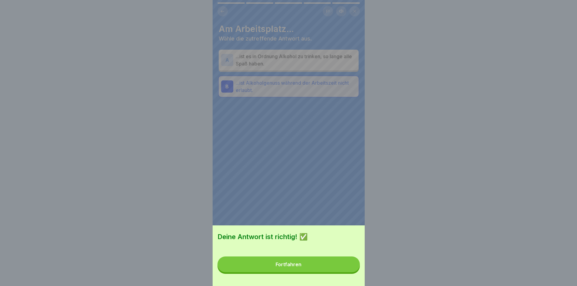
click at [328, 265] on button "Fortfahren" at bounding box center [288, 264] width 142 height 16
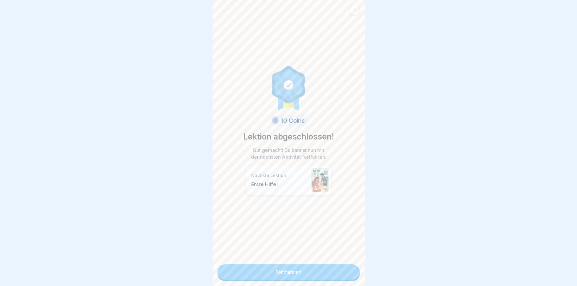
click at [285, 276] on link "Fortfahren" at bounding box center [288, 271] width 142 height 15
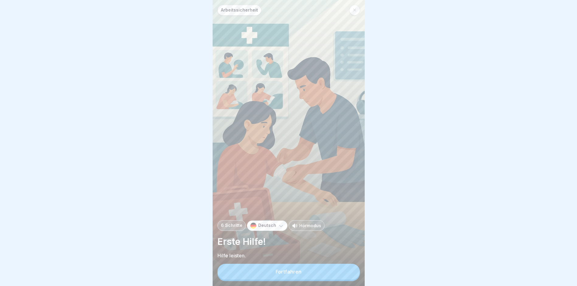
click at [285, 274] on div "Fortfahren" at bounding box center [289, 271] width 26 height 5
click at [285, 276] on button "Fortfahren" at bounding box center [288, 271] width 142 height 16
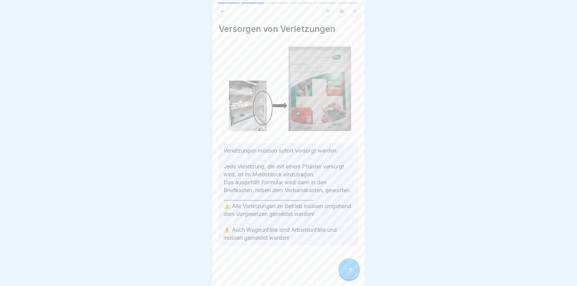
click at [349, 272] on icon at bounding box center [348, 268] width 7 height 7
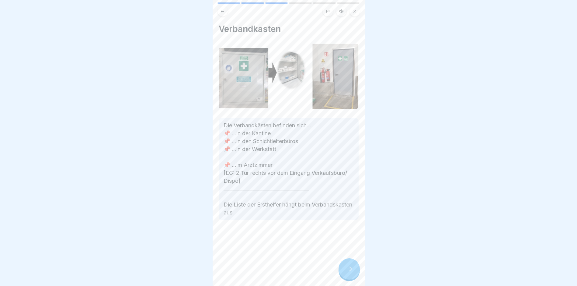
click at [349, 272] on icon at bounding box center [348, 268] width 7 height 7
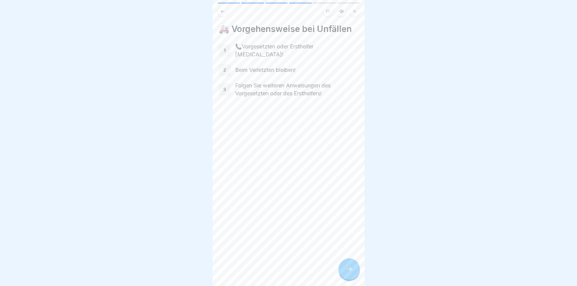
click at [349, 272] on icon at bounding box center [348, 268] width 7 height 7
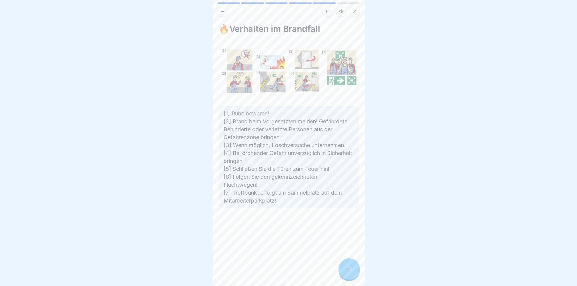
click at [349, 272] on icon at bounding box center [348, 268] width 7 height 7
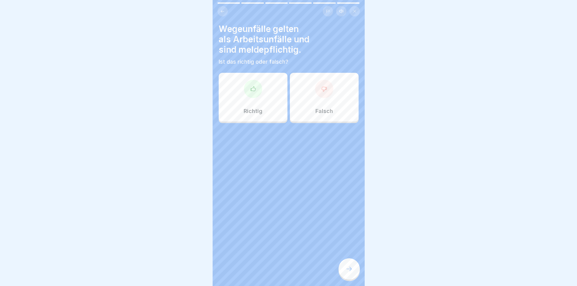
click at [265, 102] on div "Richtig" at bounding box center [253, 97] width 69 height 49
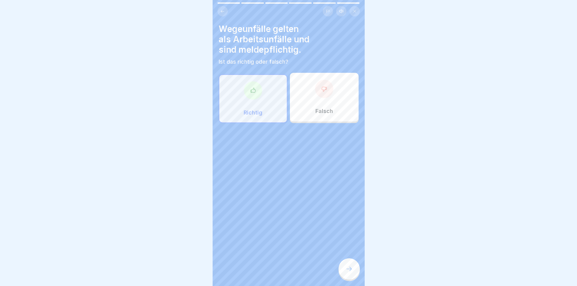
click at [347, 279] on div at bounding box center [348, 268] width 21 height 21
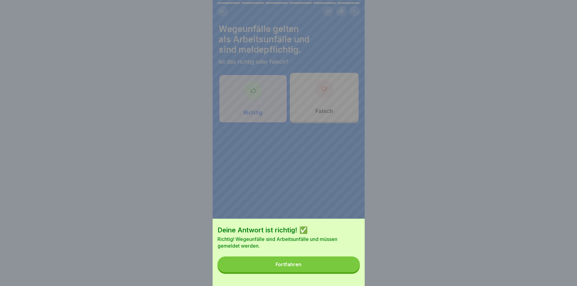
click at [330, 269] on button "Fortfahren" at bounding box center [288, 264] width 142 height 16
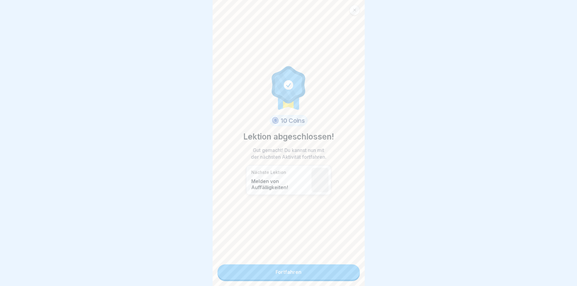
click at [329, 269] on link "Fortfahren" at bounding box center [288, 271] width 142 height 15
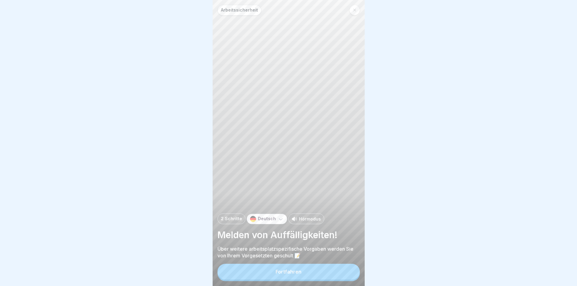
click at [331, 273] on button "Fortfahren" at bounding box center [288, 271] width 142 height 16
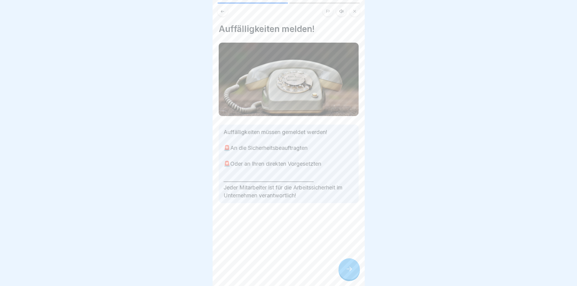
click at [346, 269] on icon at bounding box center [348, 268] width 7 height 7
click at [346, 269] on div at bounding box center [348, 268] width 21 height 21
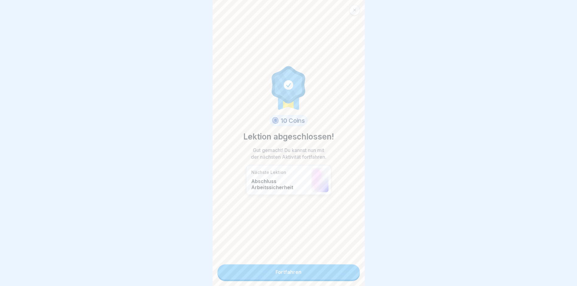
click at [331, 274] on link "Fortfahren" at bounding box center [288, 271] width 142 height 15
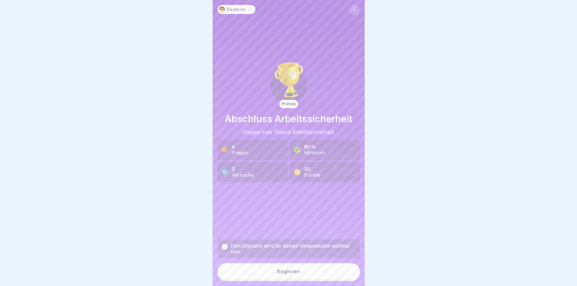
click at [294, 274] on div "Beginnen" at bounding box center [288, 270] width 23 height 5
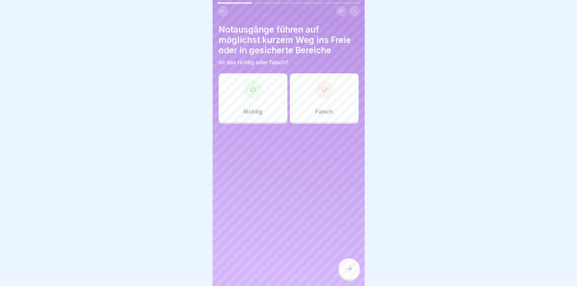
click at [258, 107] on div "Richtig" at bounding box center [253, 97] width 69 height 49
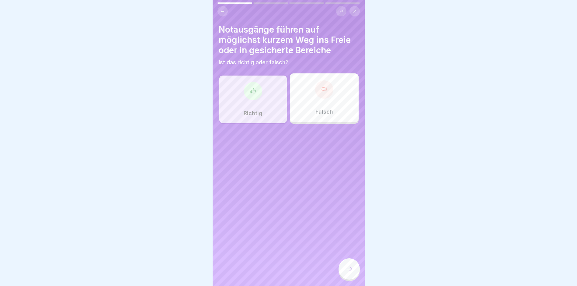
click at [349, 271] on icon at bounding box center [348, 268] width 7 height 7
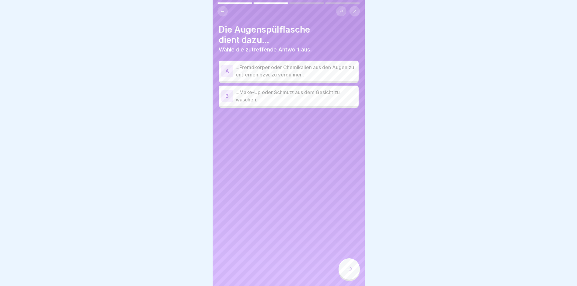
click at [227, 70] on div "A" at bounding box center [227, 71] width 12 height 12
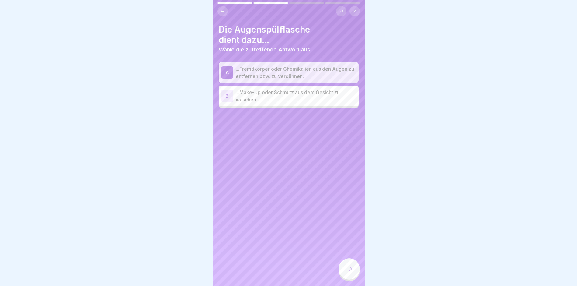
click at [345, 272] on icon at bounding box center [348, 268] width 7 height 7
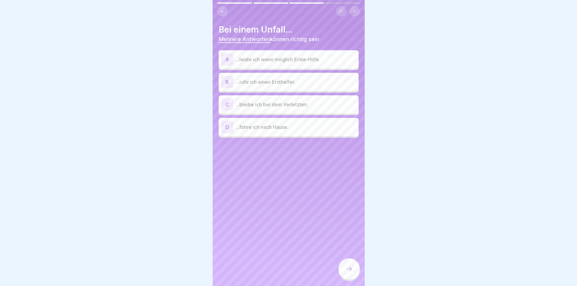
click at [229, 62] on div "A" at bounding box center [227, 59] width 12 height 12
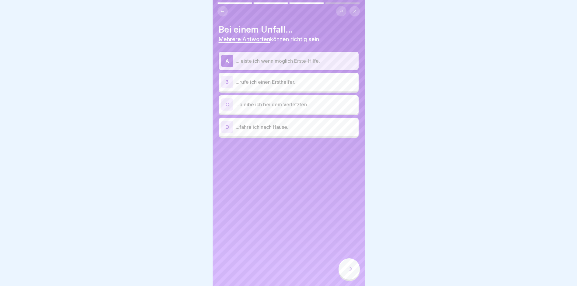
click at [229, 62] on div "A" at bounding box center [227, 61] width 12 height 12
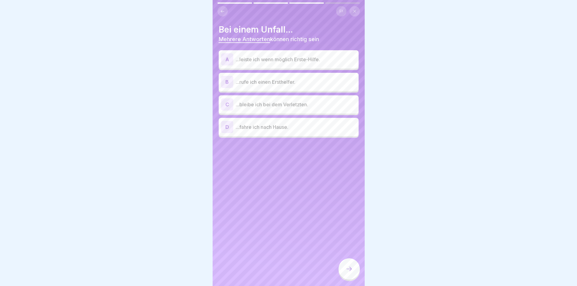
click at [228, 62] on div "A" at bounding box center [227, 59] width 12 height 12
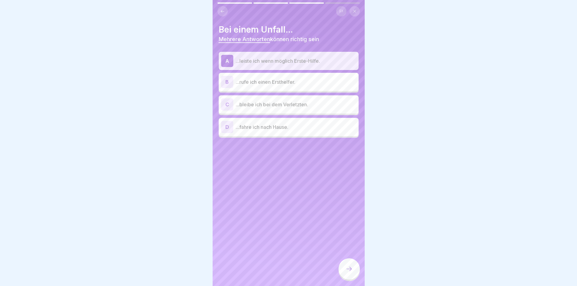
click at [229, 83] on div "B" at bounding box center [227, 82] width 12 height 12
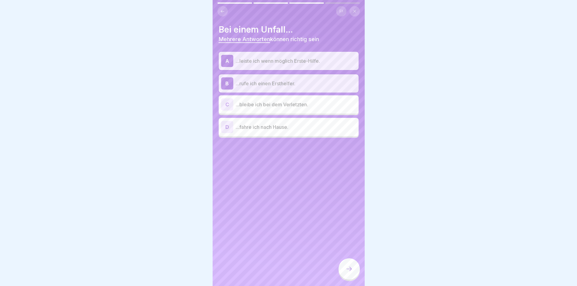
click at [229, 103] on div "C" at bounding box center [227, 104] width 12 height 12
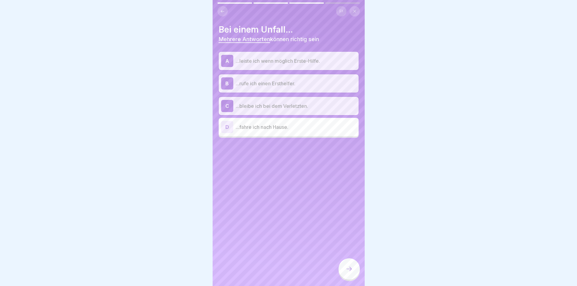
click at [351, 272] on icon at bounding box center [348, 268] width 7 height 7
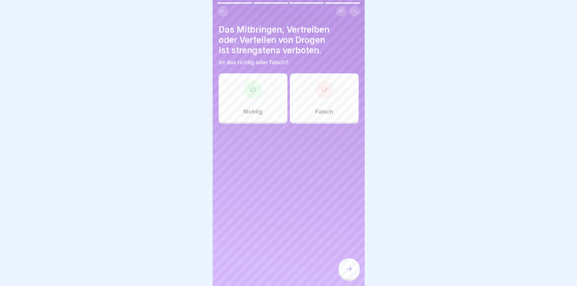
click at [248, 102] on div "Richtig" at bounding box center [253, 97] width 69 height 49
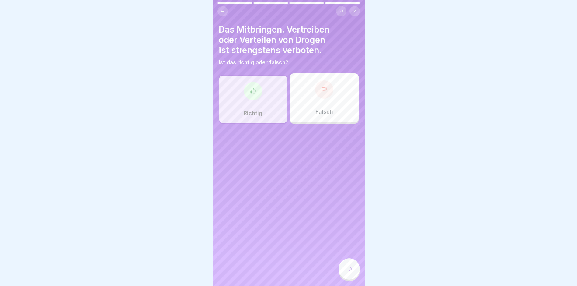
click at [346, 266] on div at bounding box center [348, 268] width 21 height 21
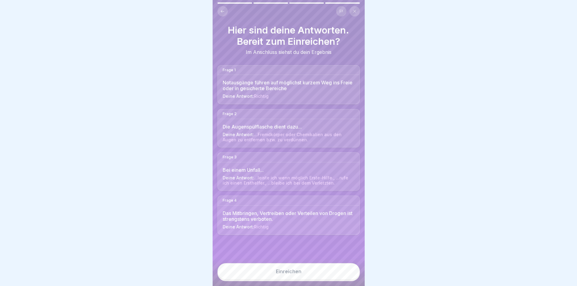
click at [315, 279] on button "Einreichen" at bounding box center [288, 271] width 142 height 16
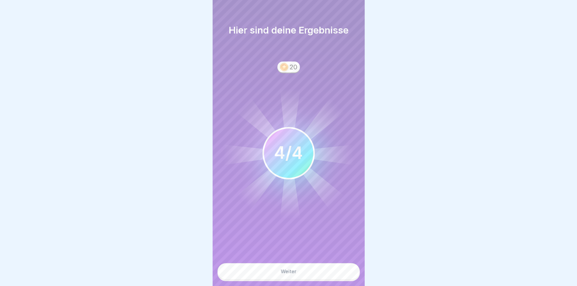
click at [306, 273] on button "Weiter" at bounding box center [288, 271] width 142 height 16
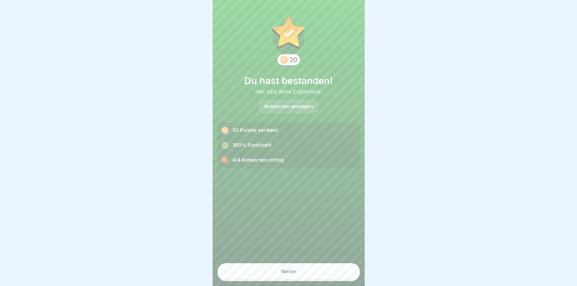
click at [303, 275] on button "Weiter" at bounding box center [288, 271] width 142 height 16
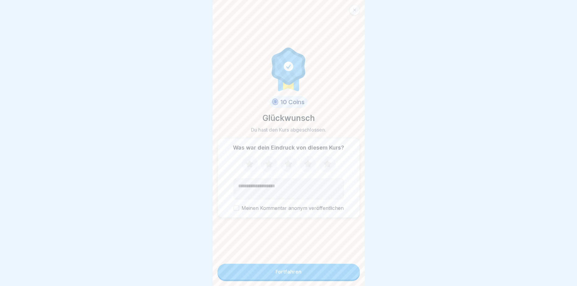
click at [302, 273] on button "Fortfahren" at bounding box center [288, 271] width 142 height 16
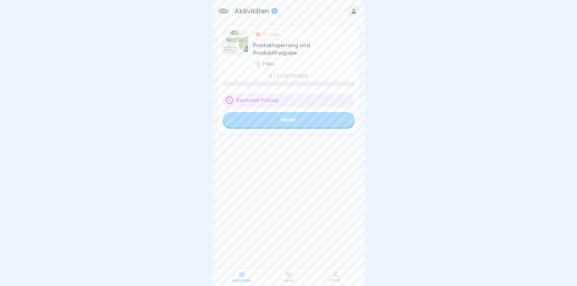
click at [300, 114] on link "Weiter" at bounding box center [289, 119] width 132 height 15
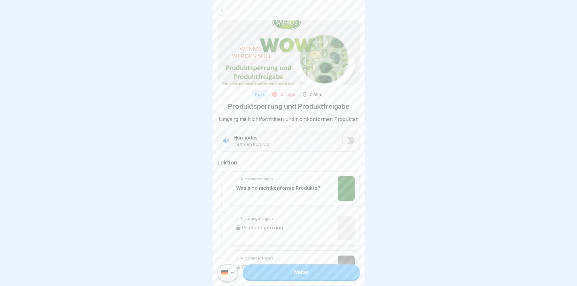
click at [305, 277] on link "Weiter" at bounding box center [301, 271] width 117 height 15
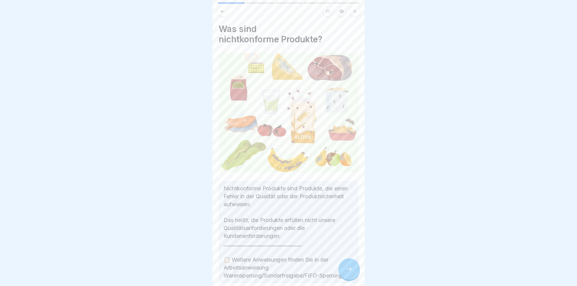
click at [350, 271] on icon at bounding box center [348, 268] width 7 height 7
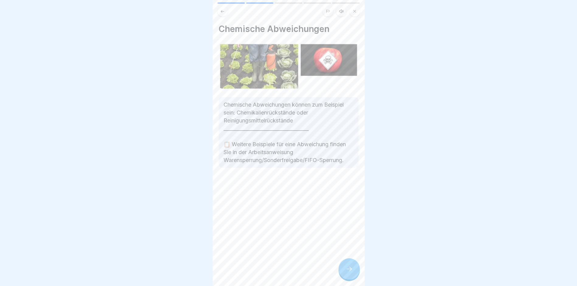
click at [349, 271] on icon at bounding box center [348, 268] width 5 height 4
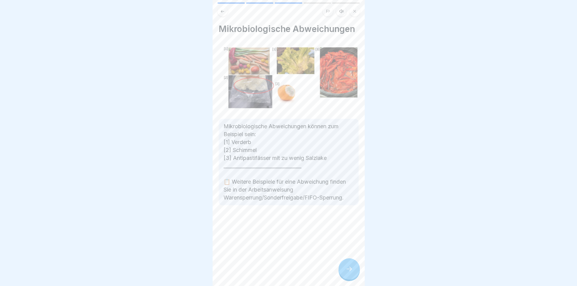
click at [349, 271] on icon at bounding box center [348, 268] width 5 height 4
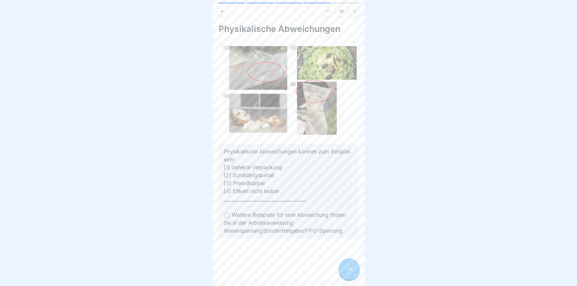
click at [349, 271] on icon at bounding box center [348, 268] width 5 height 4
click at [349, 271] on icon at bounding box center [348, 268] width 7 height 7
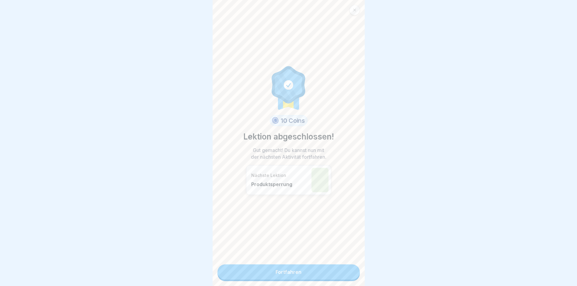
click at [349, 271] on link "Fortfahren" at bounding box center [288, 271] width 142 height 15
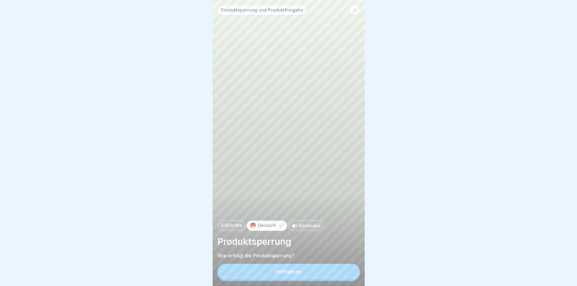
click at [321, 275] on button "Fortfahren" at bounding box center [288, 271] width 142 height 16
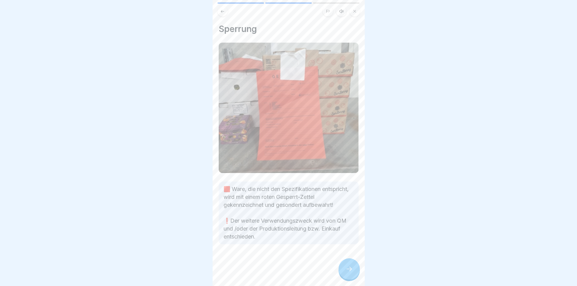
click at [347, 278] on div at bounding box center [348, 268] width 21 height 21
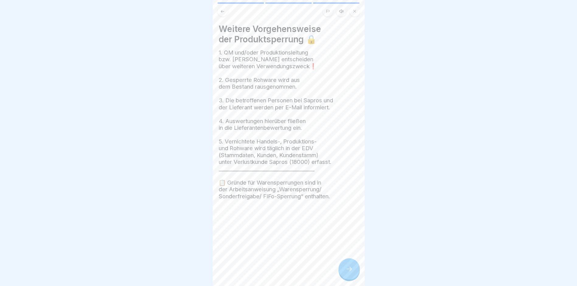
click at [347, 278] on div at bounding box center [348, 268] width 21 height 21
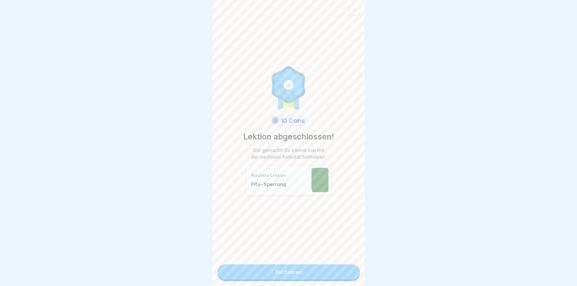
click at [327, 275] on link "Fortfahren" at bounding box center [288, 271] width 142 height 15
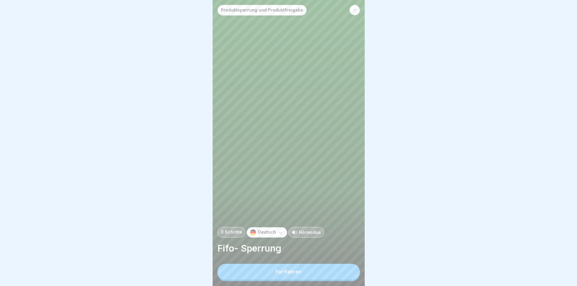
click at [327, 275] on button "Fortfahren" at bounding box center [288, 271] width 142 height 16
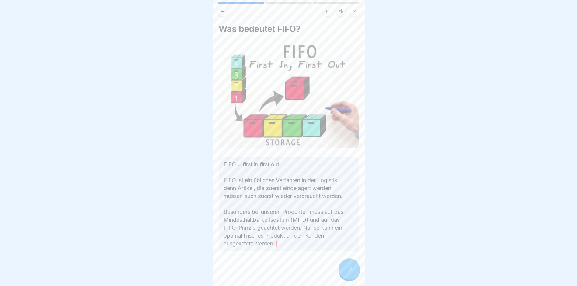
click at [331, 276] on div at bounding box center [289, 269] width 140 height 36
click at [347, 272] on icon at bounding box center [348, 268] width 7 height 7
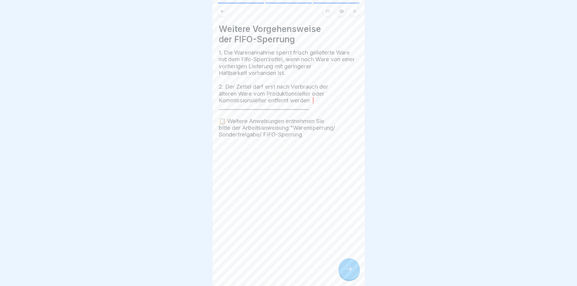
click at [347, 272] on icon at bounding box center [348, 268] width 7 height 7
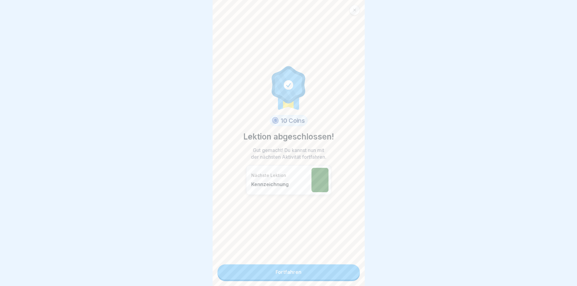
click at [340, 272] on link "Fortfahren" at bounding box center [288, 271] width 142 height 15
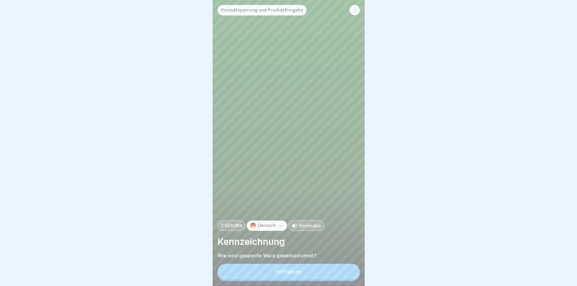
click at [324, 274] on button "Fortfahren" at bounding box center [288, 271] width 142 height 16
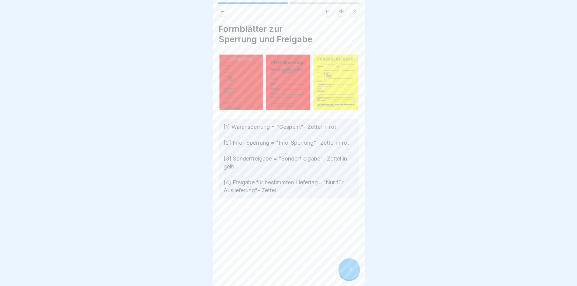
click at [351, 272] on icon at bounding box center [348, 268] width 7 height 7
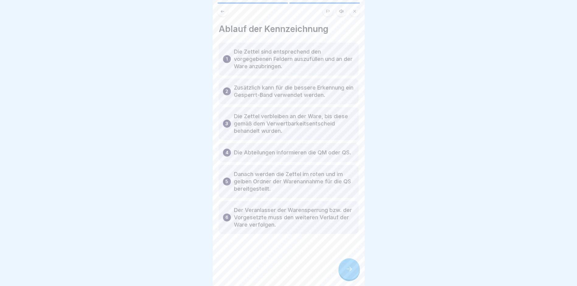
click at [349, 272] on icon at bounding box center [348, 268] width 7 height 7
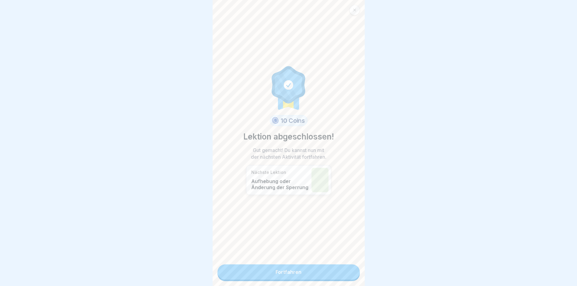
click at [329, 276] on link "Fortfahren" at bounding box center [288, 271] width 142 height 15
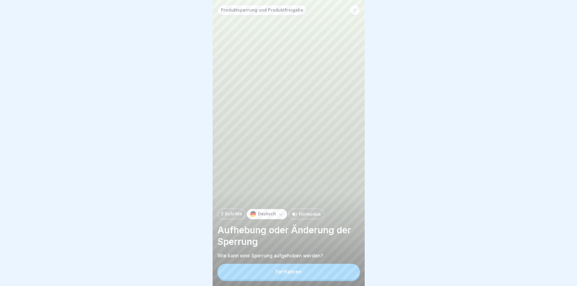
click at [328, 276] on button "Fortfahren" at bounding box center [288, 271] width 142 height 16
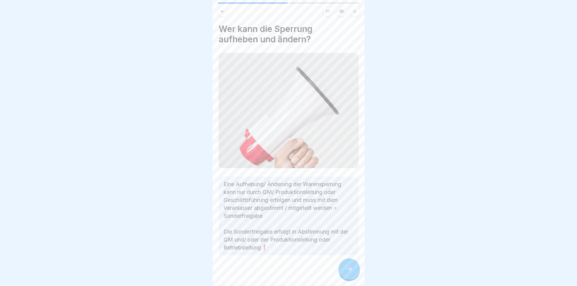
click at [351, 272] on icon at bounding box center [348, 268] width 7 height 7
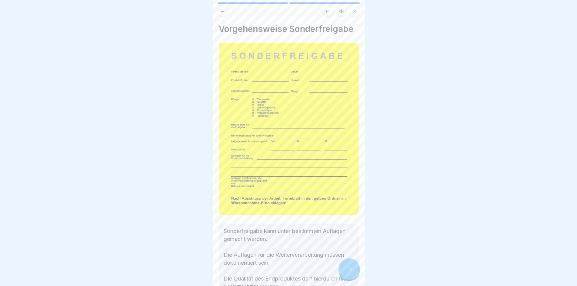
click at [351, 272] on icon at bounding box center [348, 268] width 7 height 7
click at [365, 274] on div "10 Coins Lektion abgeschlossen! Gut gemacht! Du kannst nun mit der nächsten Akt…" at bounding box center [441, 143] width 152 height 286
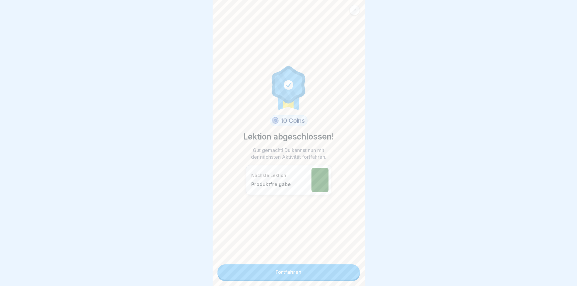
click at [321, 267] on link "Fortfahren" at bounding box center [288, 271] width 142 height 15
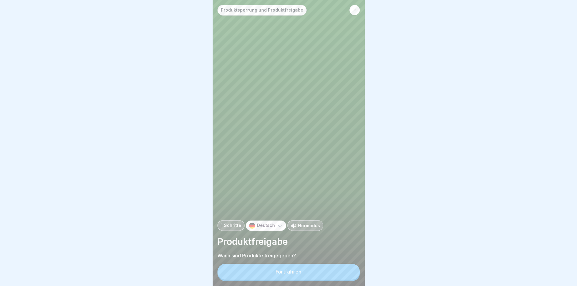
click at [318, 275] on button "Fortfahren" at bounding box center [288, 271] width 142 height 16
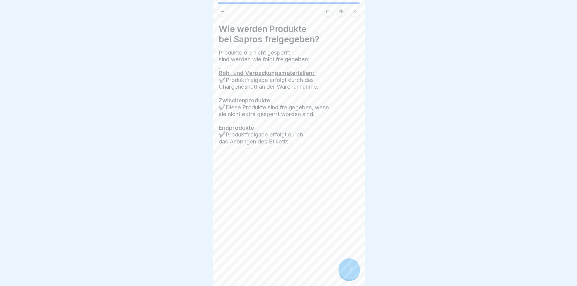
click at [346, 278] on div at bounding box center [348, 268] width 21 height 21
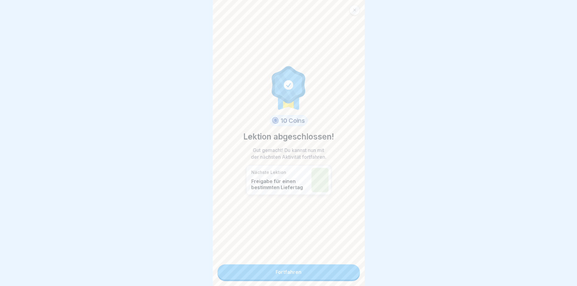
click at [329, 272] on link "Fortfahren" at bounding box center [288, 271] width 142 height 15
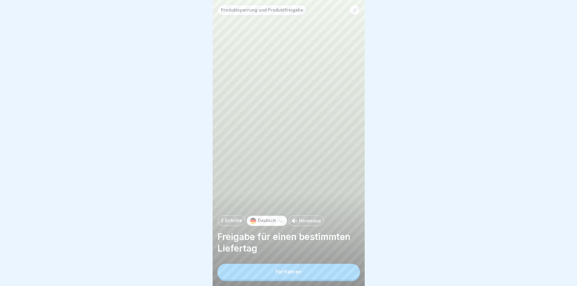
click at [319, 276] on button "Fortfahren" at bounding box center [288, 271] width 142 height 16
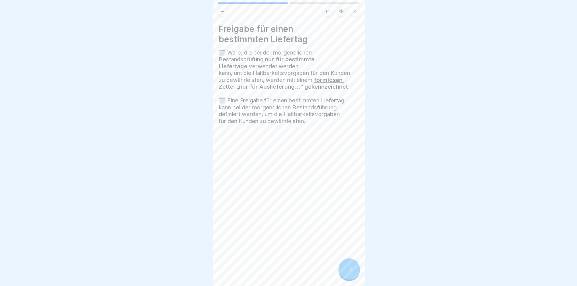
click at [348, 272] on icon at bounding box center [348, 268] width 7 height 7
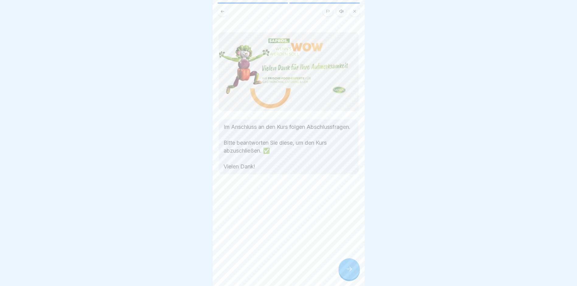
click at [348, 272] on icon at bounding box center [348, 268] width 7 height 7
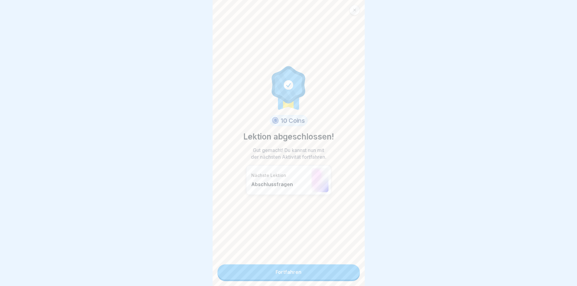
click at [307, 274] on link "Fortfahren" at bounding box center [288, 271] width 142 height 15
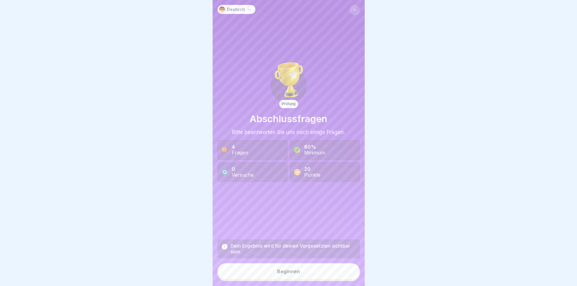
click at [307, 274] on button "Beginnen" at bounding box center [288, 271] width 142 height 16
click at [307, 274] on div "Deutsch Prüfung Abschlussfragen Bitte beantworten Sie uns noch einige Fragen. 4…" at bounding box center [289, 143] width 152 height 286
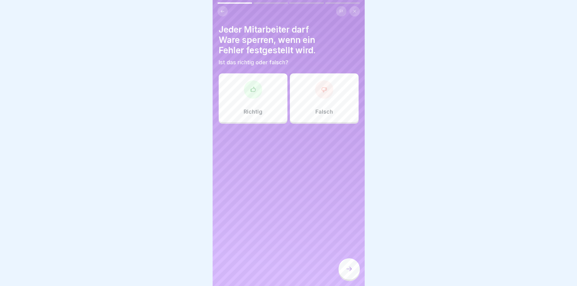
click at [244, 110] on p "Richtig" at bounding box center [253, 111] width 19 height 7
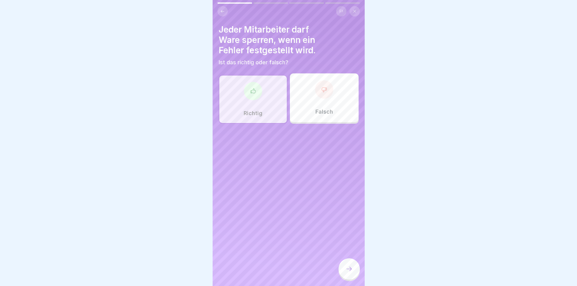
click at [345, 269] on div at bounding box center [348, 268] width 21 height 21
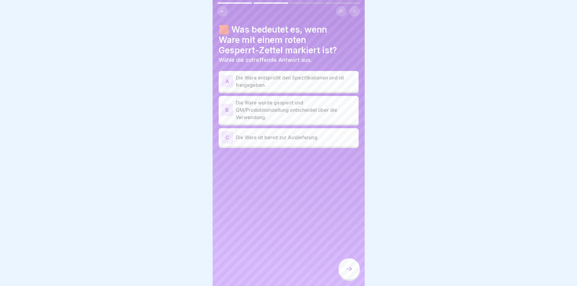
click at [230, 112] on div "B" at bounding box center [227, 110] width 12 height 12
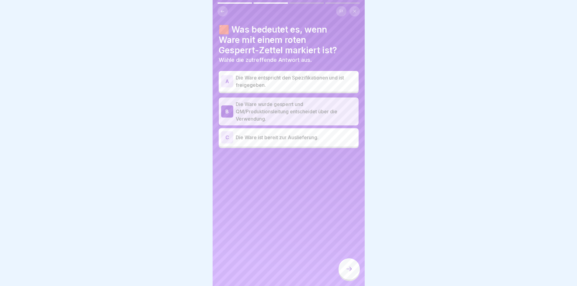
click at [346, 270] on icon at bounding box center [348, 268] width 7 height 7
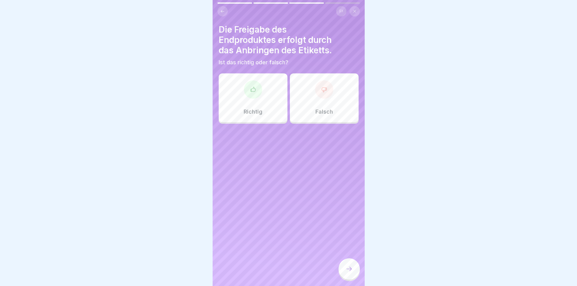
click at [251, 98] on div at bounding box center [253, 89] width 18 height 18
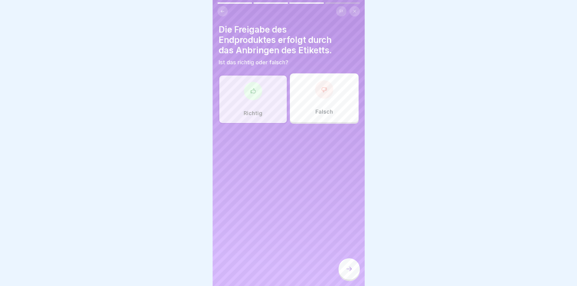
click at [347, 266] on div at bounding box center [348, 268] width 21 height 21
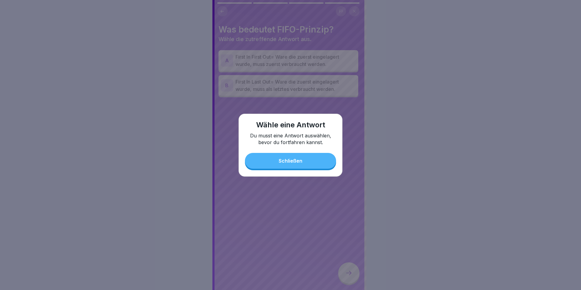
click at [291, 165] on button "Schließen" at bounding box center [290, 161] width 91 height 16
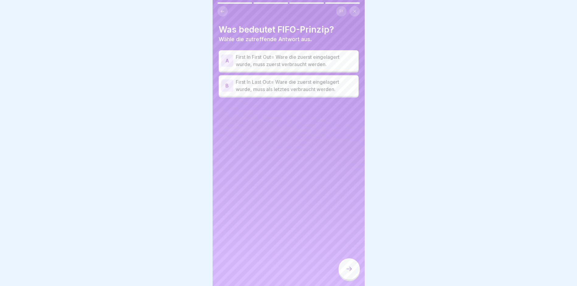
click at [230, 58] on div "A" at bounding box center [227, 60] width 12 height 12
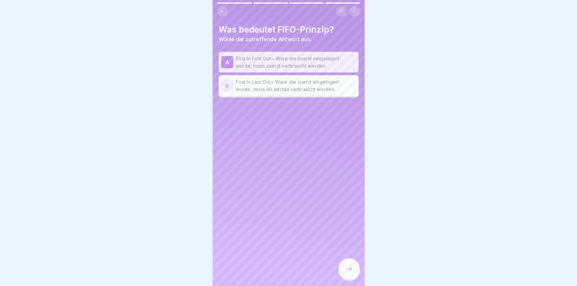
click at [348, 272] on icon at bounding box center [348, 268] width 7 height 7
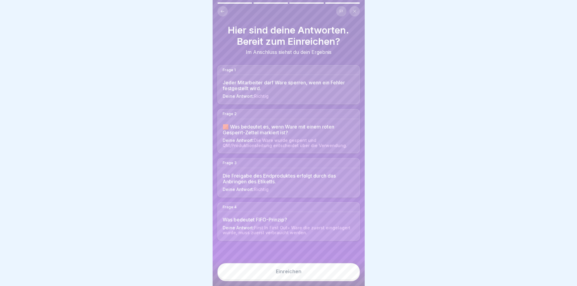
click at [300, 274] on div "Einreichen" at bounding box center [289, 270] width 26 height 5
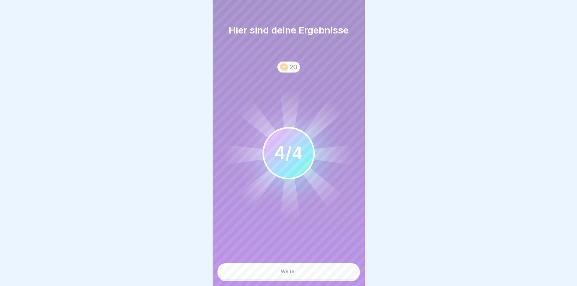
click at [299, 275] on button "Weiter" at bounding box center [288, 271] width 142 height 16
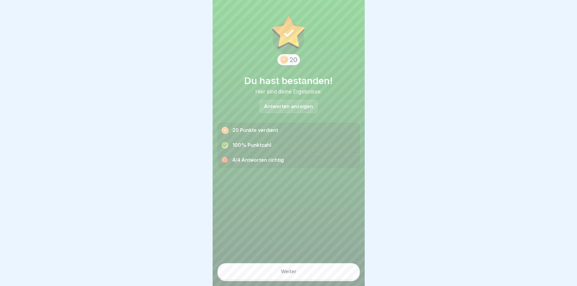
click at [300, 275] on button "Weiter" at bounding box center [288, 271] width 142 height 16
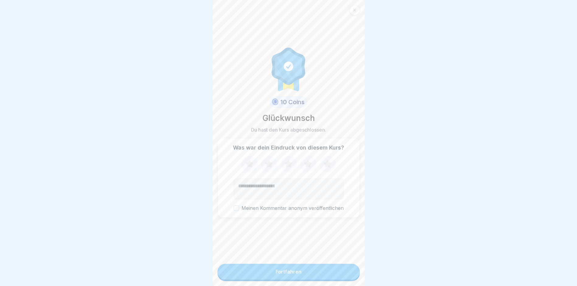
click at [300, 275] on button "Fortfahren" at bounding box center [288, 271] width 142 height 16
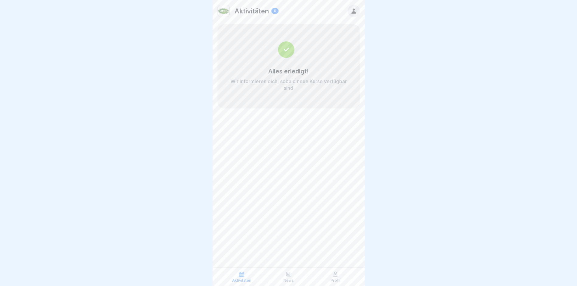
scroll to position [5, 0]
click at [338, 273] on icon at bounding box center [335, 274] width 6 height 6
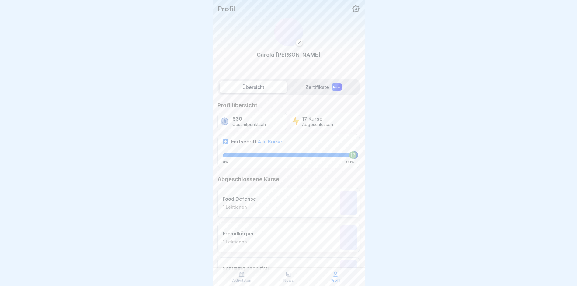
click at [338, 274] on icon at bounding box center [335, 274] width 6 height 6
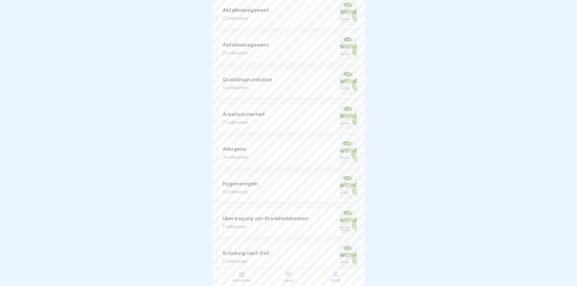
scroll to position [487, 0]
